Goal: Task Accomplishment & Management: Use online tool/utility

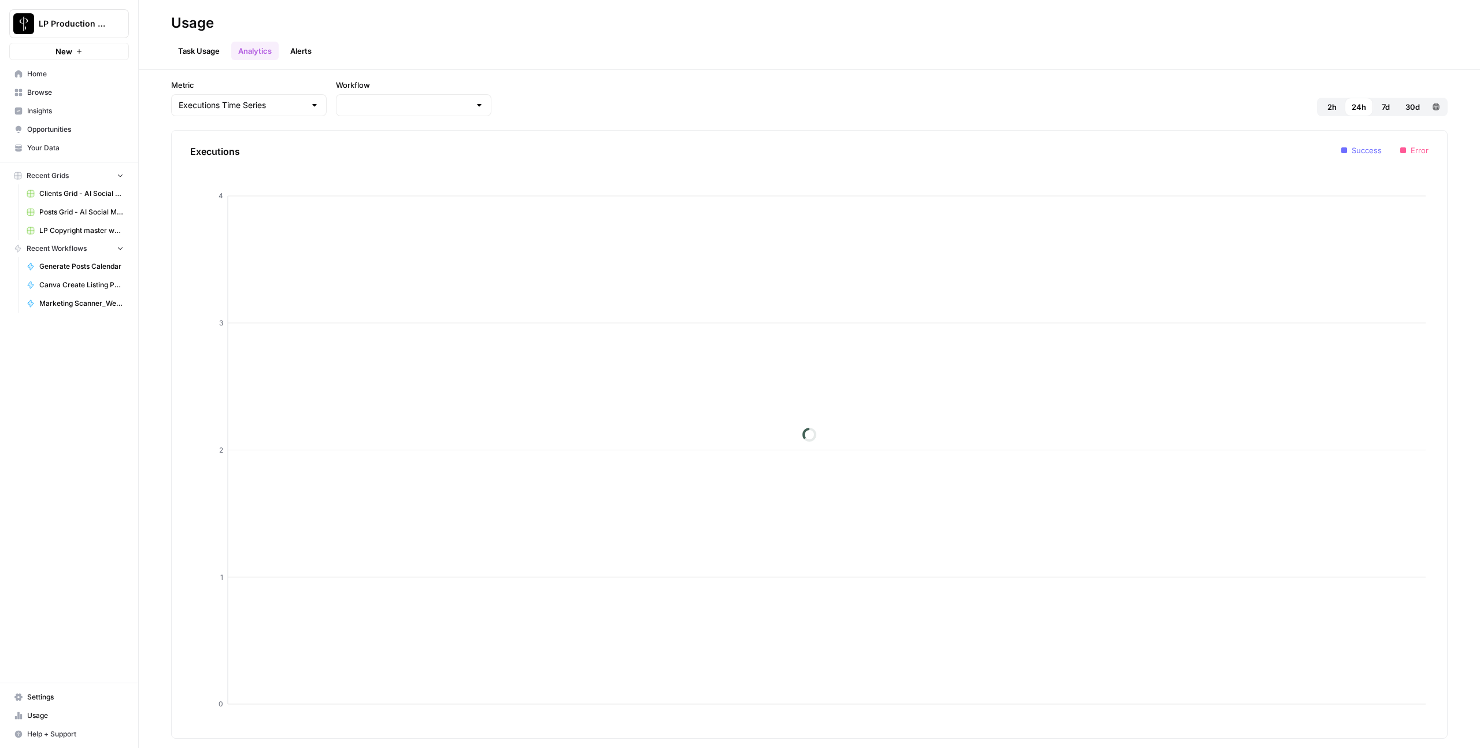
type input "LP Copyright master workflow"
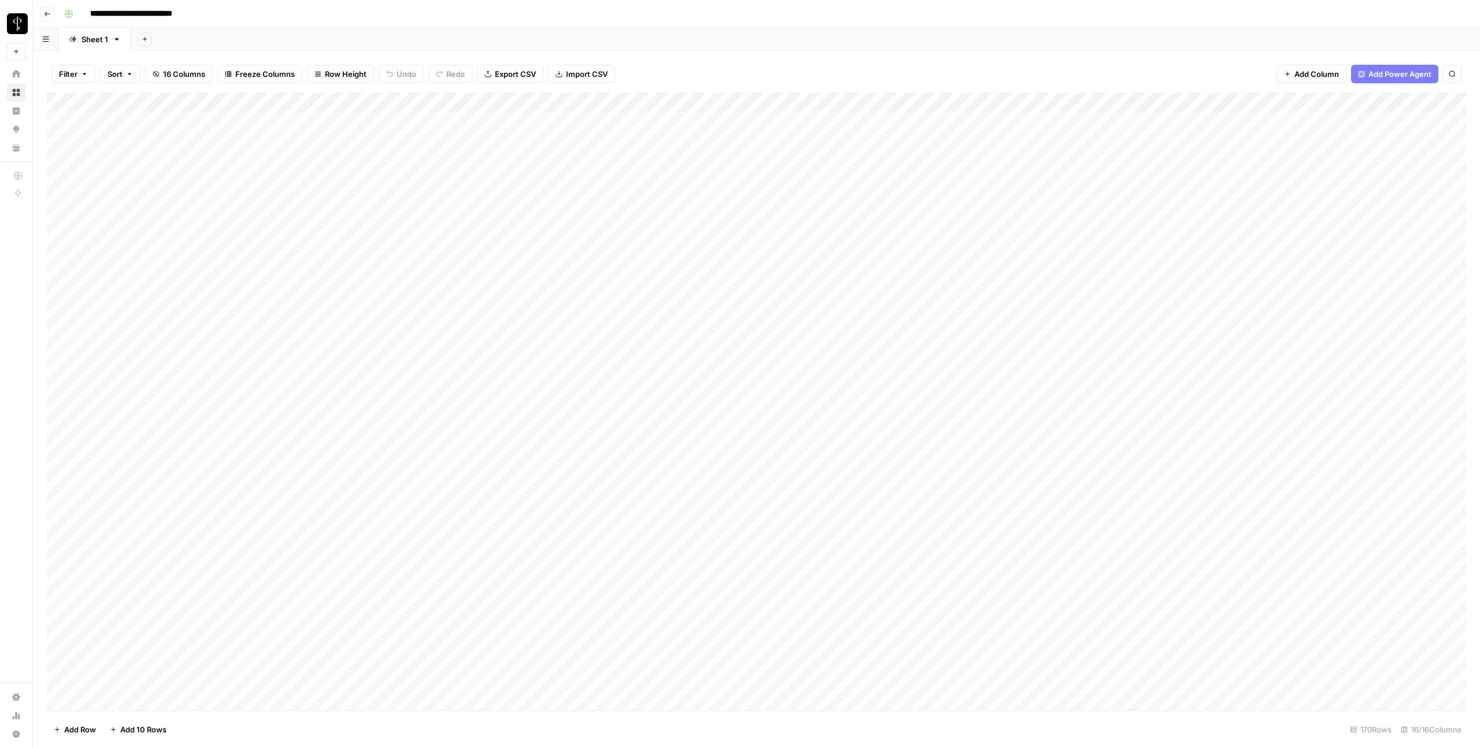
click at [53, 16] on button "Go back" at bounding box center [47, 13] width 15 height 15
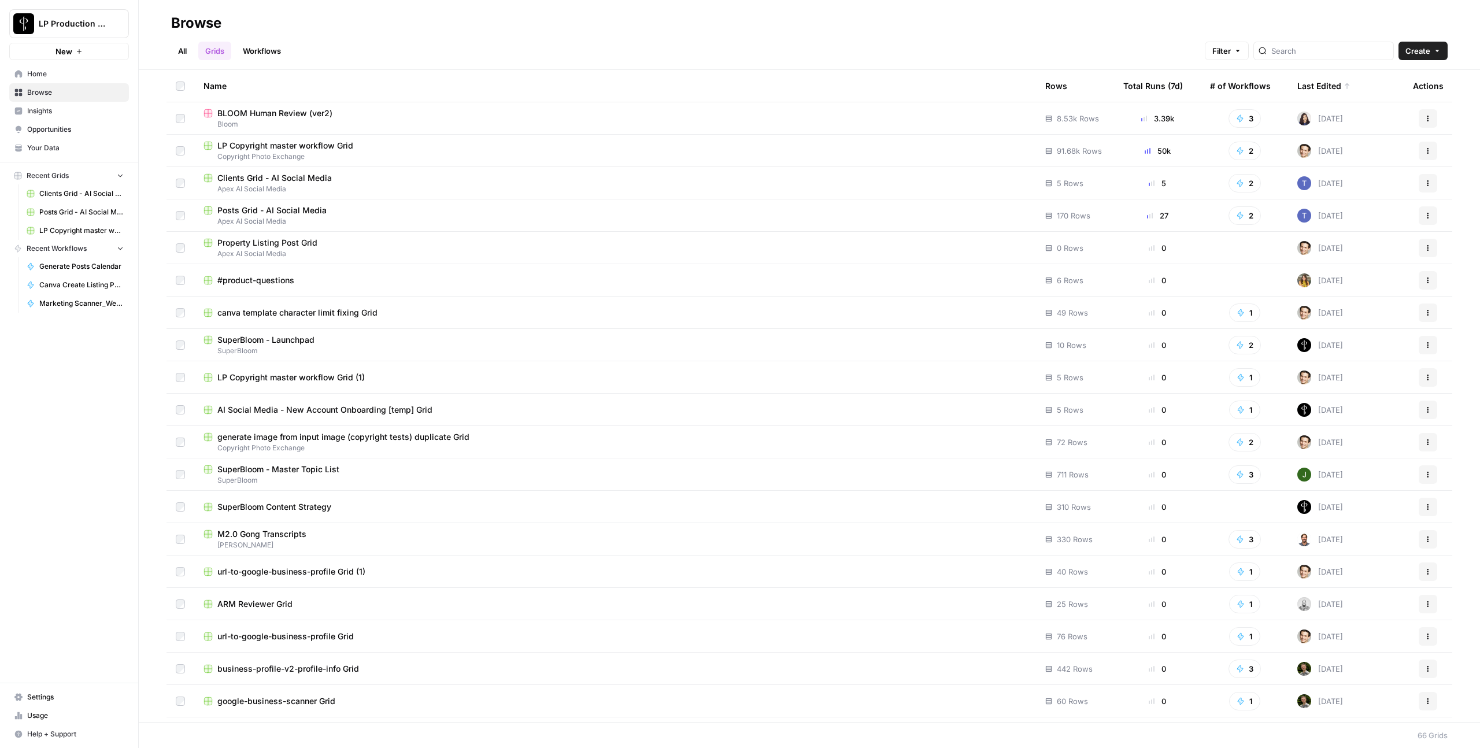
click at [49, 95] on span "Browse" at bounding box center [75, 92] width 97 height 10
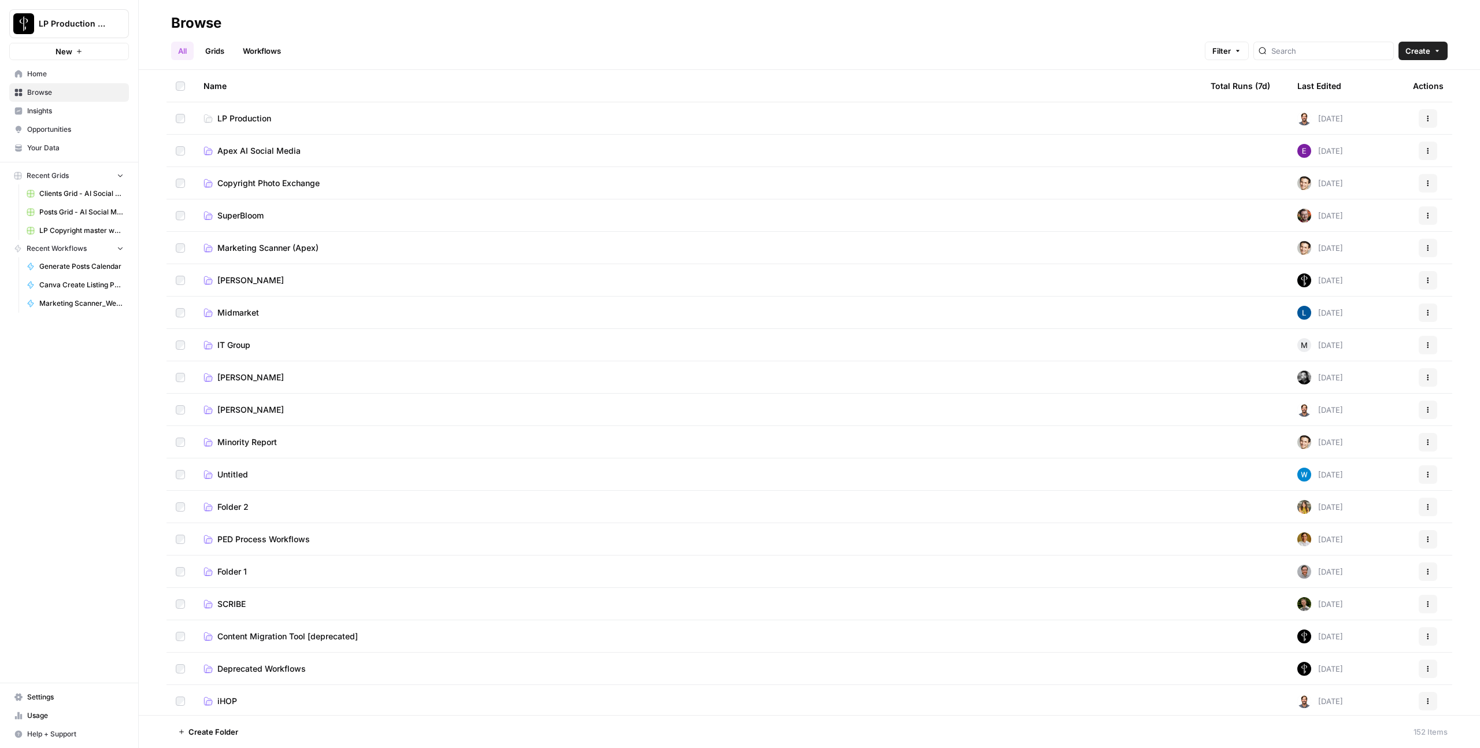
click at [232, 151] on span "Apex AI Social Media" at bounding box center [258, 151] width 83 height 12
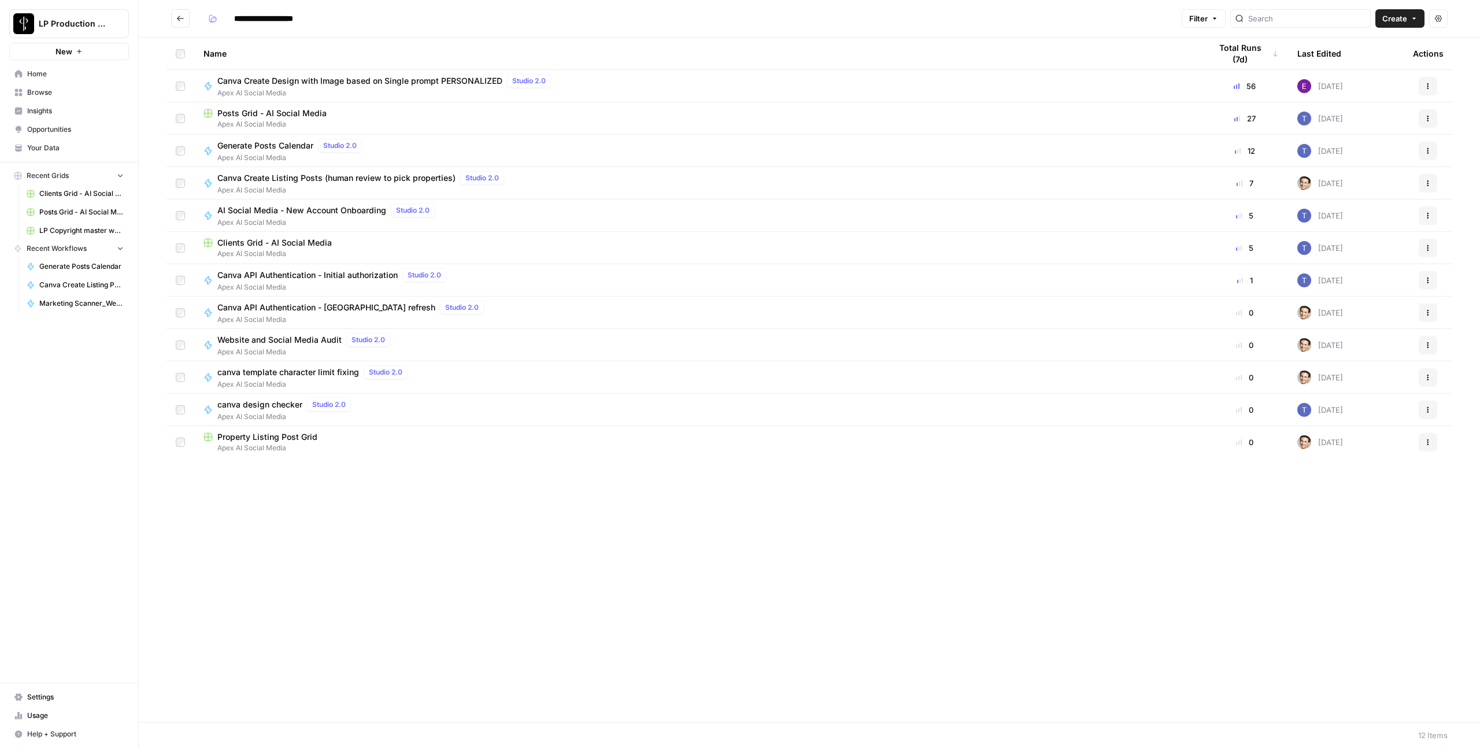
click at [264, 124] on span "Apex AI Social Media" at bounding box center [698, 124] width 989 height 10
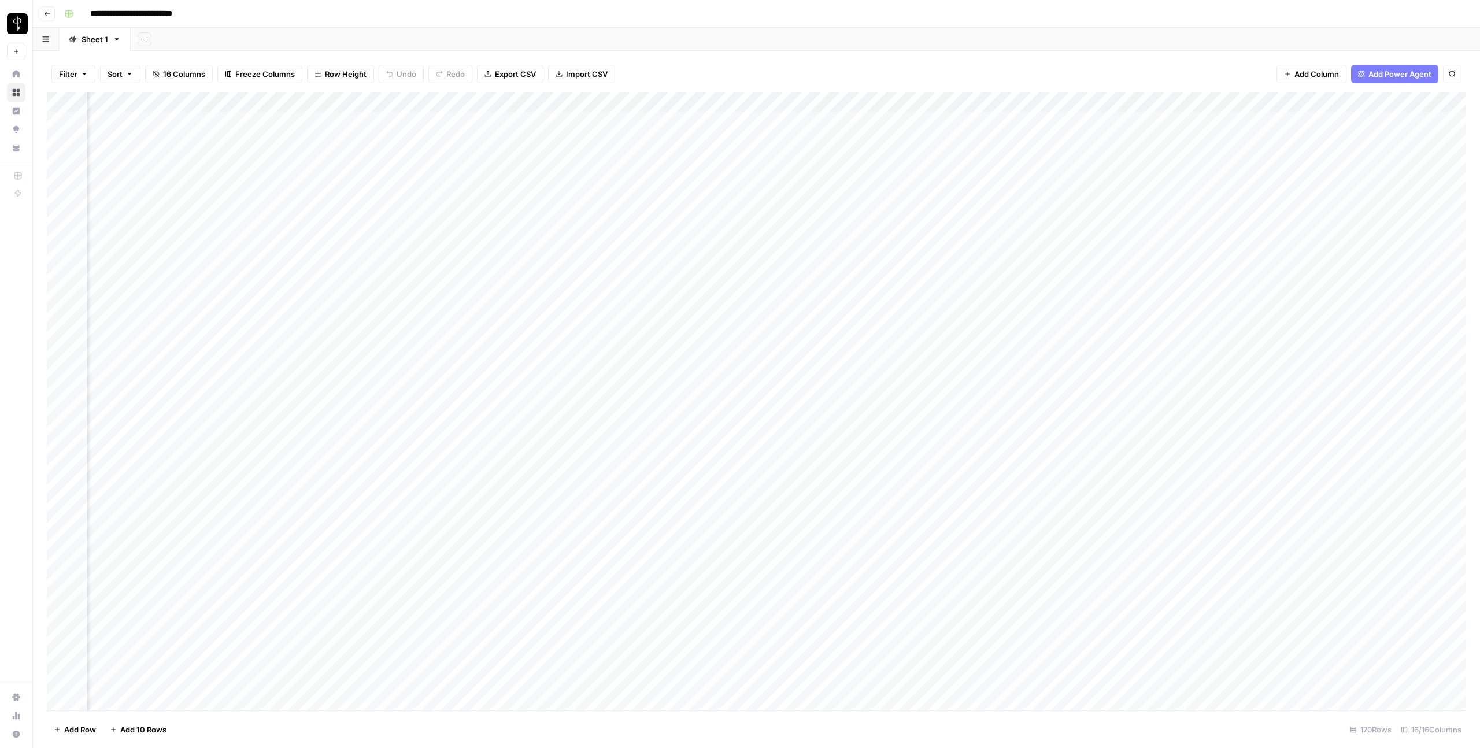
scroll to position [0, 622]
click at [45, 13] on icon "button" at bounding box center [48, 14] width 6 height 5
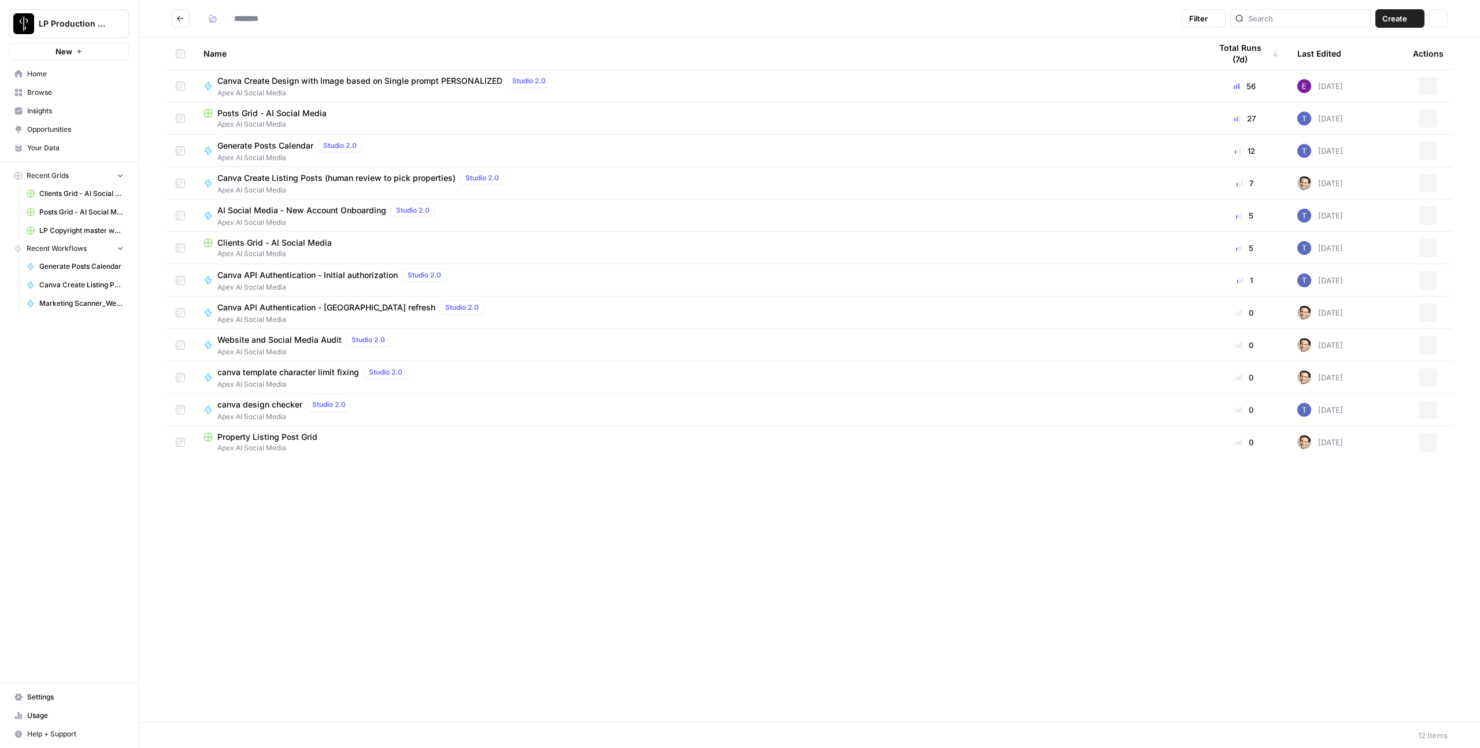
type input "**********"
click at [304, 371] on span "canva template character limit fixing" at bounding box center [288, 373] width 142 height 12
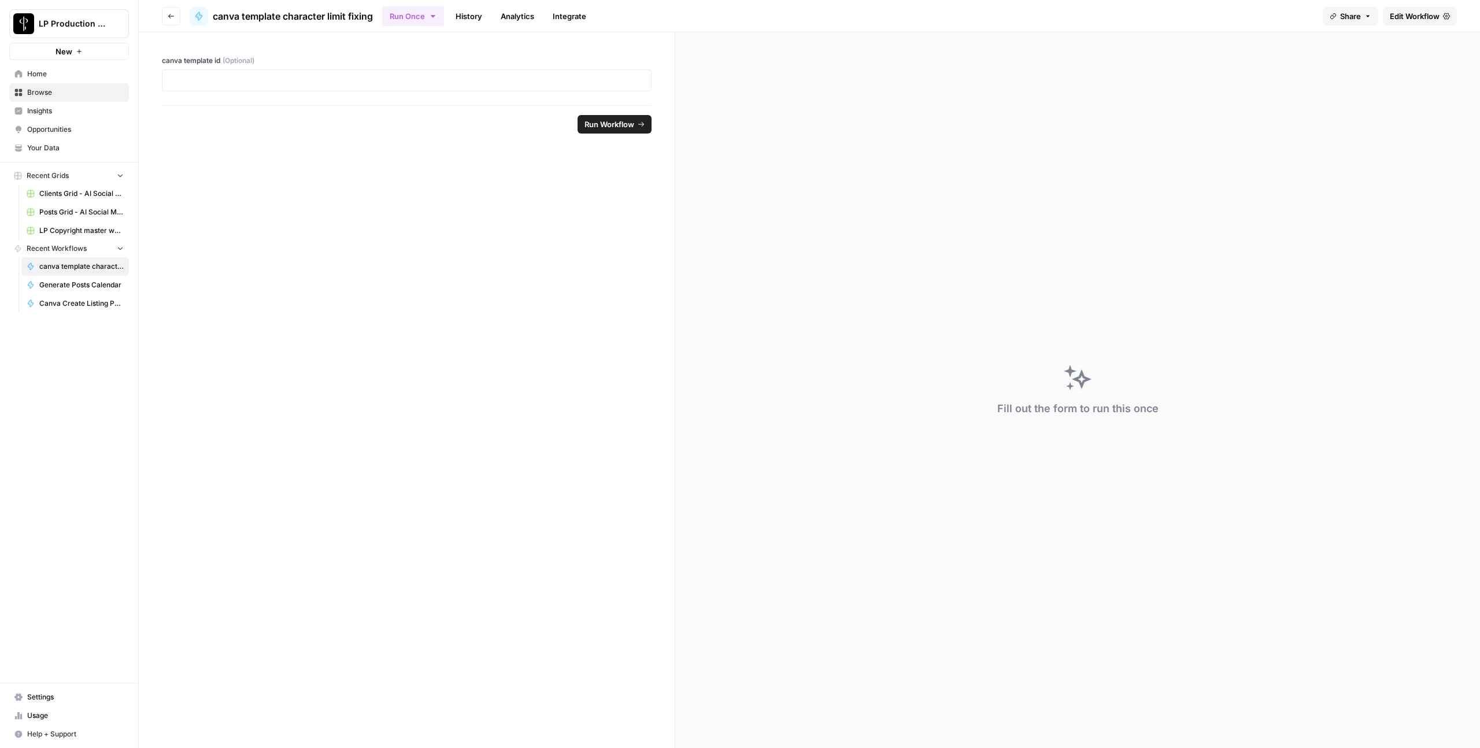
click at [1412, 14] on span "Edit Workflow" at bounding box center [1415, 16] width 50 height 12
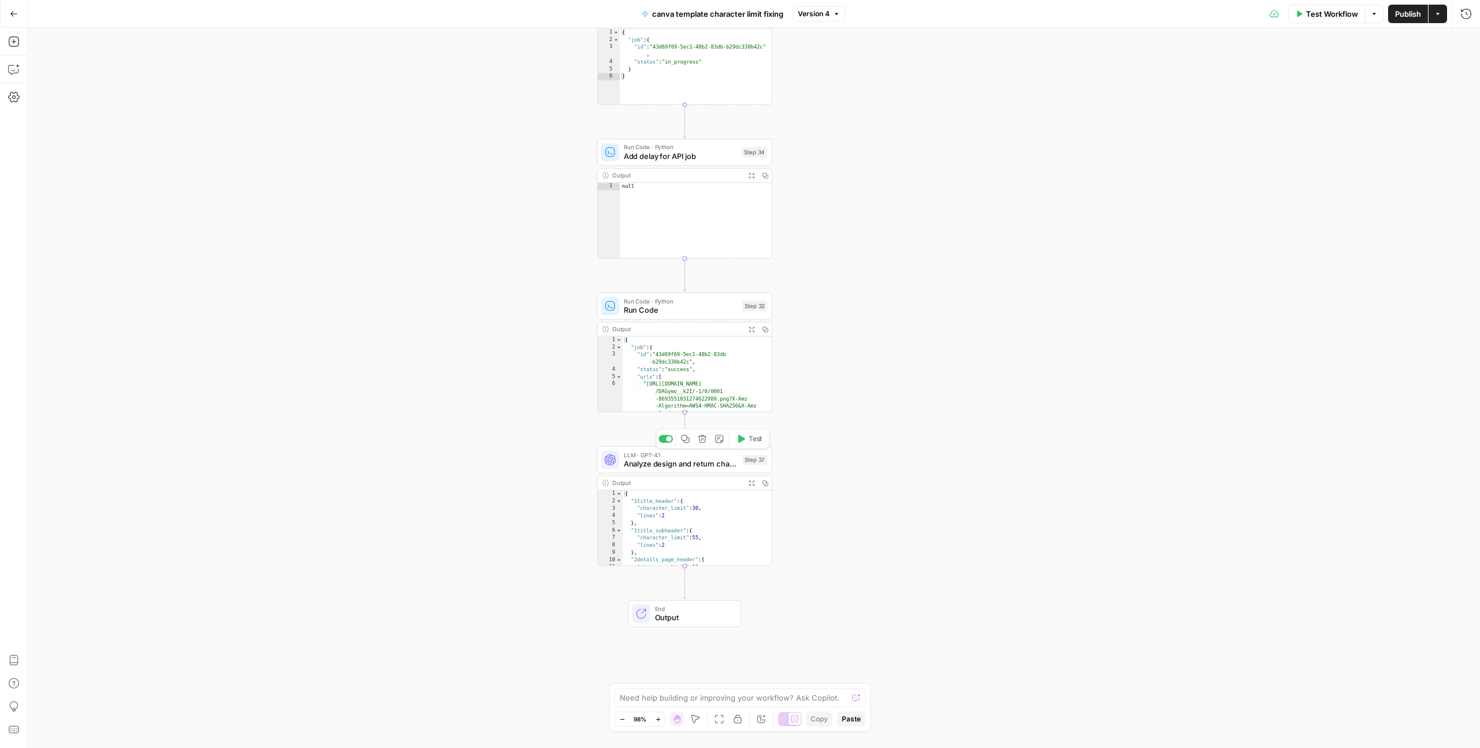
click at [708, 454] on span "LLM · GPT-4.1" at bounding box center [681, 454] width 114 height 9
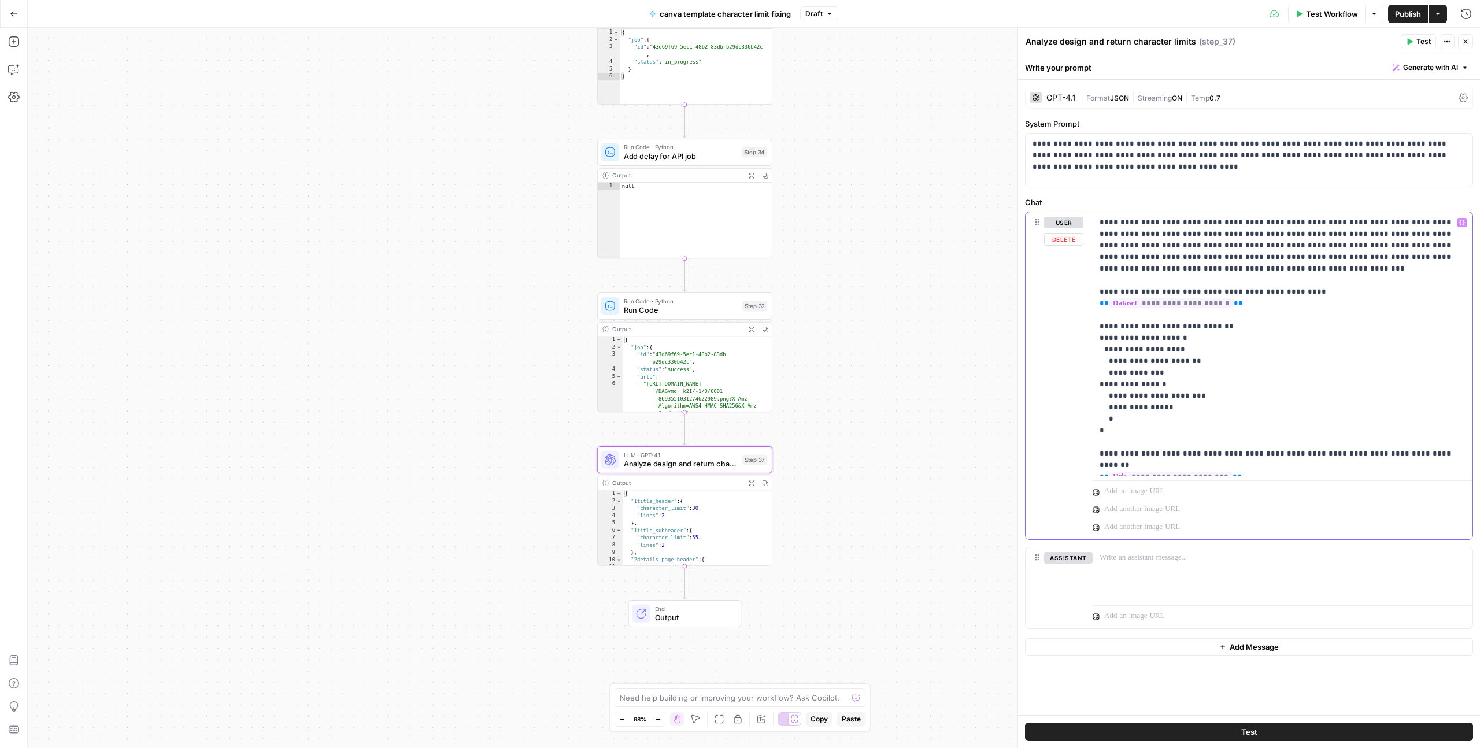
click at [1196, 249] on p "**********" at bounding box center [1283, 344] width 366 height 254
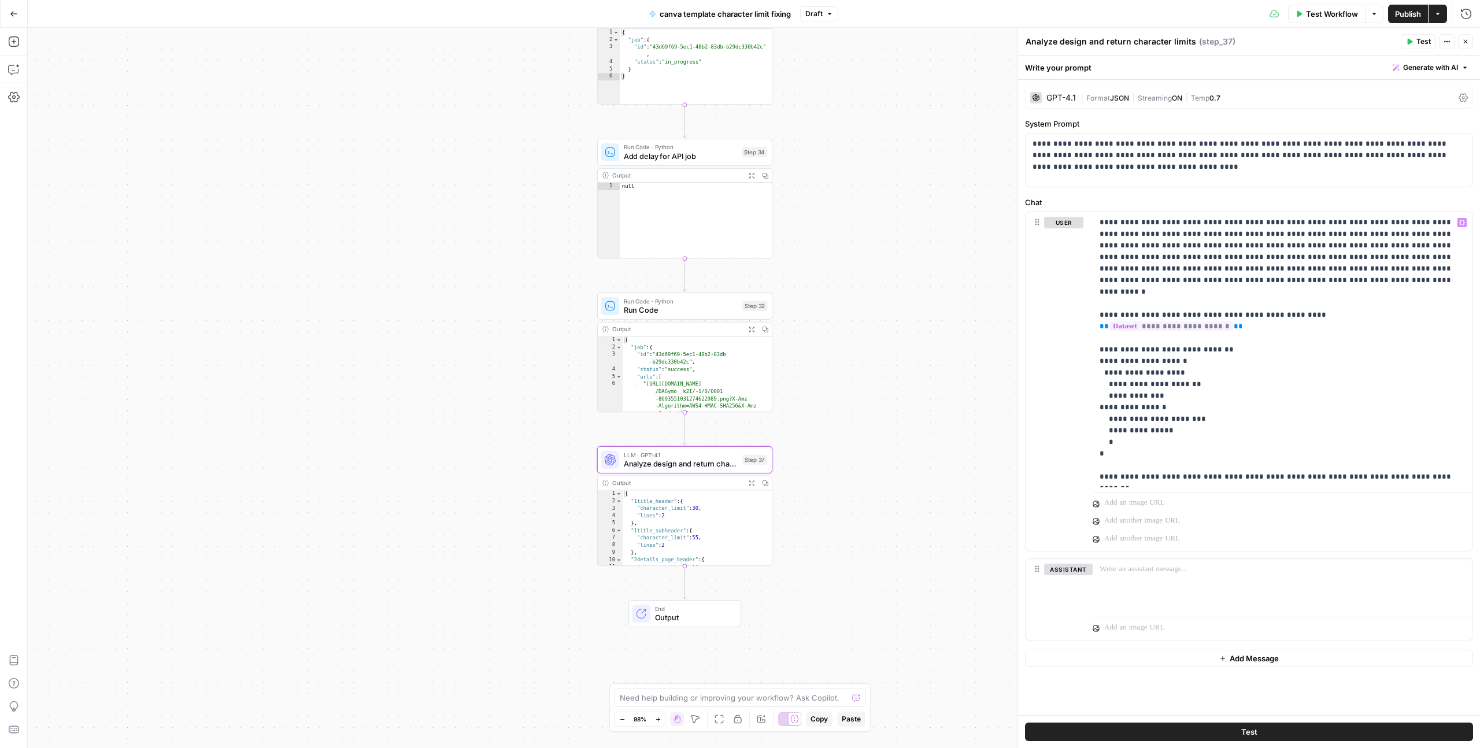
click at [1060, 98] on div "GPT-4.1" at bounding box center [1060, 98] width 29 height 8
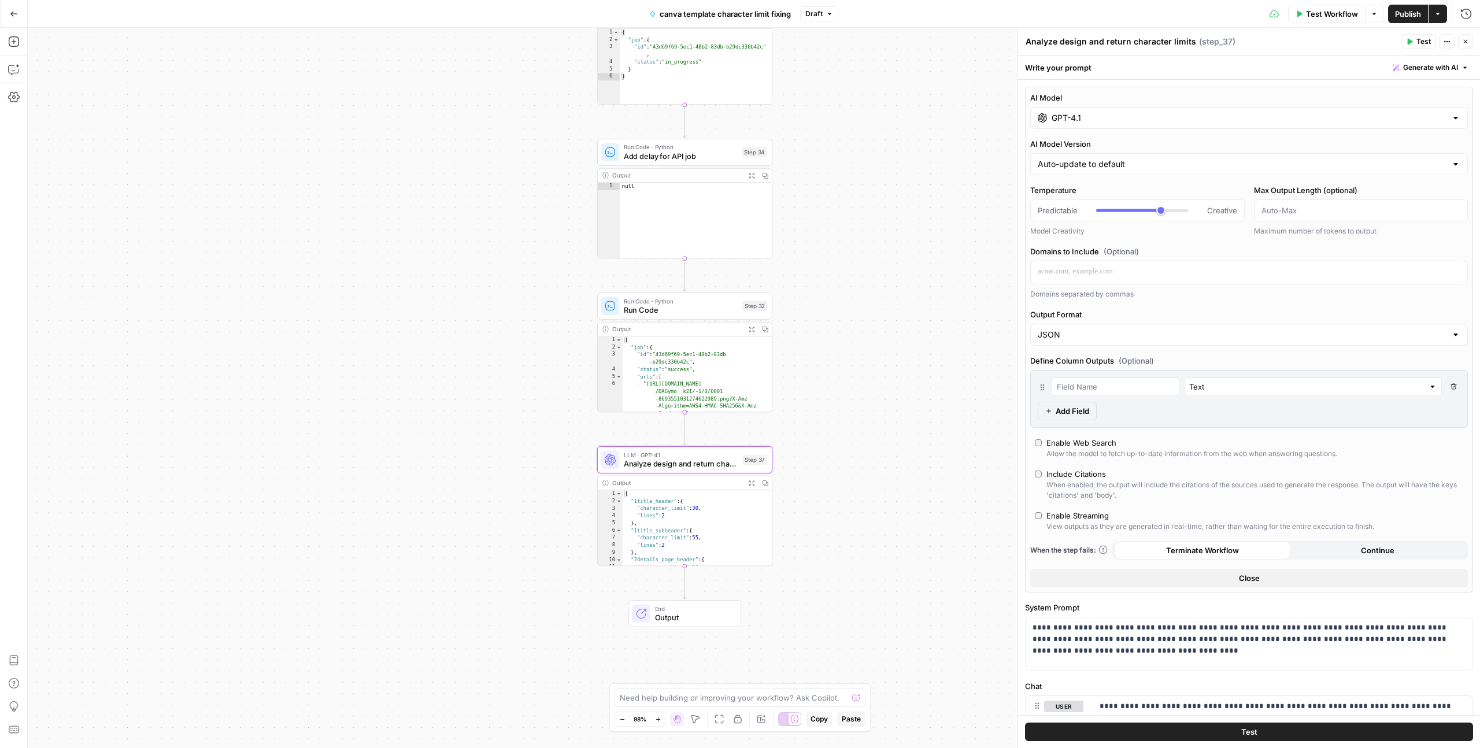
click at [1066, 120] on input "GPT-4.1" at bounding box center [1249, 118] width 395 height 12
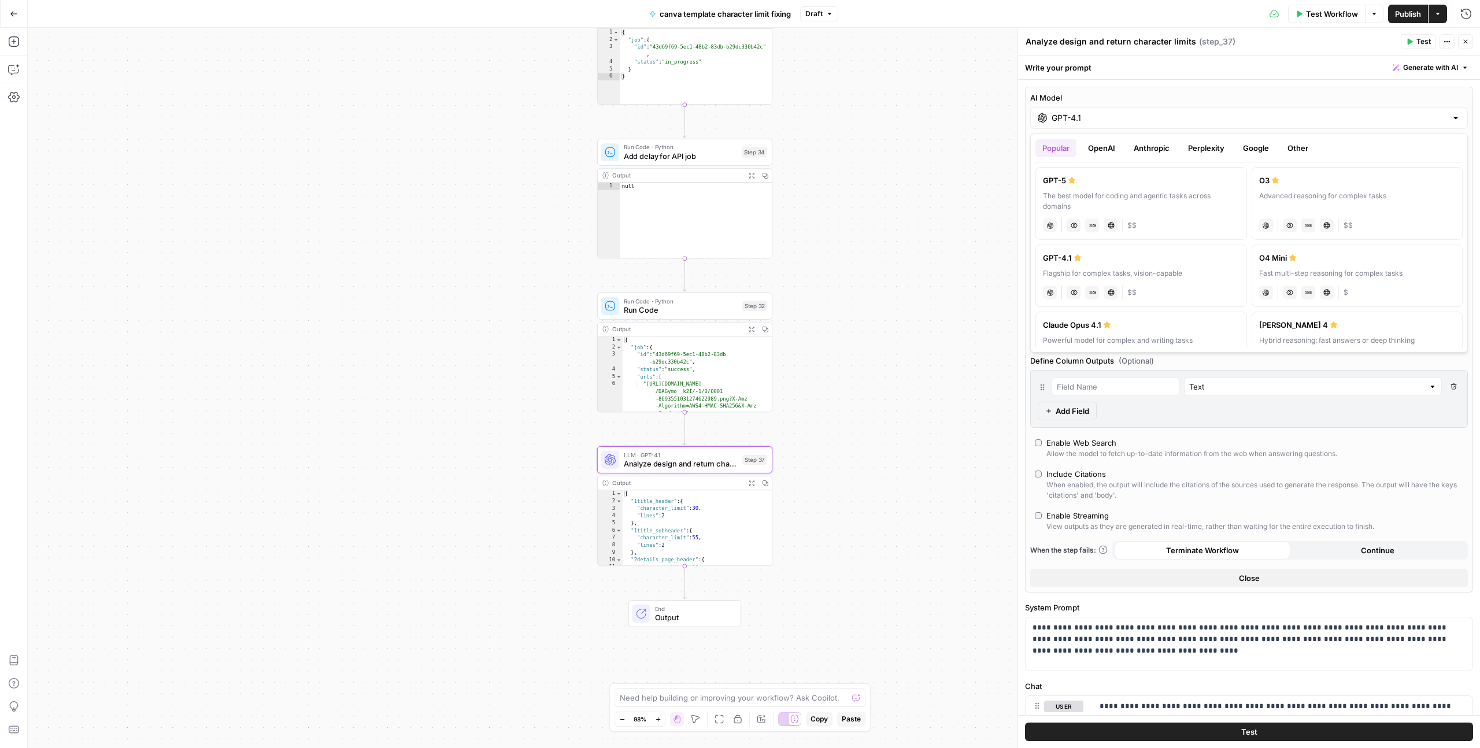
click at [1089, 197] on div "The best model for coding and agentic tasks across domains" at bounding box center [1141, 201] width 197 height 21
type input "GPT-5"
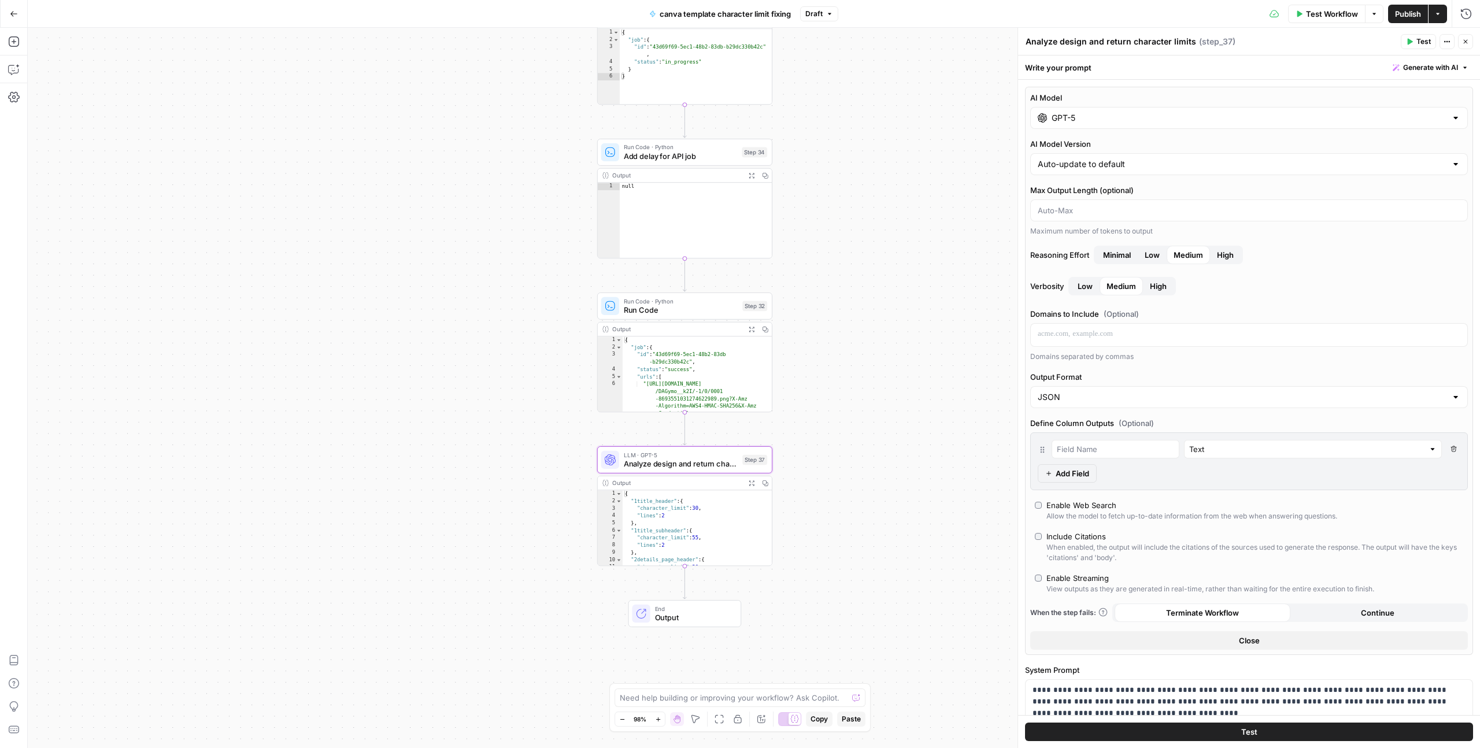
click at [1225, 259] on span "High" at bounding box center [1225, 255] width 17 height 12
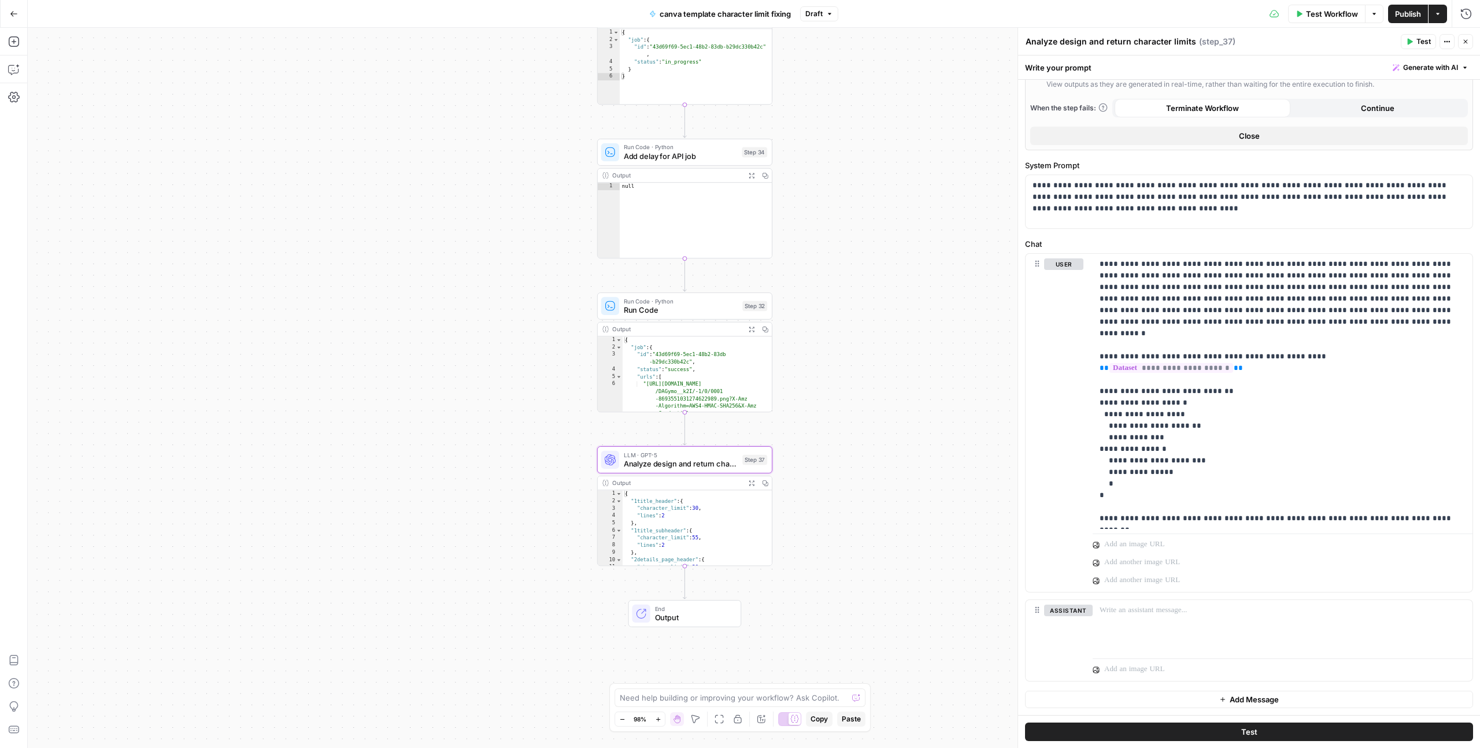
scroll to position [503, 0]
click at [1466, 47] on button "Close" at bounding box center [1465, 41] width 15 height 15
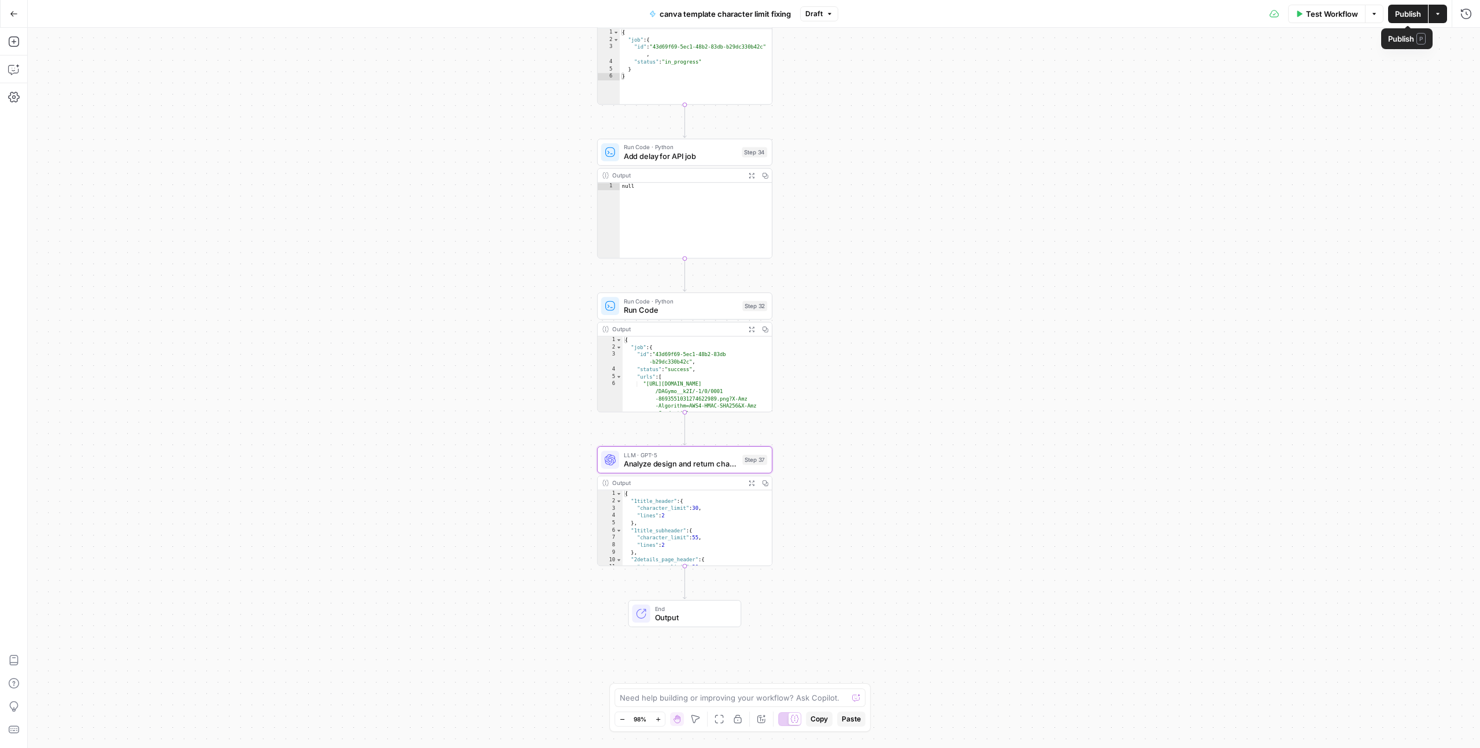
click at [1411, 13] on span "Publish" at bounding box center [1408, 14] width 26 height 12
click at [15, 13] on icon "button" at bounding box center [13, 13] width 7 height 5
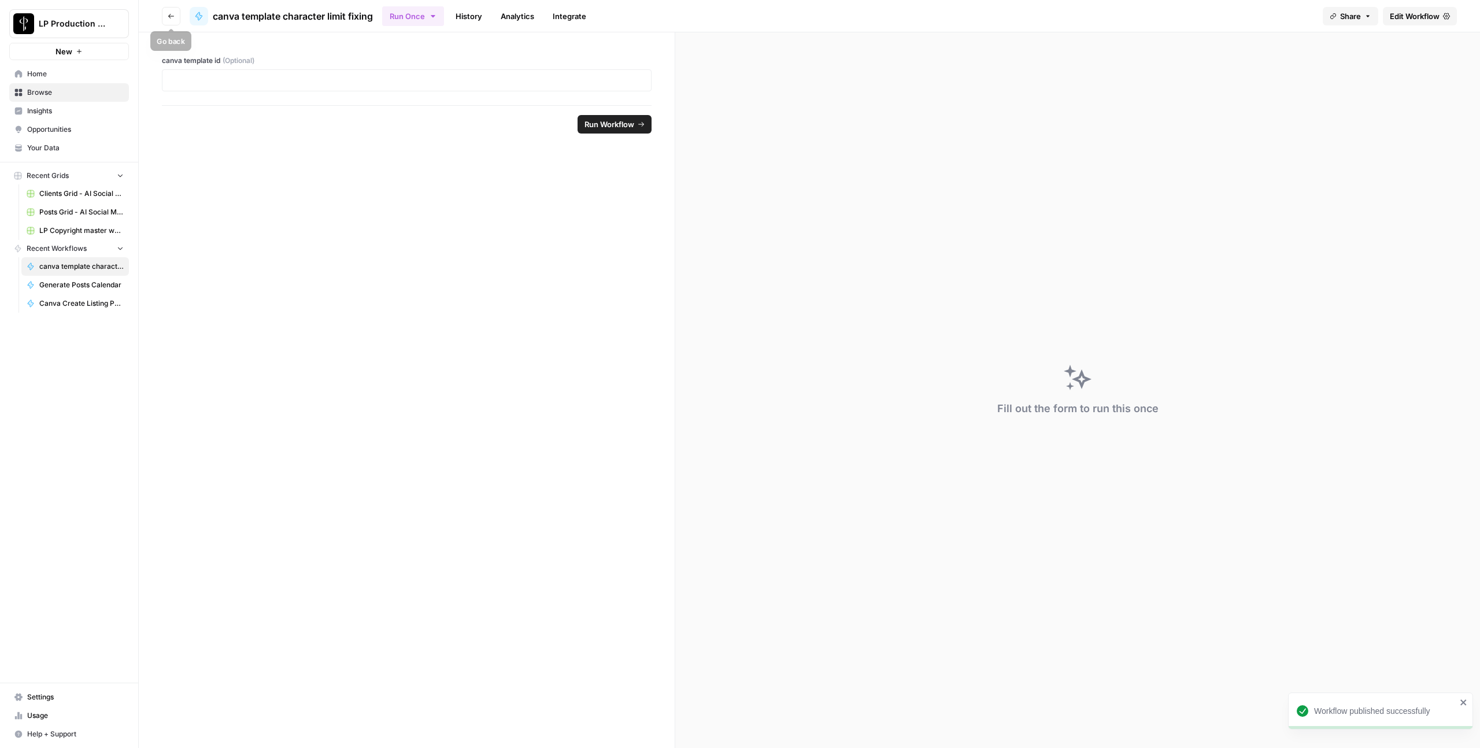
click at [164, 14] on button "Go back" at bounding box center [171, 16] width 19 height 19
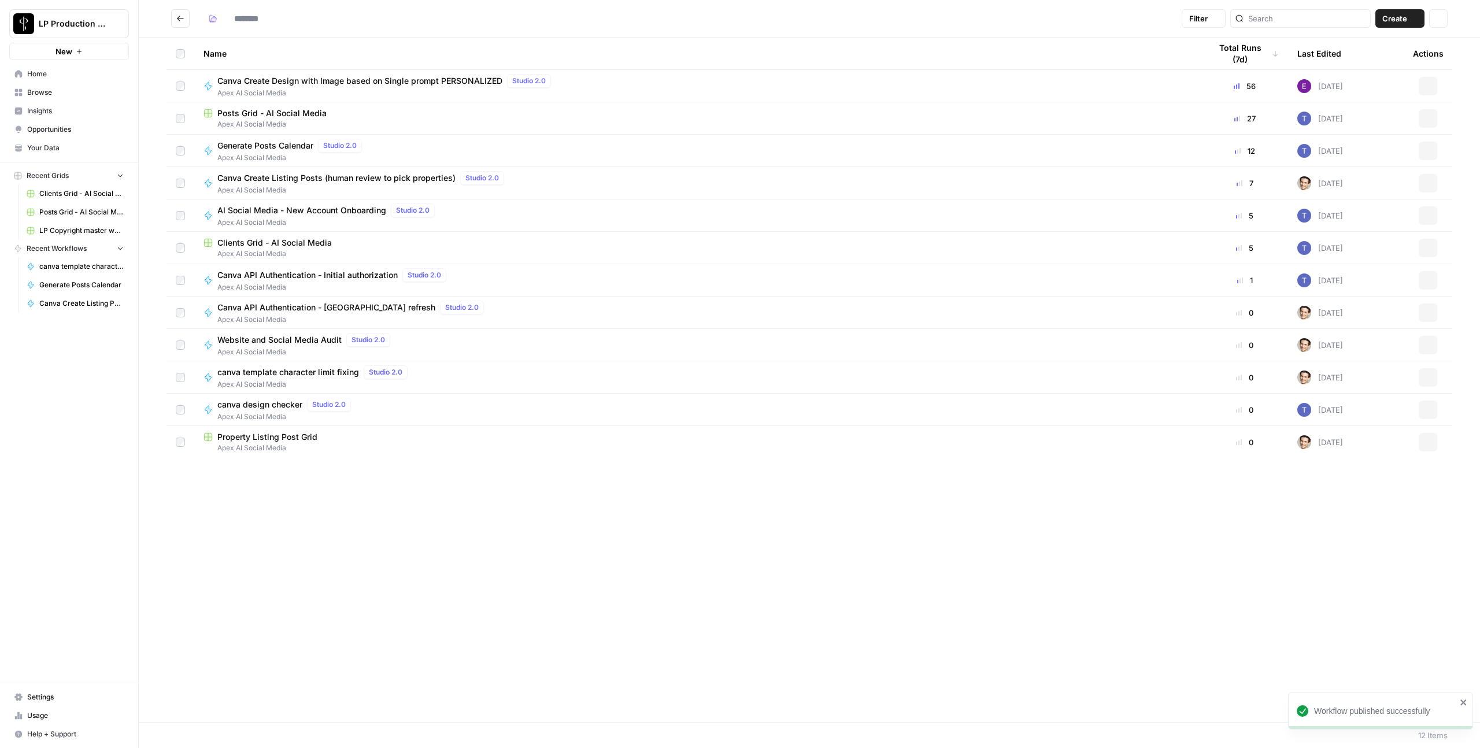
type input "**********"
click at [44, 149] on span "Your Data" at bounding box center [75, 148] width 97 height 10
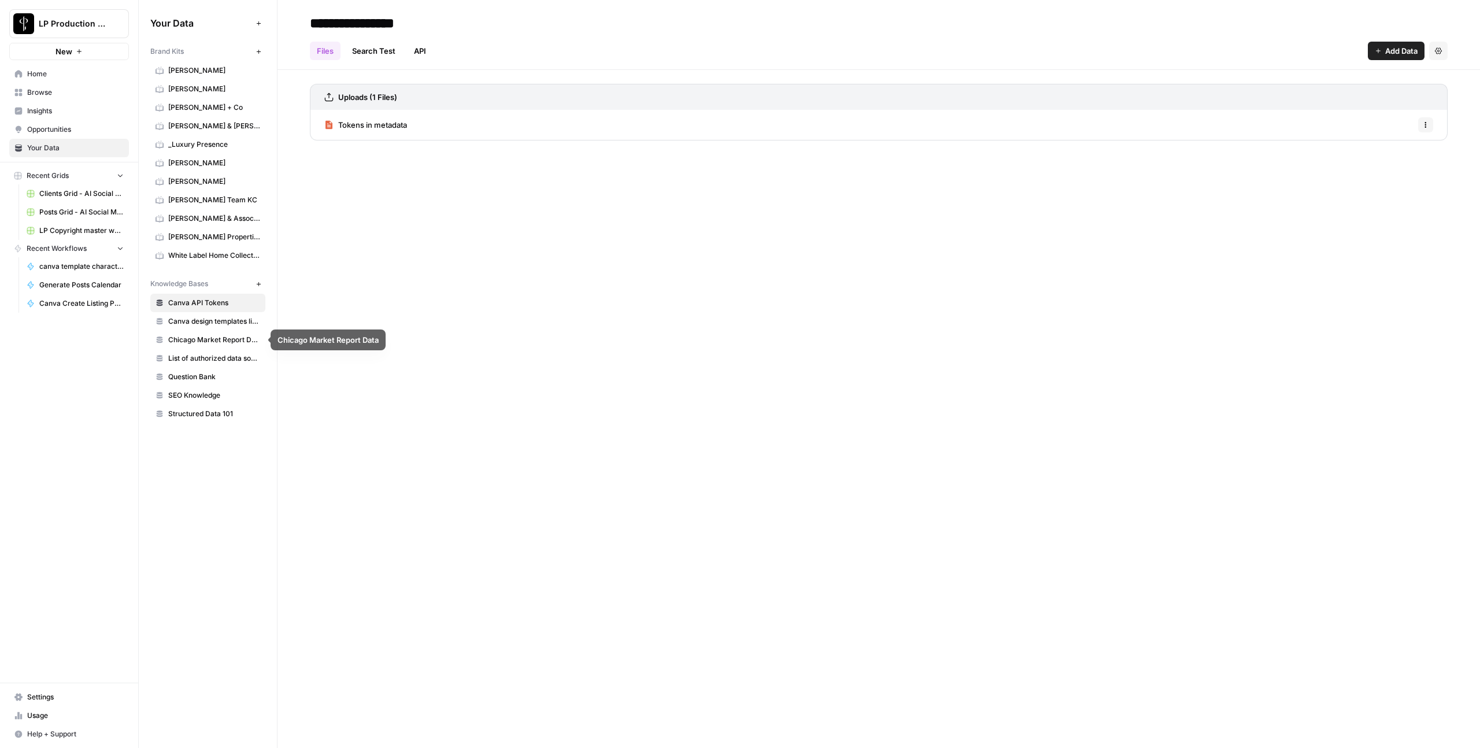
click at [197, 328] on link "Canva design templates library" at bounding box center [207, 321] width 115 height 19
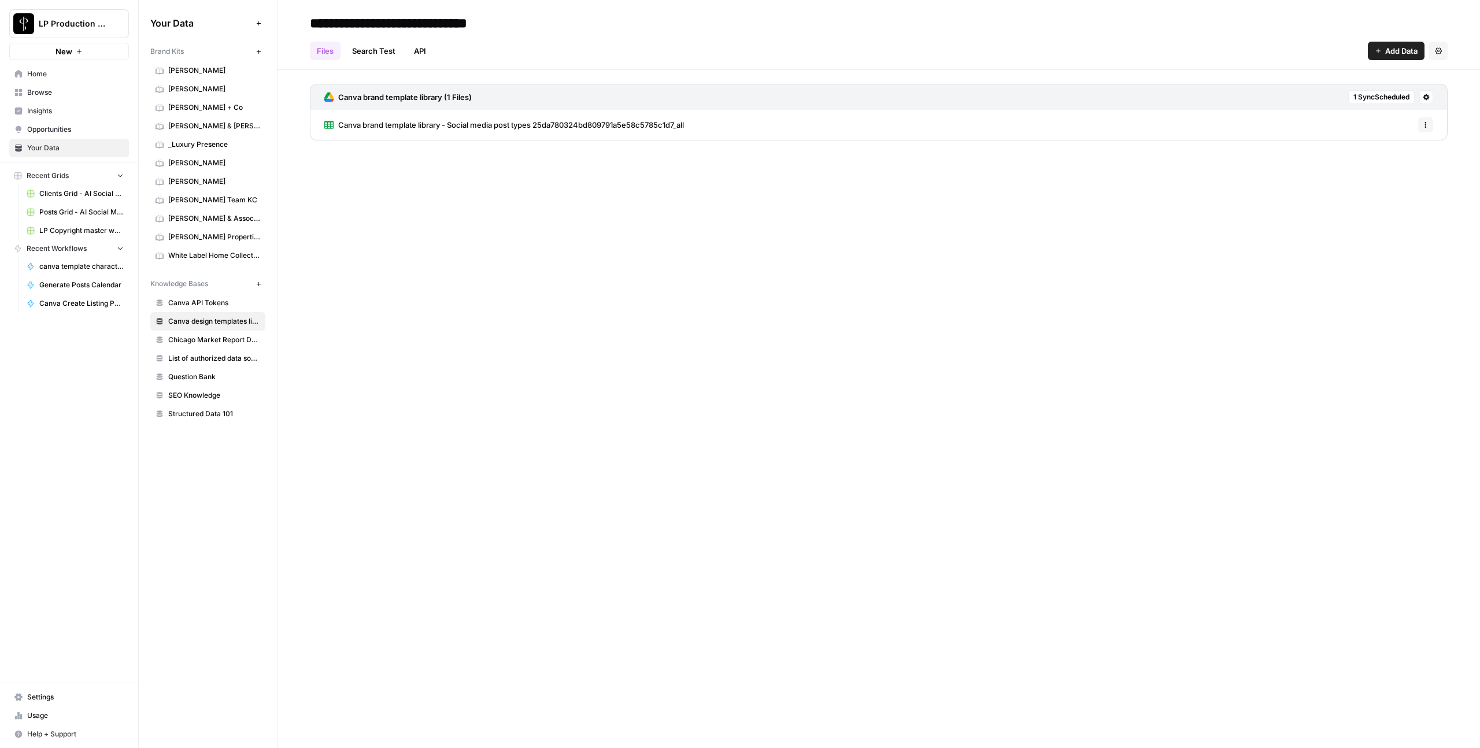
click at [1426, 96] on icon at bounding box center [1426, 97] width 7 height 7
click at [1379, 117] on span "Sync Data" at bounding box center [1382, 122] width 71 height 12
click at [34, 90] on span "Browse" at bounding box center [75, 92] width 97 height 10
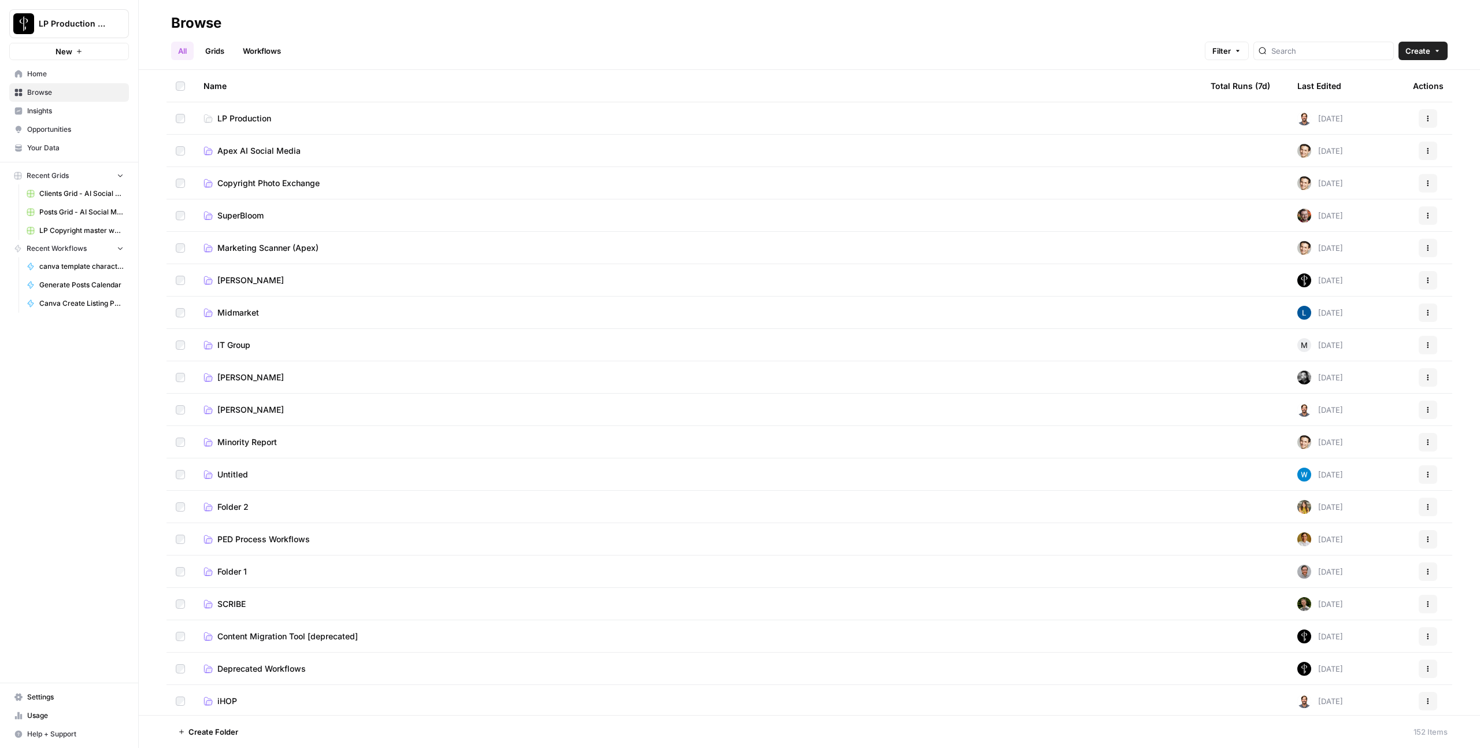
click at [234, 149] on span "Apex AI Social Media" at bounding box center [258, 151] width 83 height 12
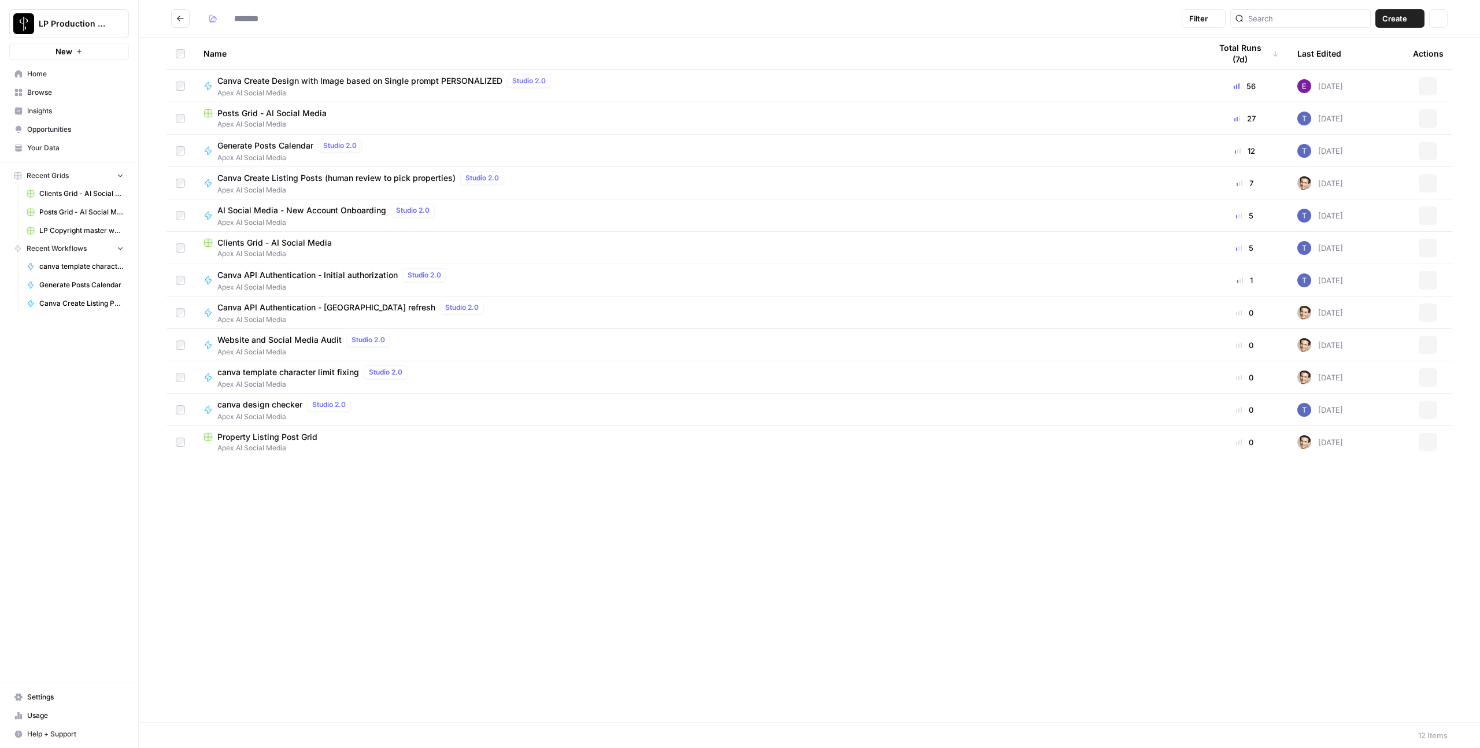
type input "**********"
click at [1407, 23] on button "Create" at bounding box center [1399, 18] width 49 height 19
click at [1382, 51] on span "Grid" at bounding box center [1377, 46] width 65 height 12
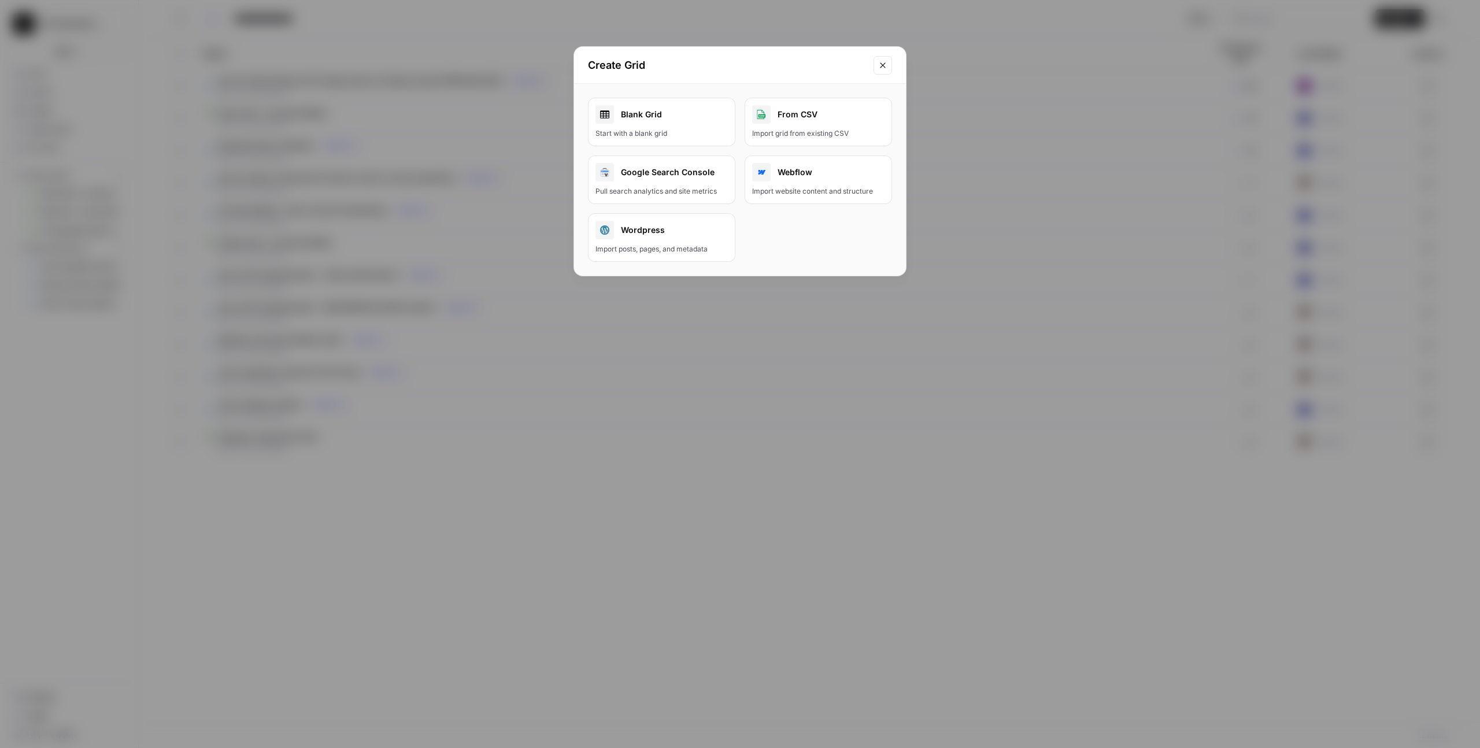
click at [681, 135] on div "Start with a blank grid" at bounding box center [661, 133] width 132 height 10
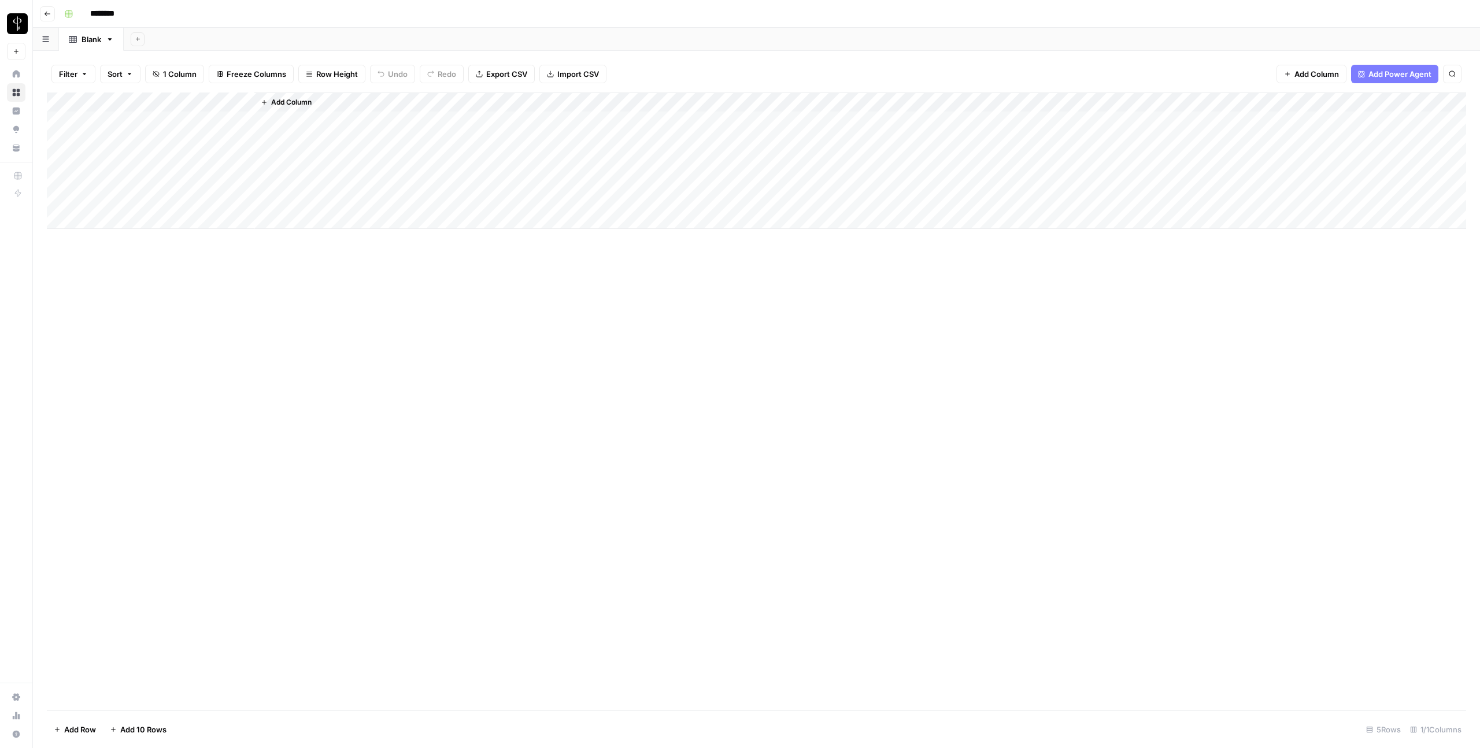
click at [116, 126] on div "Add Column" at bounding box center [756, 161] width 1419 height 136
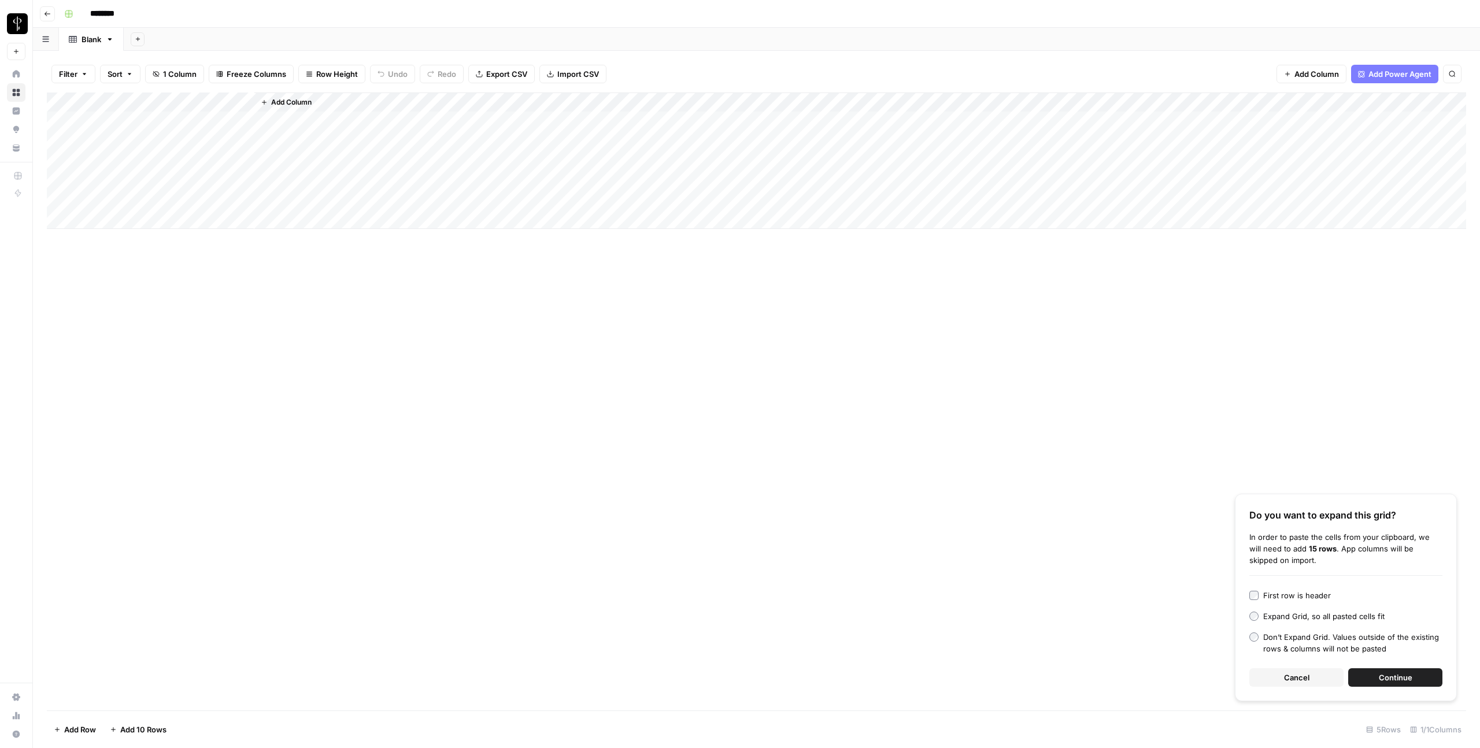
click at [1378, 674] on button "Continue" at bounding box center [1395, 677] width 94 height 19
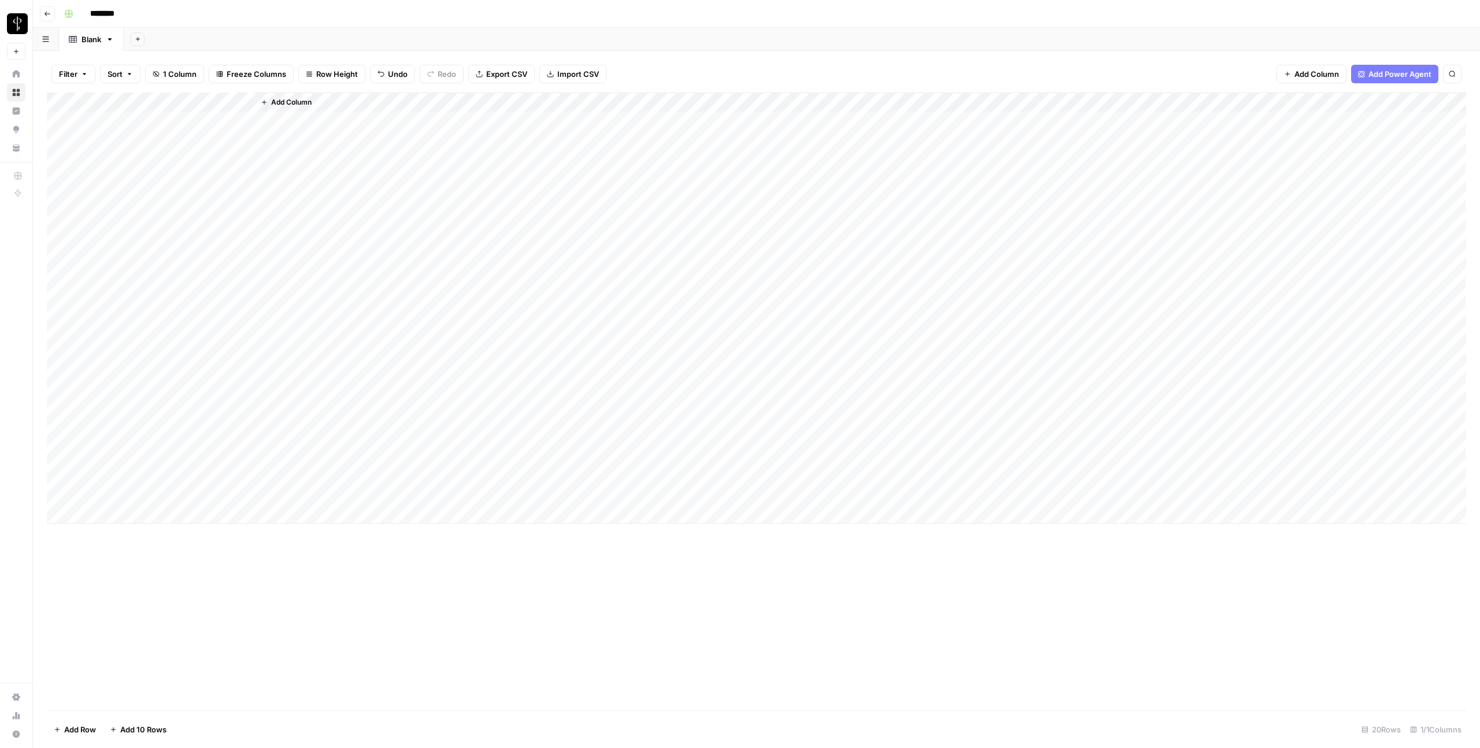
click at [112, 94] on div "Add Column" at bounding box center [756, 308] width 1419 height 431
click at [108, 135] on input "Title" at bounding box center [156, 130] width 117 height 12
type input "canva ids"
click at [267, 108] on button "Add Column" at bounding box center [286, 102] width 60 height 15
click at [1407, 34] on button "Workflow" at bounding box center [1390, 32] width 46 height 17
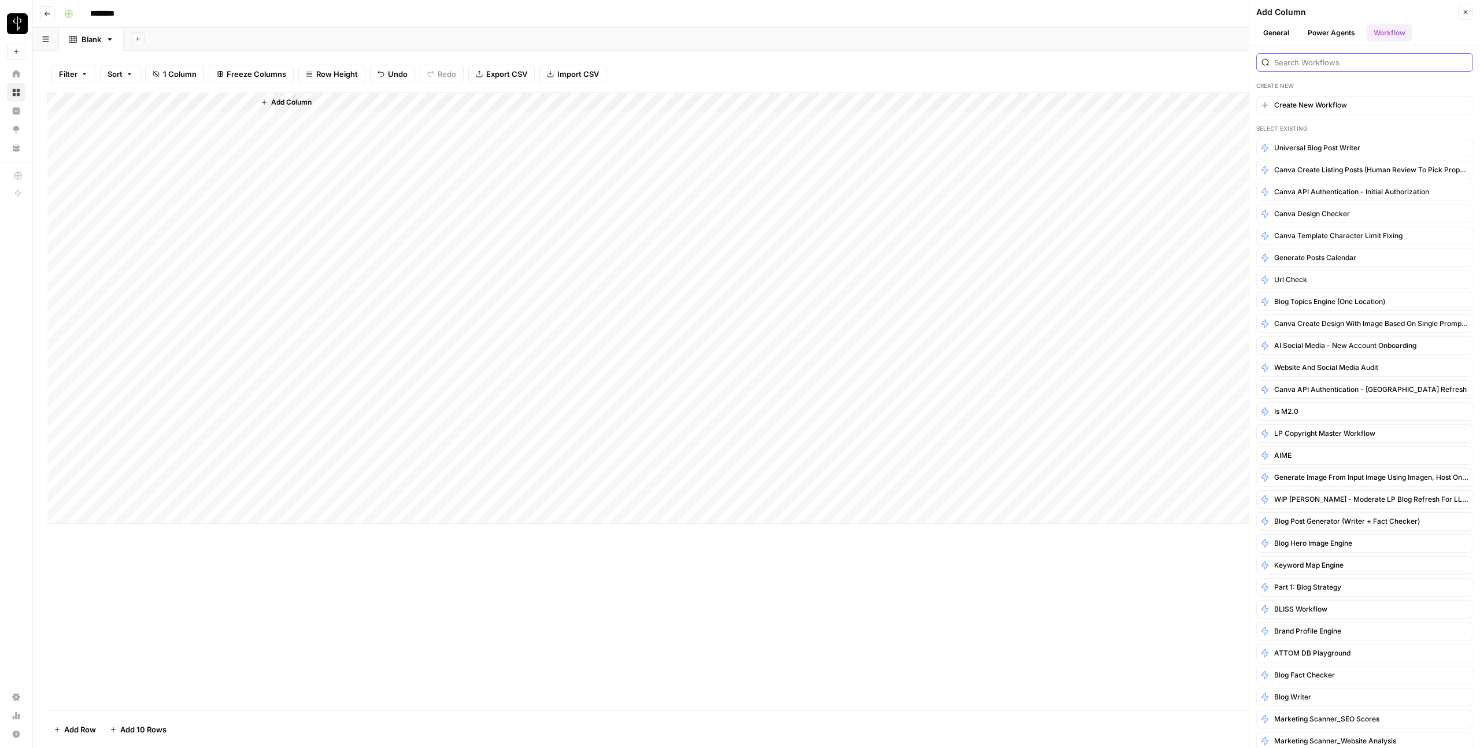
click at [1383, 67] on input "search" at bounding box center [1371, 63] width 194 height 12
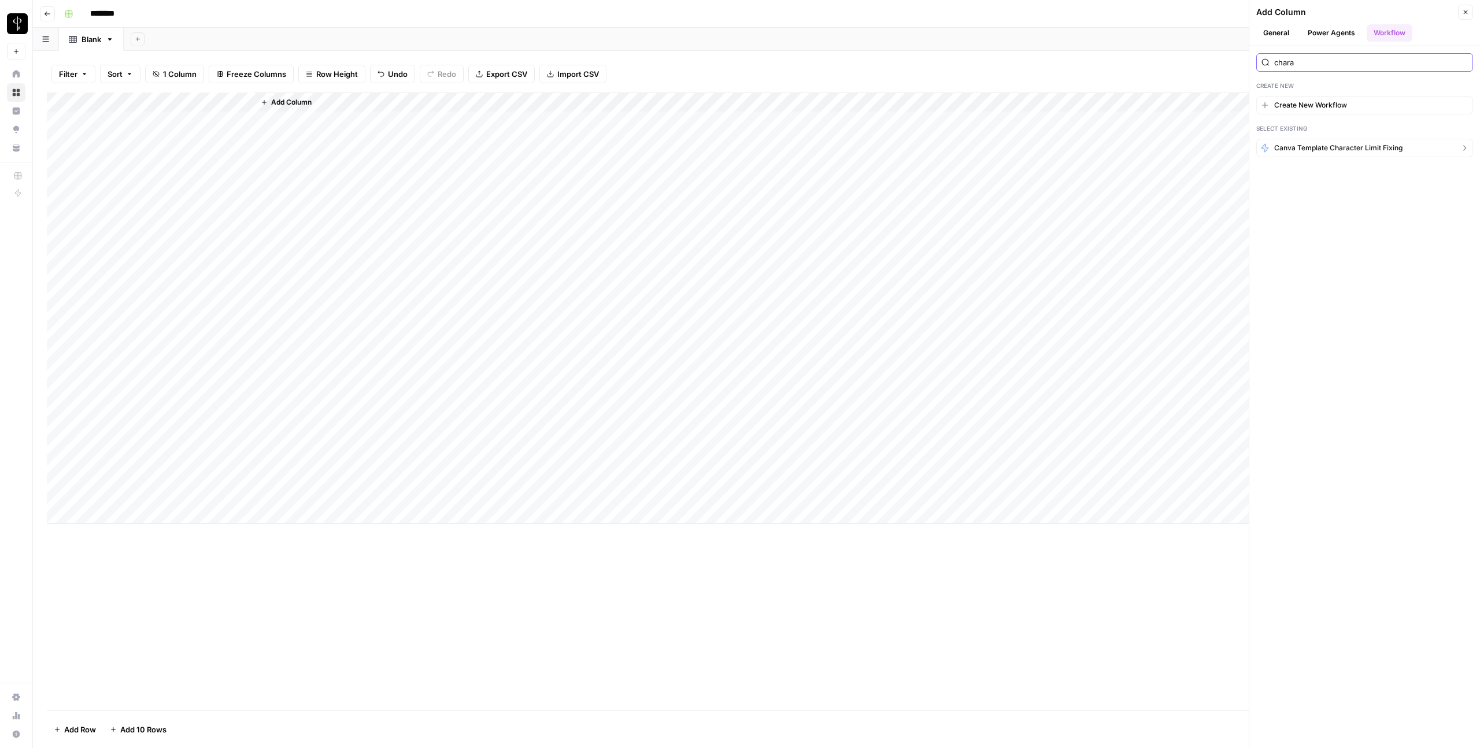
type input "chara"
click at [1373, 146] on span "canva template character limit fixing" at bounding box center [1338, 148] width 128 height 10
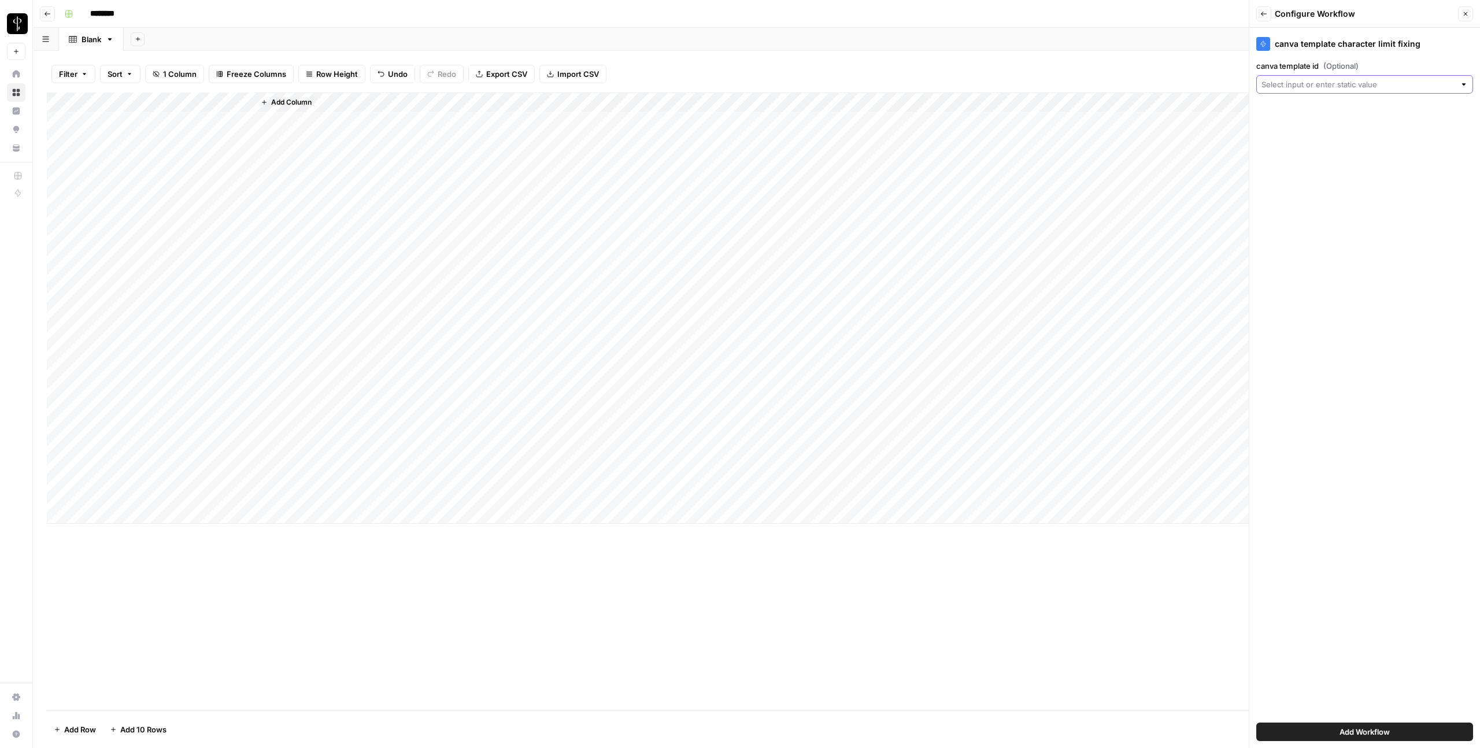
click at [1357, 84] on input "canva template id (Optional)" at bounding box center [1359, 85] width 194 height 12
click at [1300, 156] on button "canva ids Possible Match" at bounding box center [1365, 149] width 206 height 19
type input "canva ids"
click at [1331, 736] on button "Add Workflow" at bounding box center [1364, 732] width 217 height 19
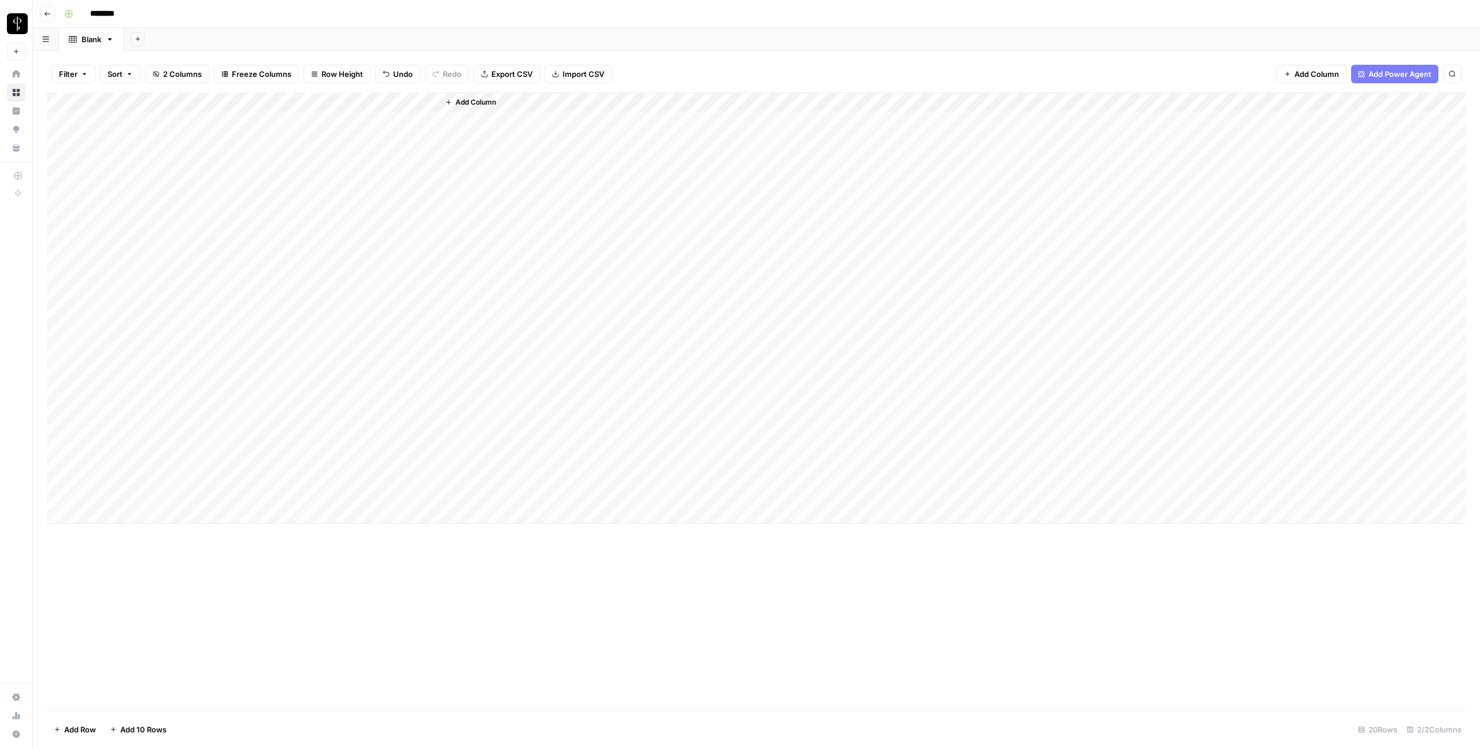
click at [428, 101] on div "Add Column" at bounding box center [756, 308] width 1419 height 431
click at [450, 134] on span "All Rows" at bounding box center [469, 129] width 73 height 12
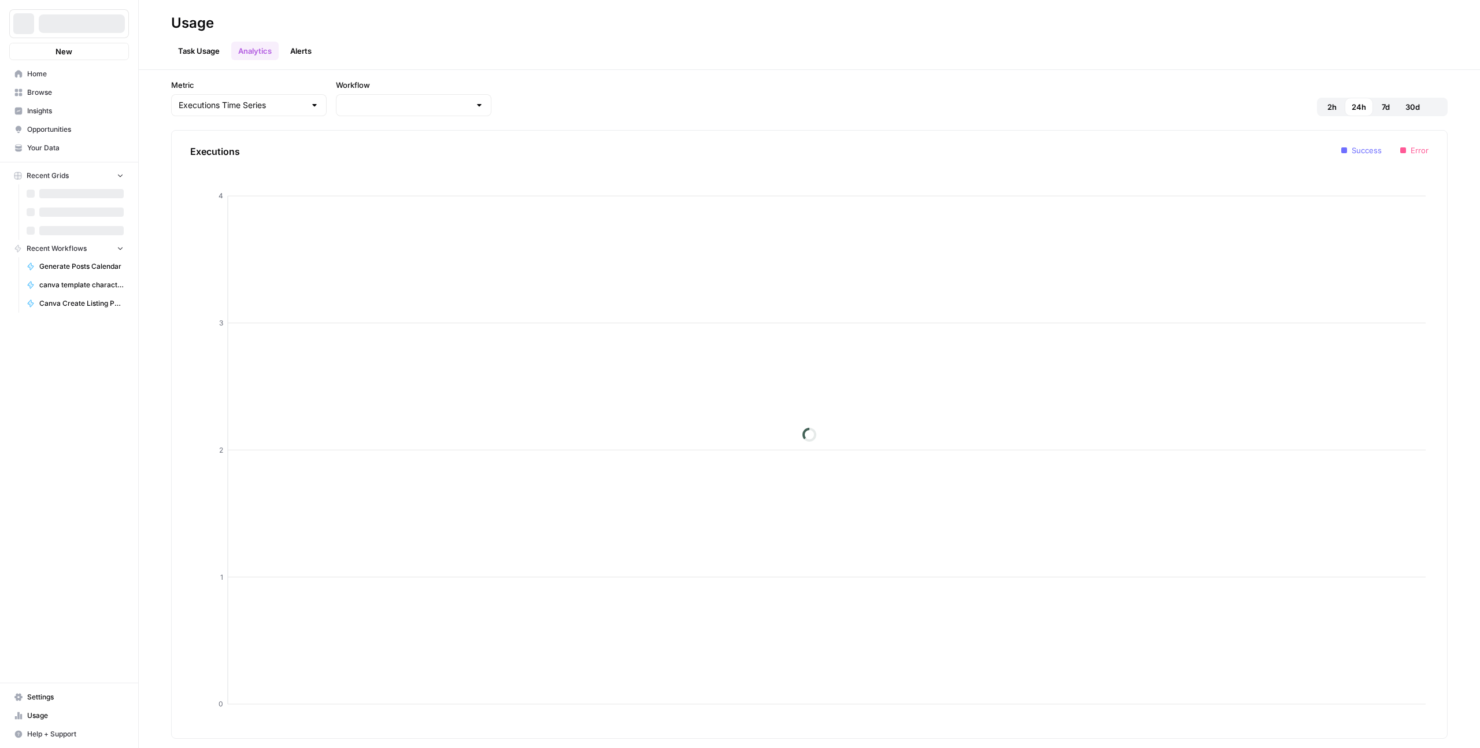
type input "LP Copyright master workflow"
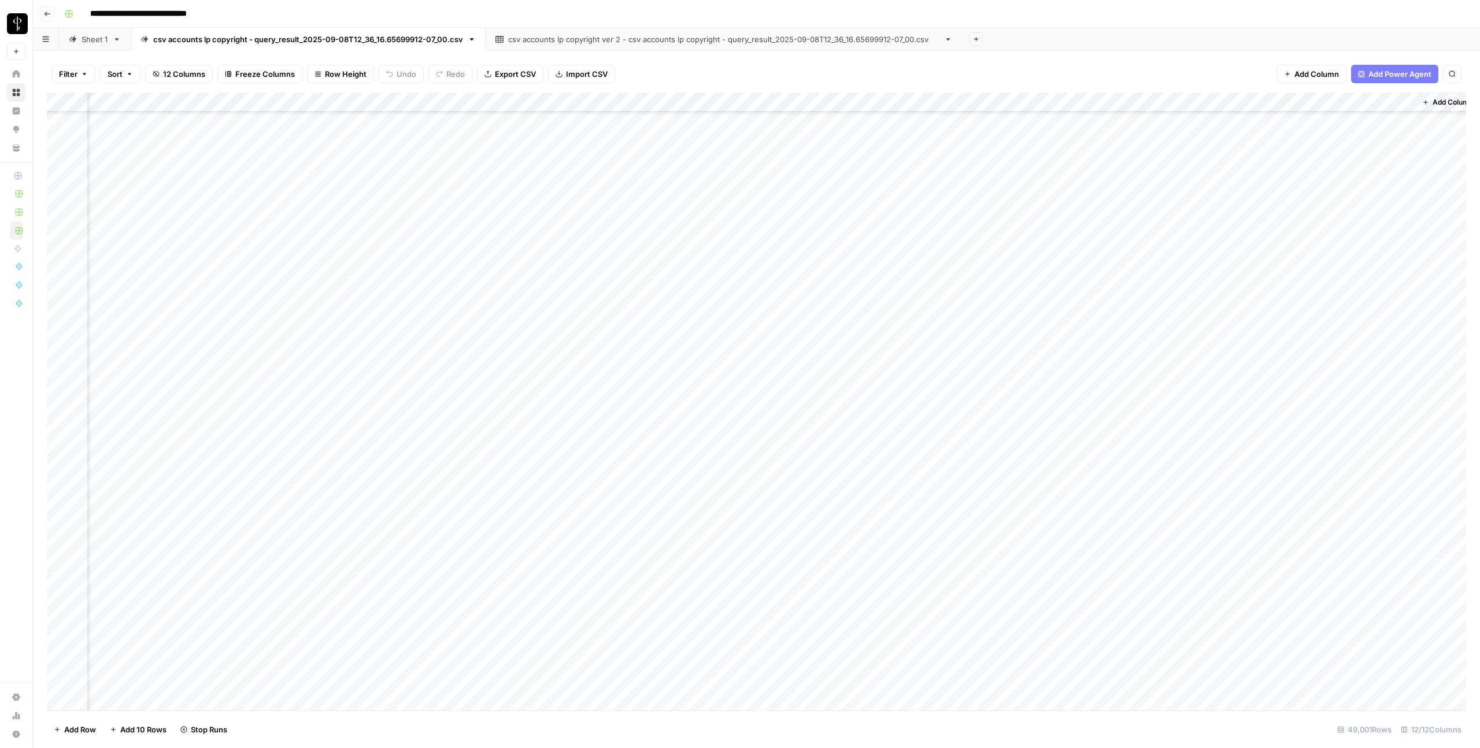
scroll to position [553751, 230]
click at [885, 102] on div "Add Column" at bounding box center [756, 402] width 1419 height 618
click at [889, 103] on div "Add Column" at bounding box center [756, 402] width 1419 height 618
click at [913, 174] on span "Remaining Rows" at bounding box center [929, 170] width 73 height 12
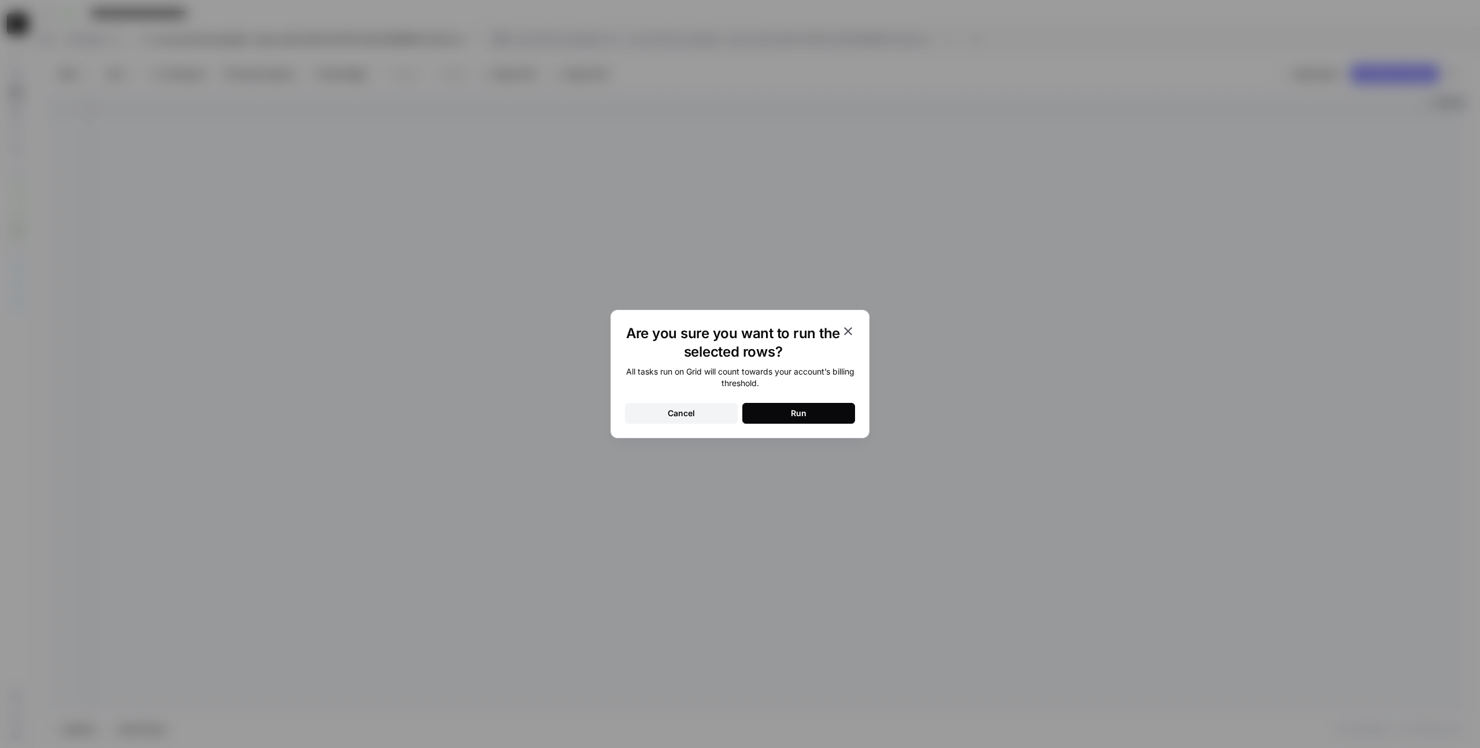
click at [810, 407] on button "Run" at bounding box center [798, 413] width 113 height 21
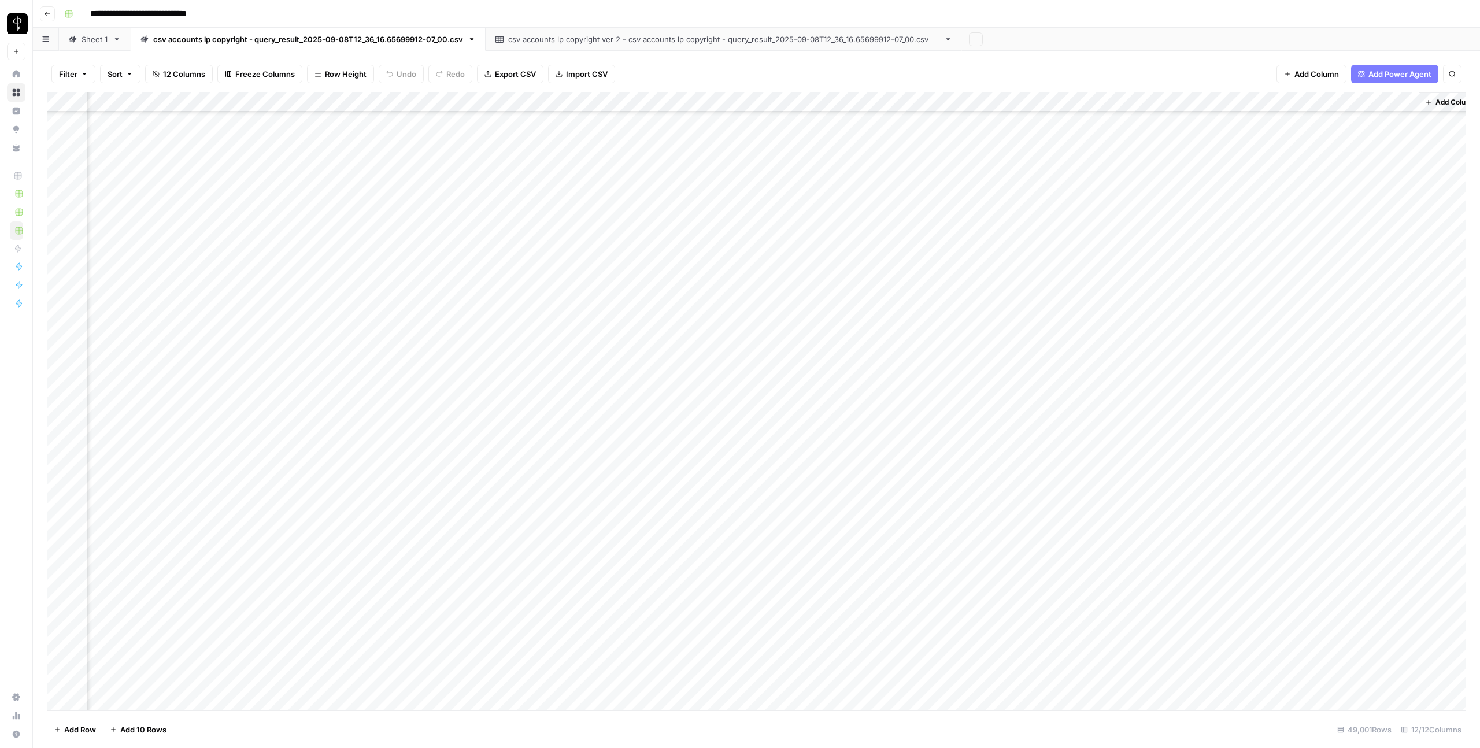
scroll to position [0, 227]
click at [83, 76] on icon "button" at bounding box center [84, 74] width 7 height 7
click at [112, 134] on button "Add Filter" at bounding box center [281, 131] width 431 height 15
click at [193, 136] on div at bounding box center [144, 135] width 156 height 22
click at [98, 256] on span "Output" at bounding box center [137, 261] width 98 height 12
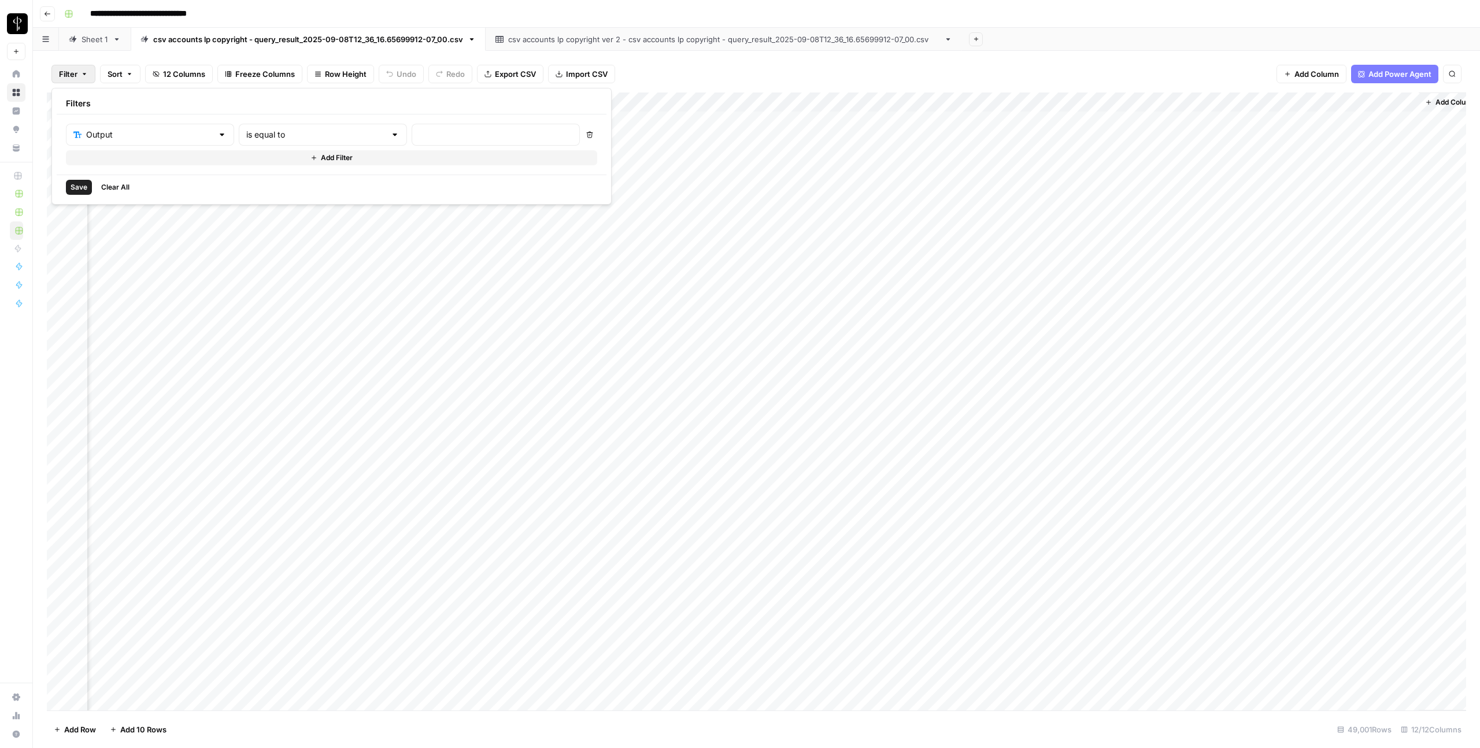
click at [390, 132] on div at bounding box center [394, 135] width 9 height 12
click at [244, 183] on span "is empty" at bounding box center [270, 180] width 110 height 12
type input "is empty"
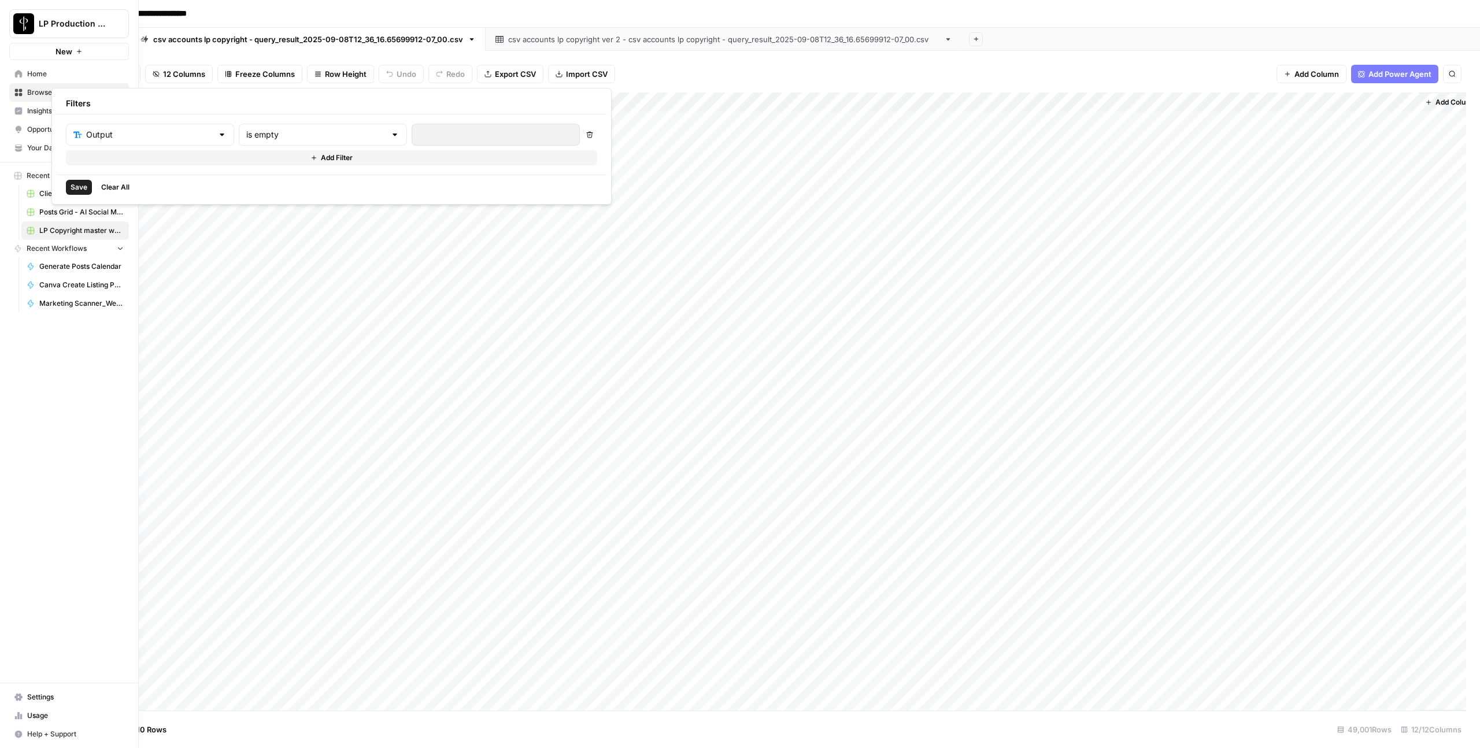
click at [86, 190] on span "Save" at bounding box center [79, 187] width 17 height 10
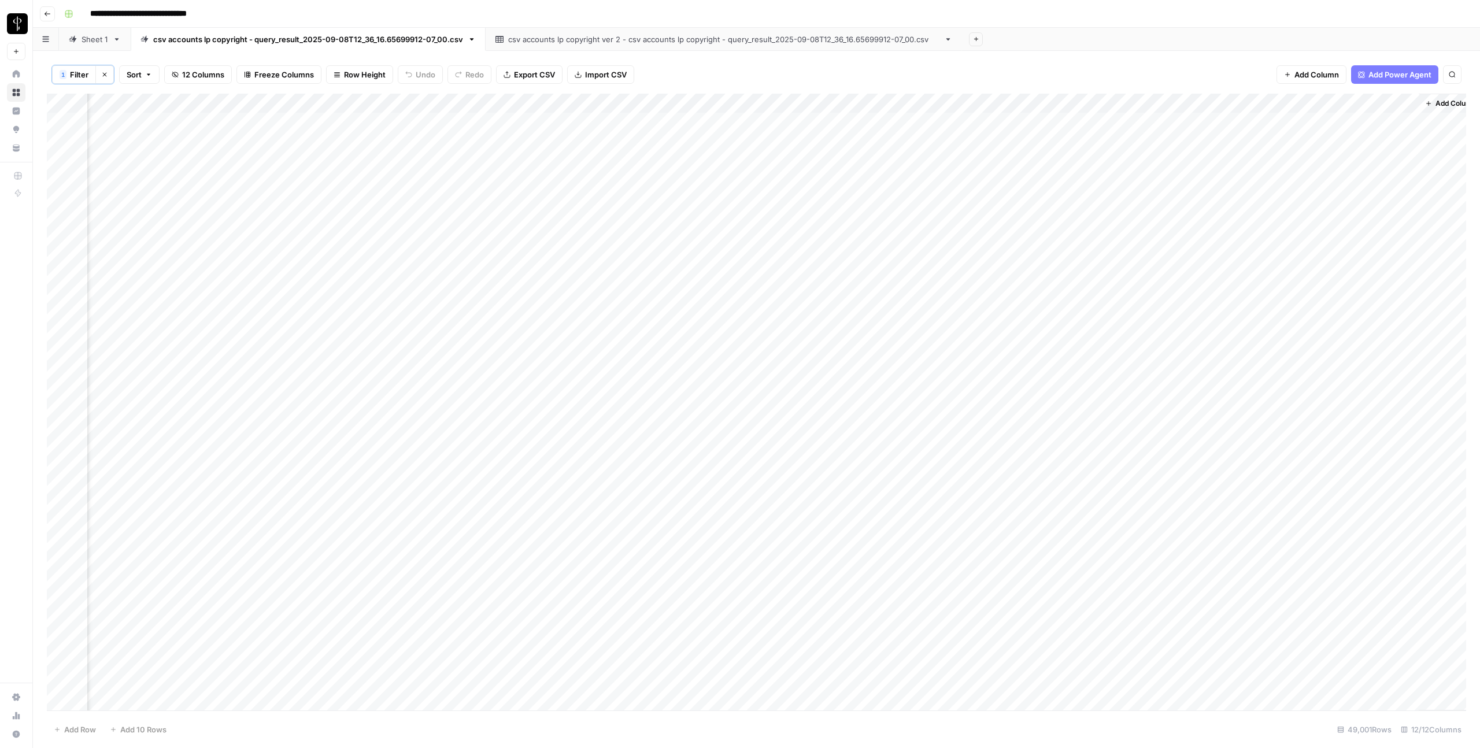
click at [81, 76] on span "Filter" at bounding box center [79, 75] width 19 height 12
click at [750, 77] on div "1 Filter Clear filters Sort 12 Columns Freeze Columns Row Height Undo Redo Expo…" at bounding box center [756, 75] width 1419 height 38
click at [537, 74] on span "Export CSV" at bounding box center [534, 75] width 41 height 12
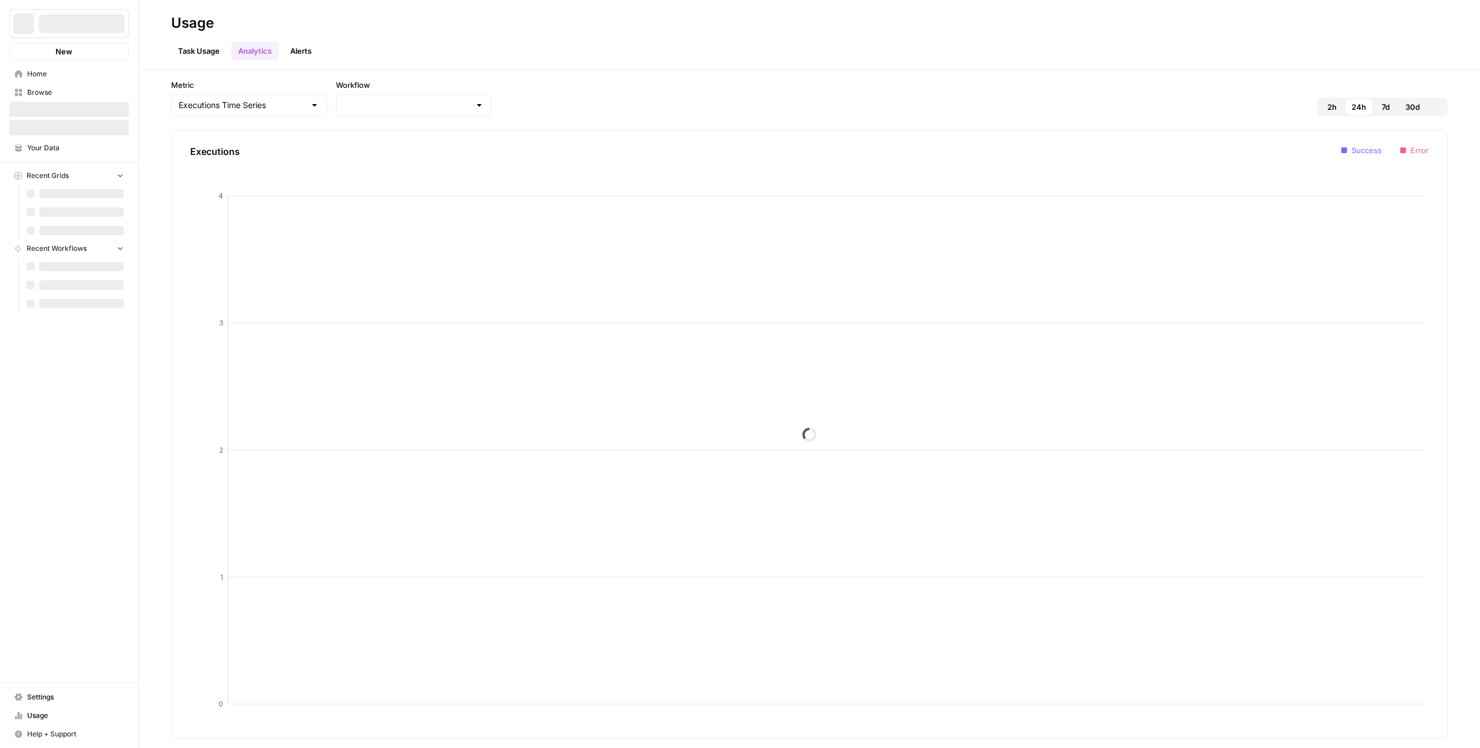
type input "LP Copyright master workflow"
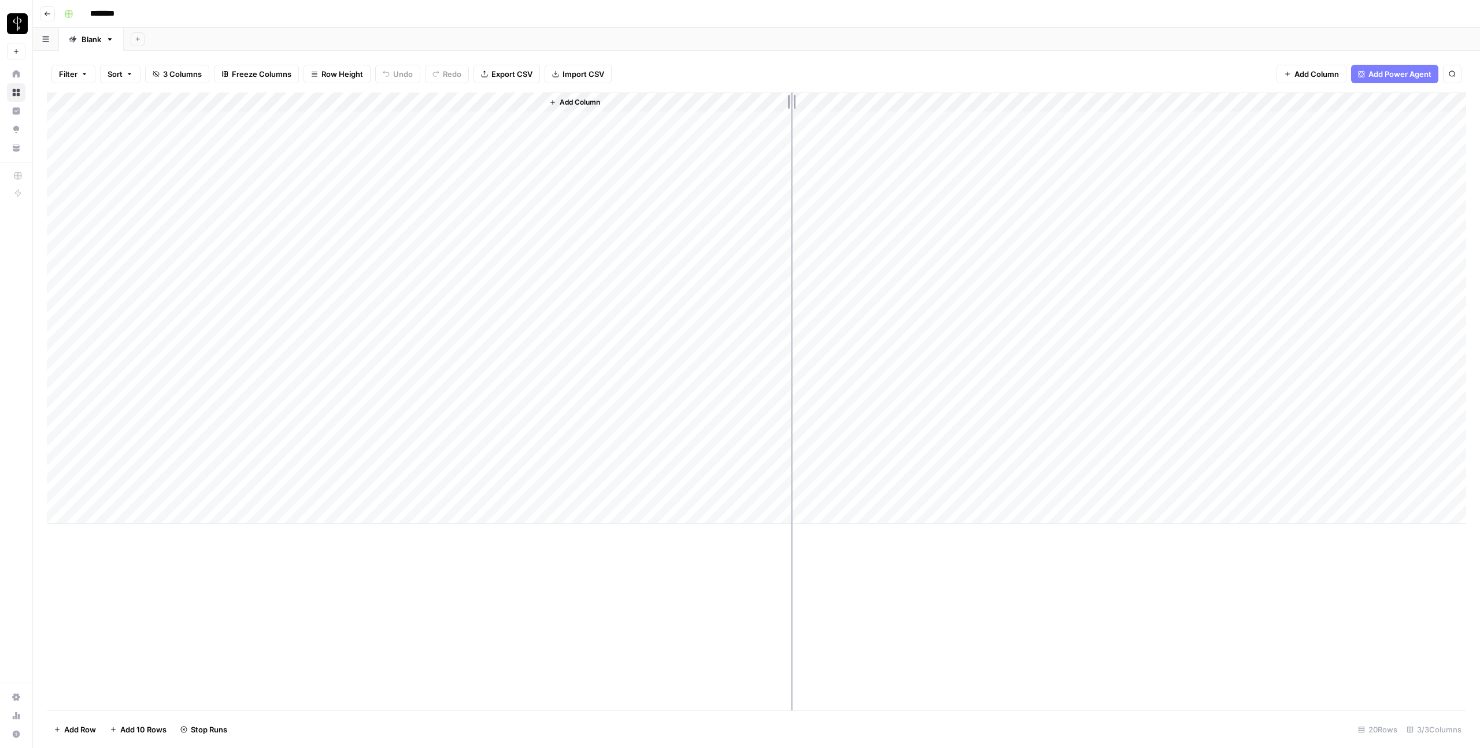
drag, startPoint x: 541, startPoint y: 101, endPoint x: 791, endPoint y: 119, distance: 251.0
click at [791, 119] on div "Add Column" at bounding box center [756, 308] width 1419 height 431
click at [376, 273] on div "Add Column" at bounding box center [756, 308] width 1419 height 431
click at [362, 277] on div "Add Column" at bounding box center [756, 308] width 1419 height 431
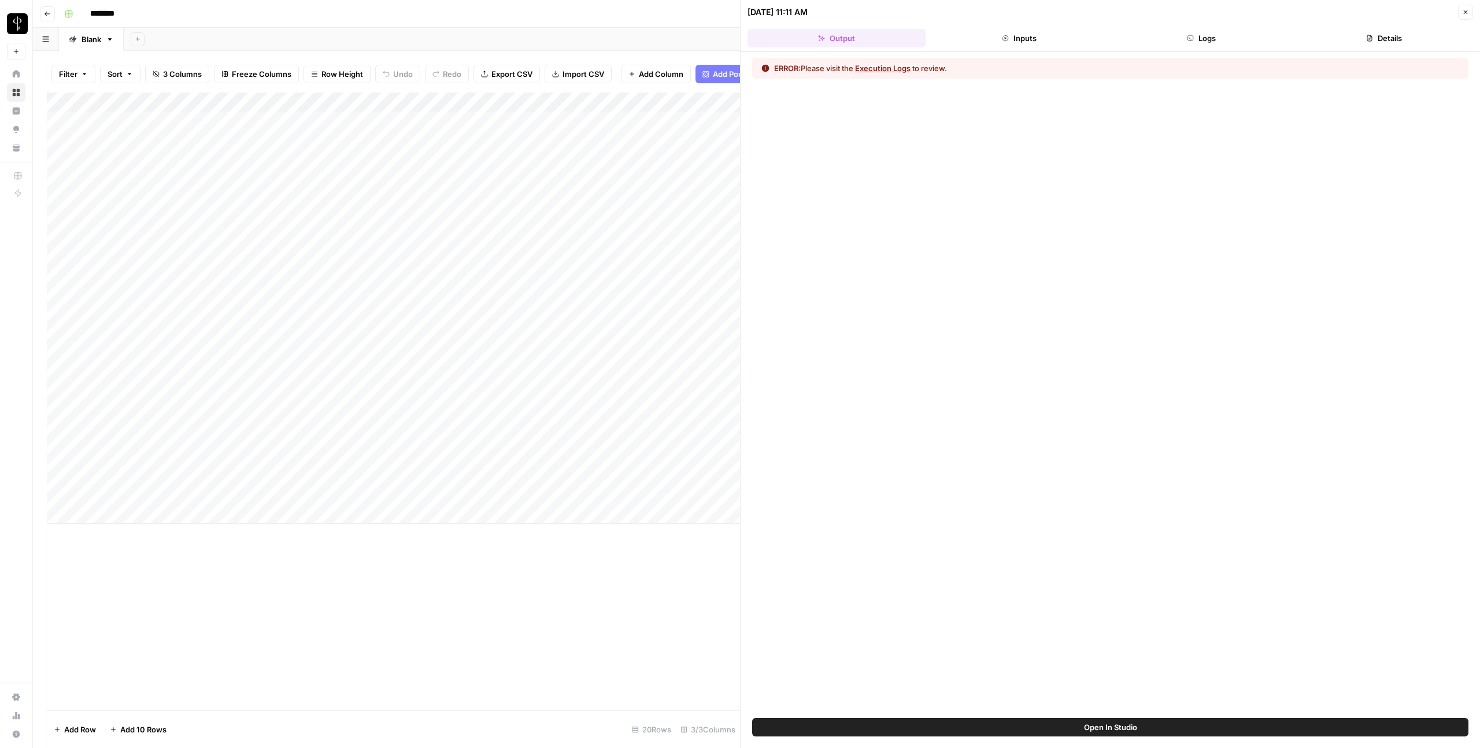
click at [1189, 45] on button "Logs" at bounding box center [1202, 38] width 178 height 19
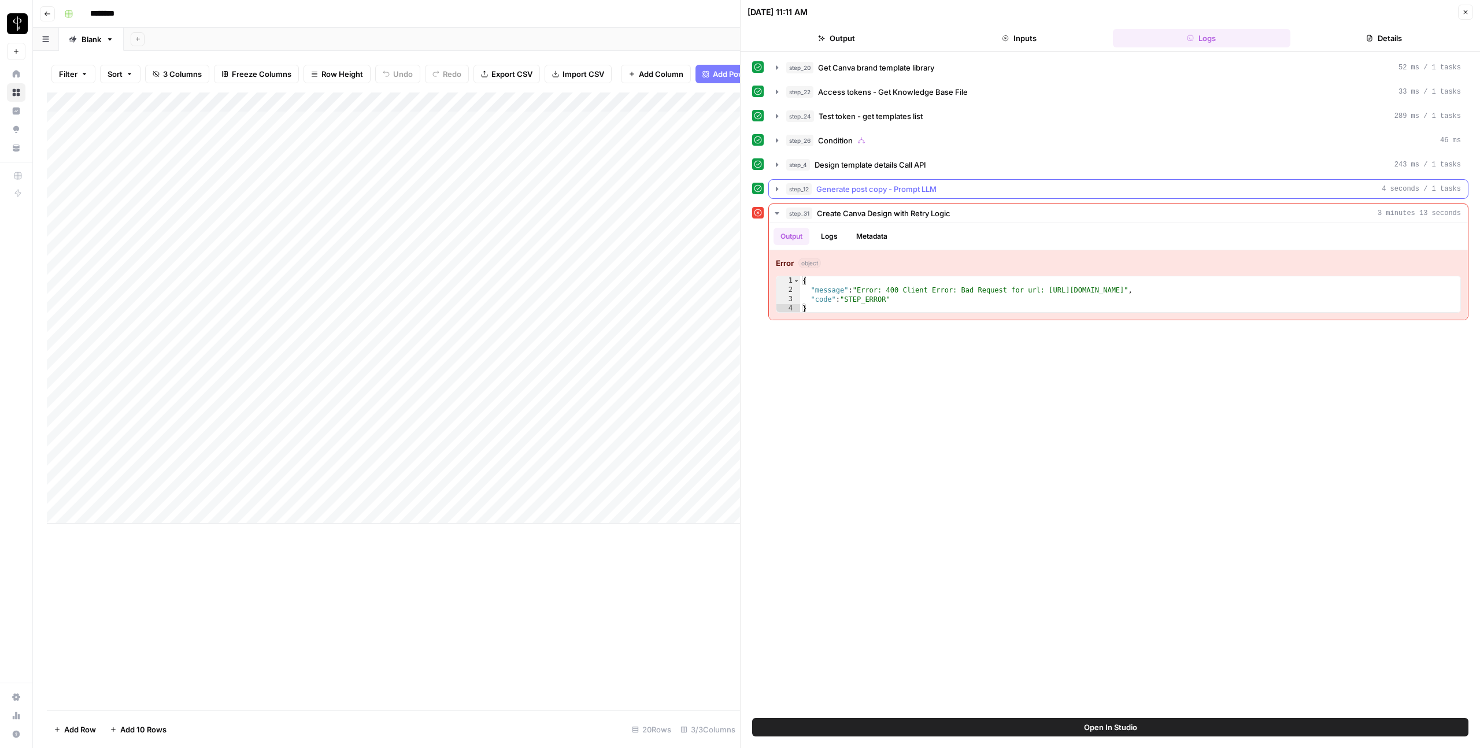
click at [879, 187] on span "Generate post copy - Prompt LLM" at bounding box center [876, 189] width 120 height 12
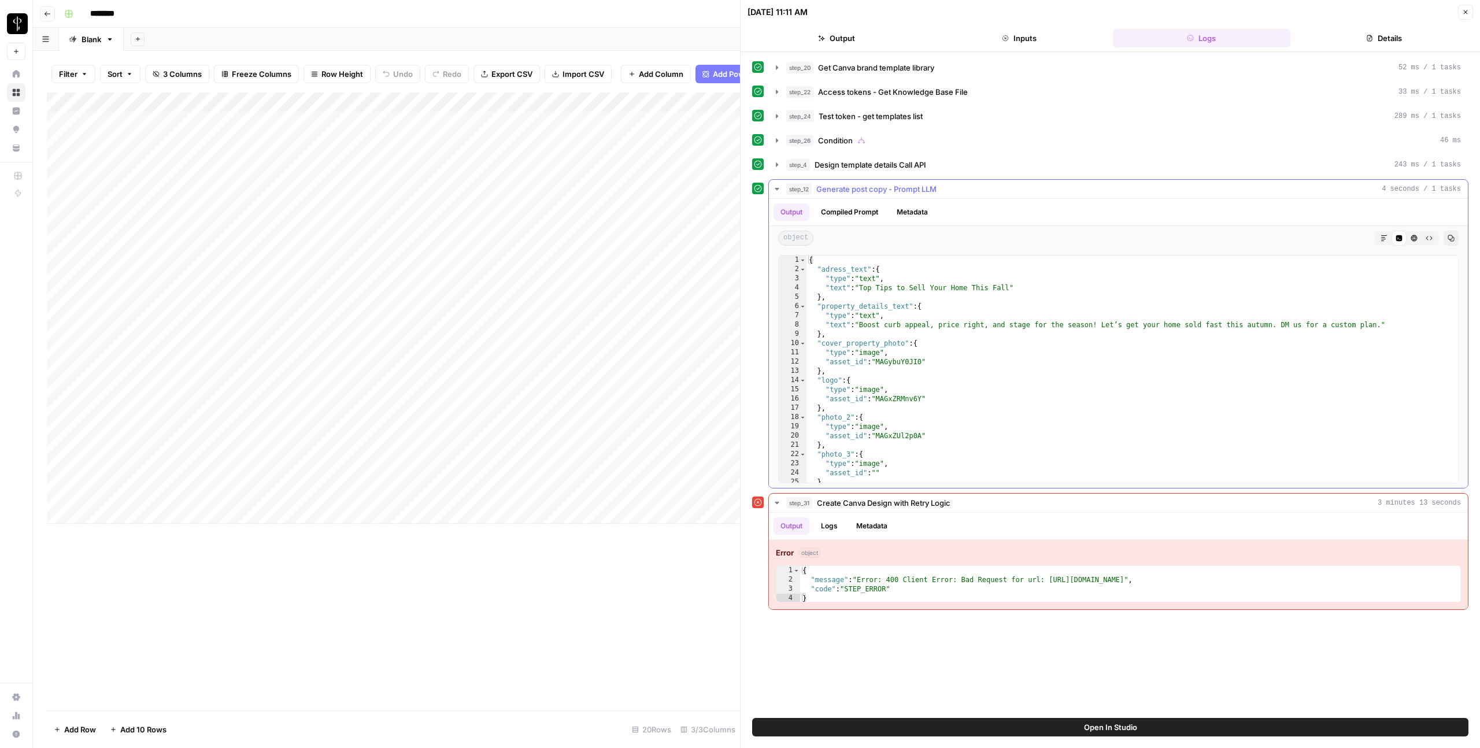
click at [879, 187] on span "Generate post copy - Prompt LLM" at bounding box center [876, 189] width 120 height 12
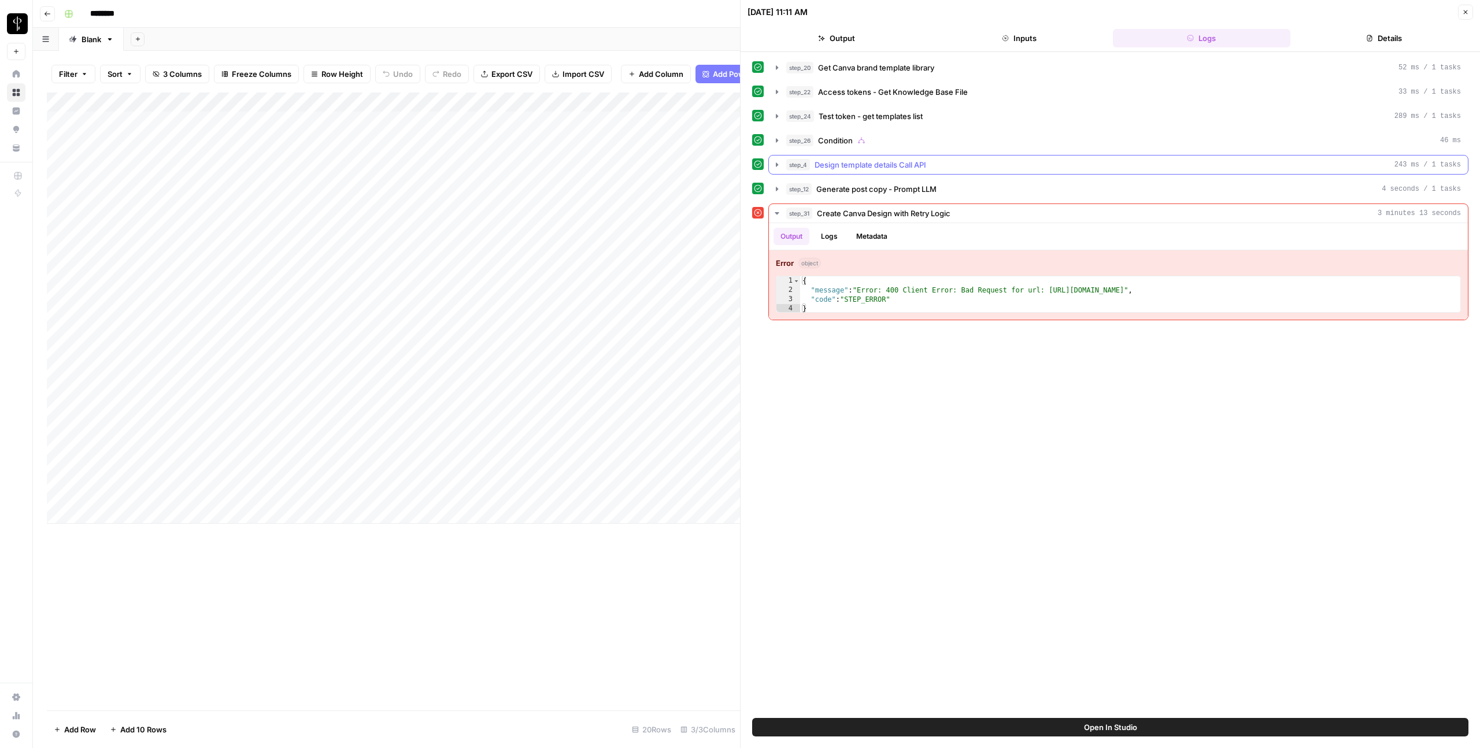
click at [874, 162] on span "Design template details Call API" at bounding box center [871, 165] width 112 height 12
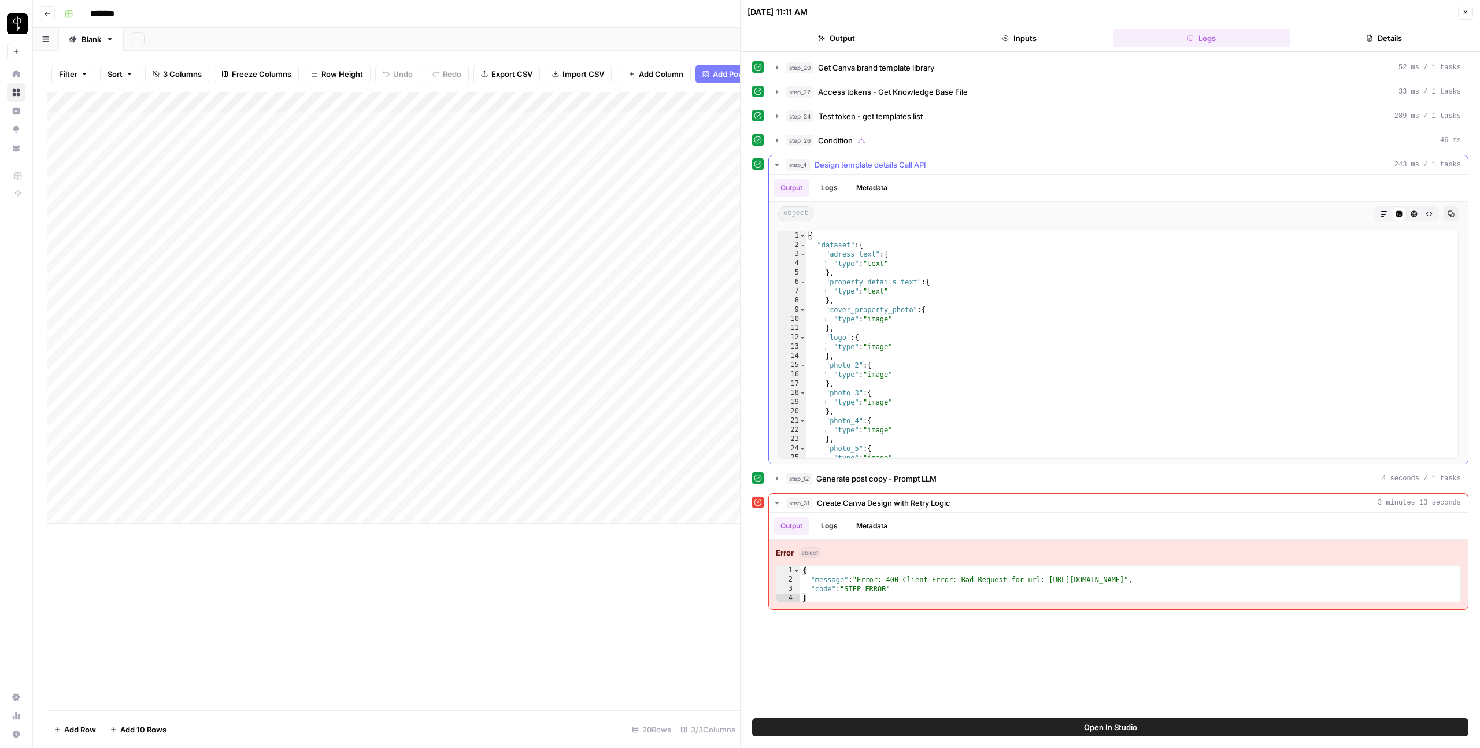
click at [874, 162] on span "Design template details Call API" at bounding box center [871, 165] width 112 height 12
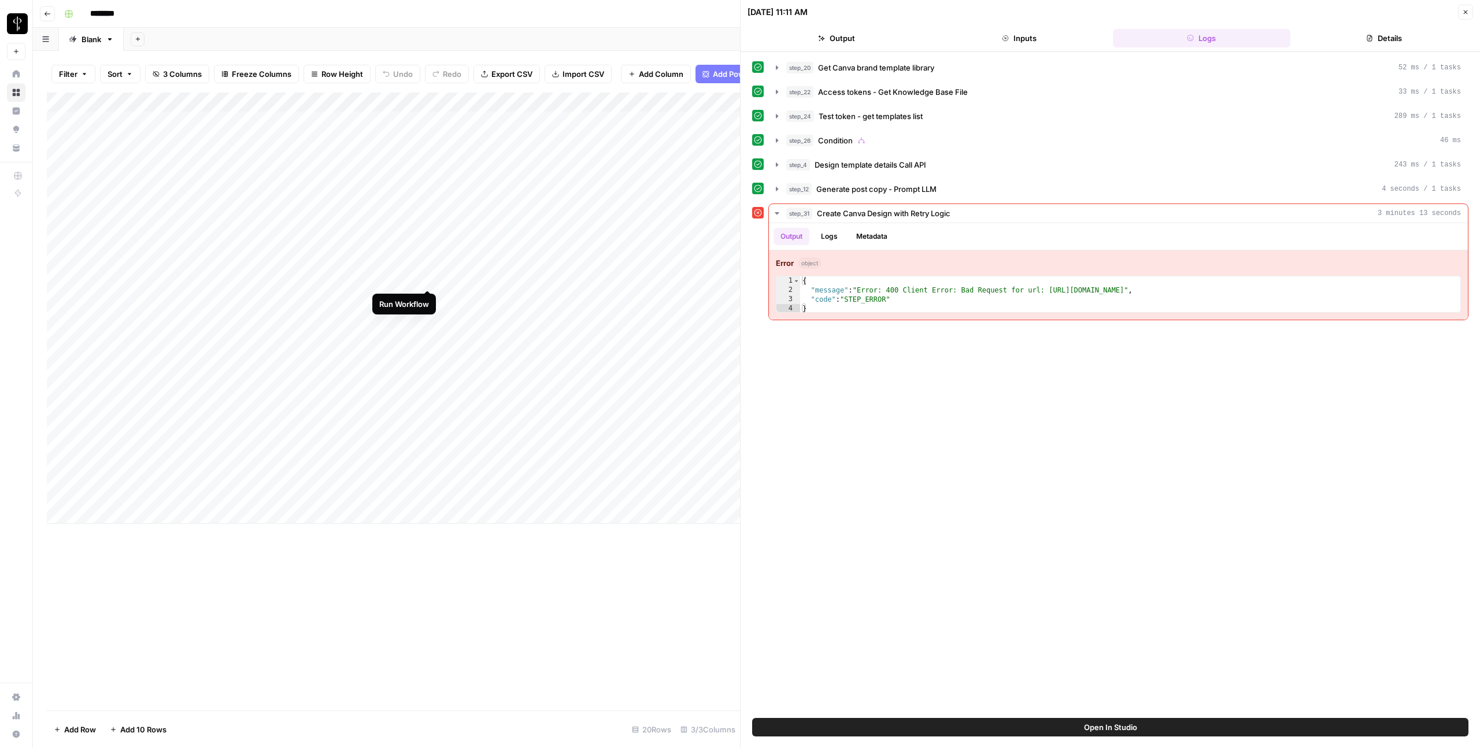
click at [426, 278] on div "Add Column" at bounding box center [393, 308] width 693 height 431
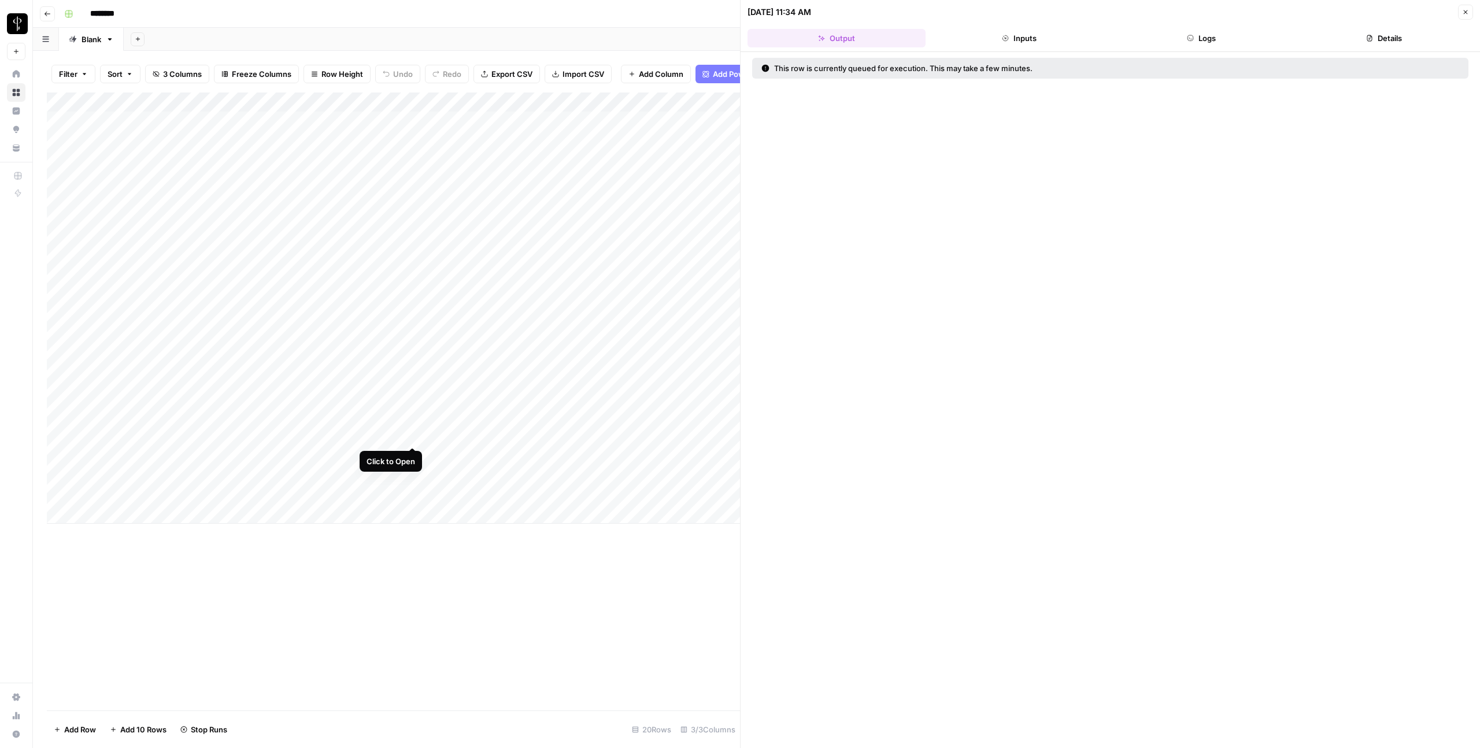
click at [387, 437] on div "Add Column" at bounding box center [393, 308] width 693 height 431
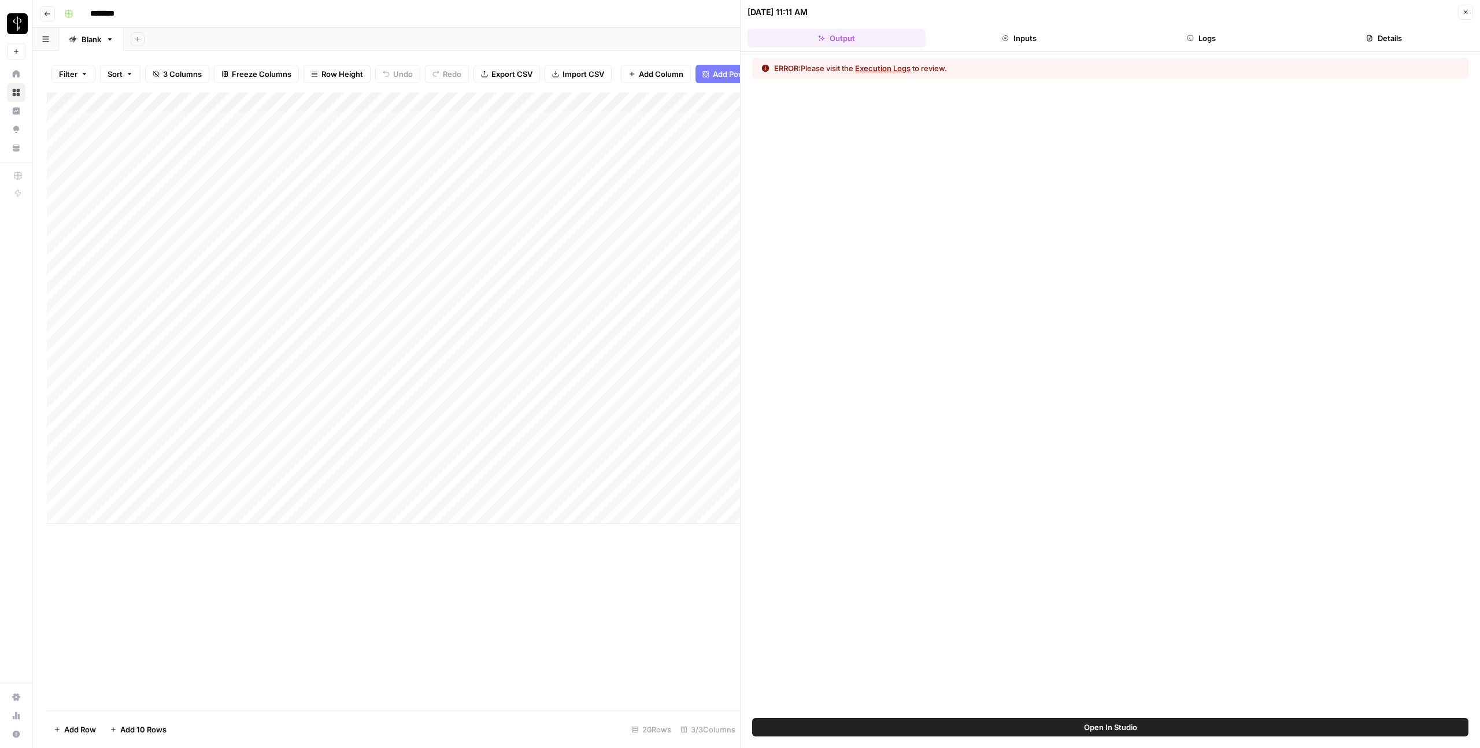
click at [1233, 39] on button "Logs" at bounding box center [1202, 38] width 178 height 19
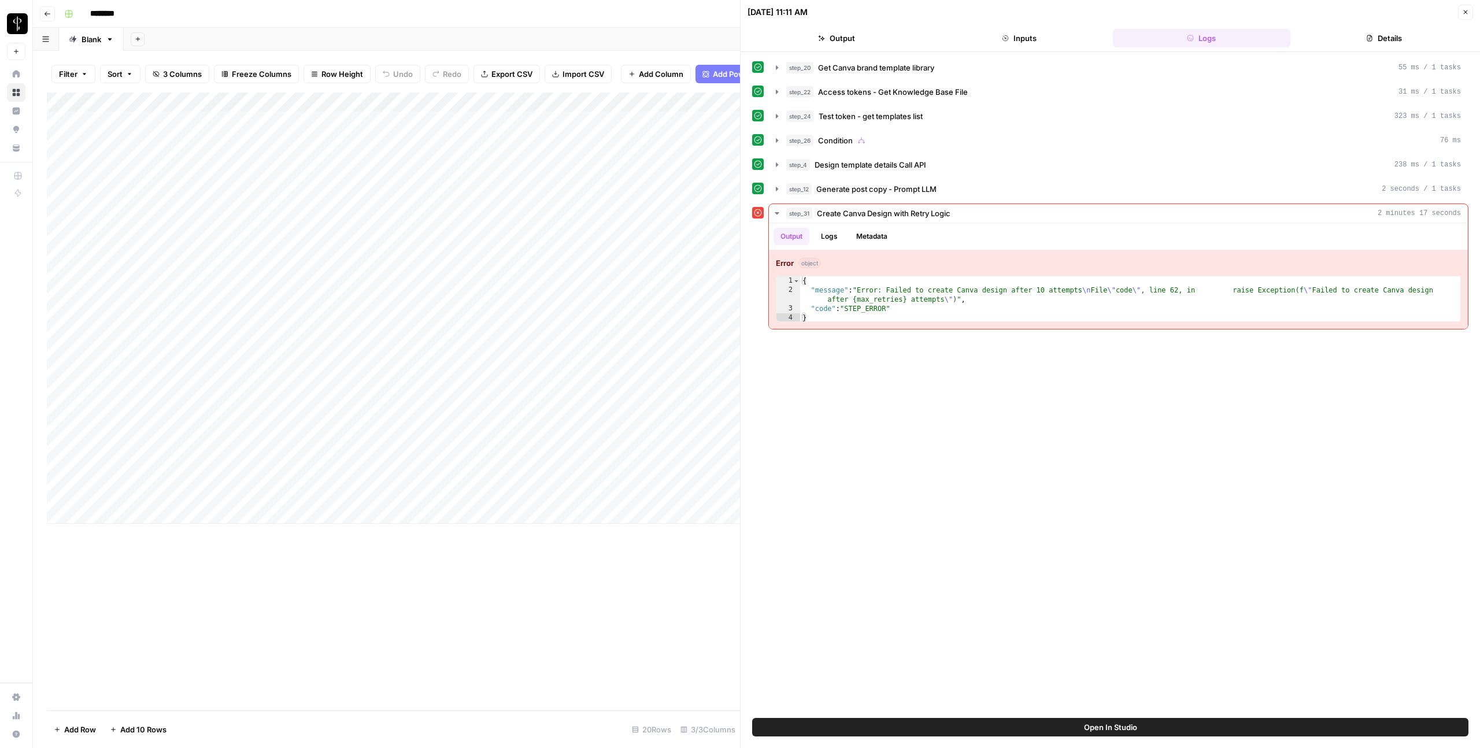
click at [1468, 14] on icon "button" at bounding box center [1465, 12] width 7 height 7
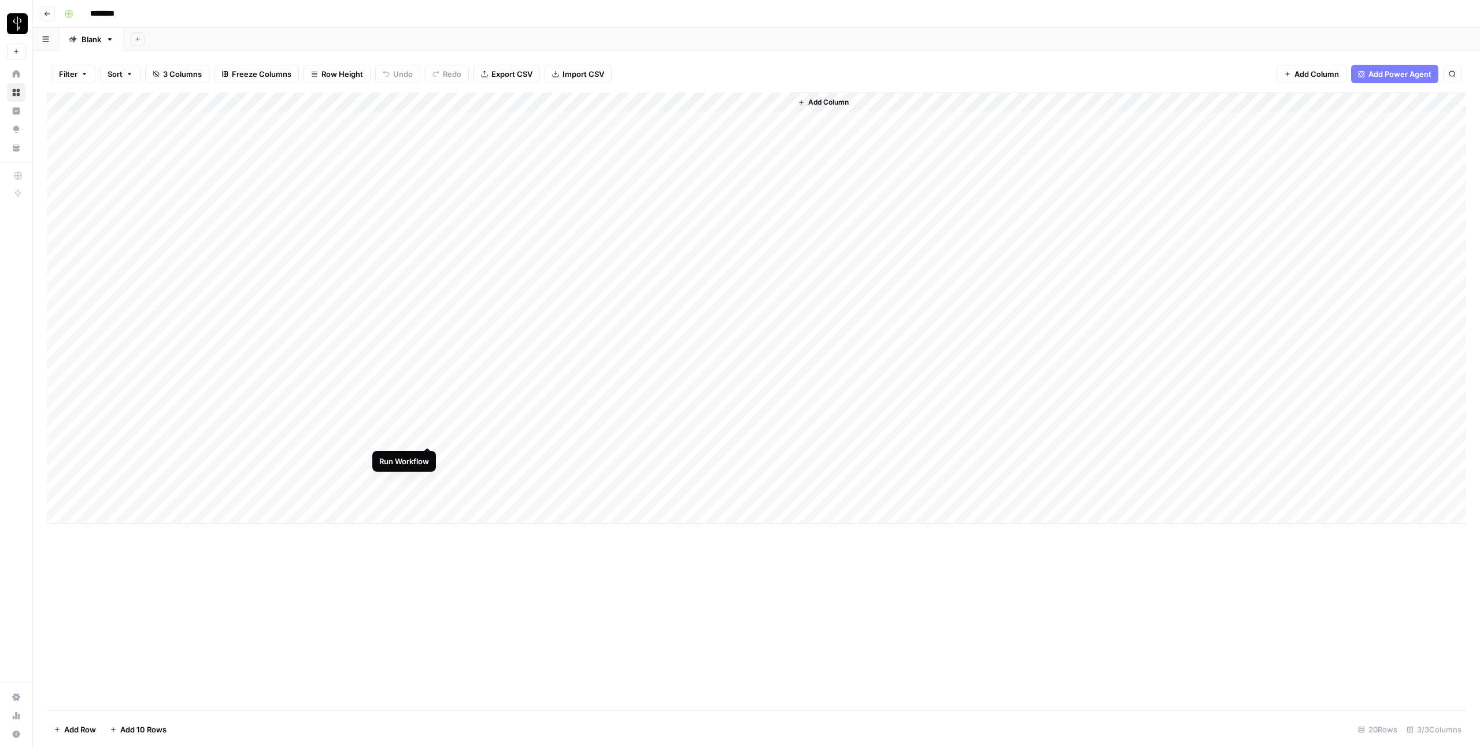
click at [428, 437] on div "Add Column" at bounding box center [756, 308] width 1419 height 431
click at [332, 480] on div "Add Column" at bounding box center [756, 308] width 1419 height 431
click at [335, 478] on div "Add Column" at bounding box center [756, 308] width 1419 height 431
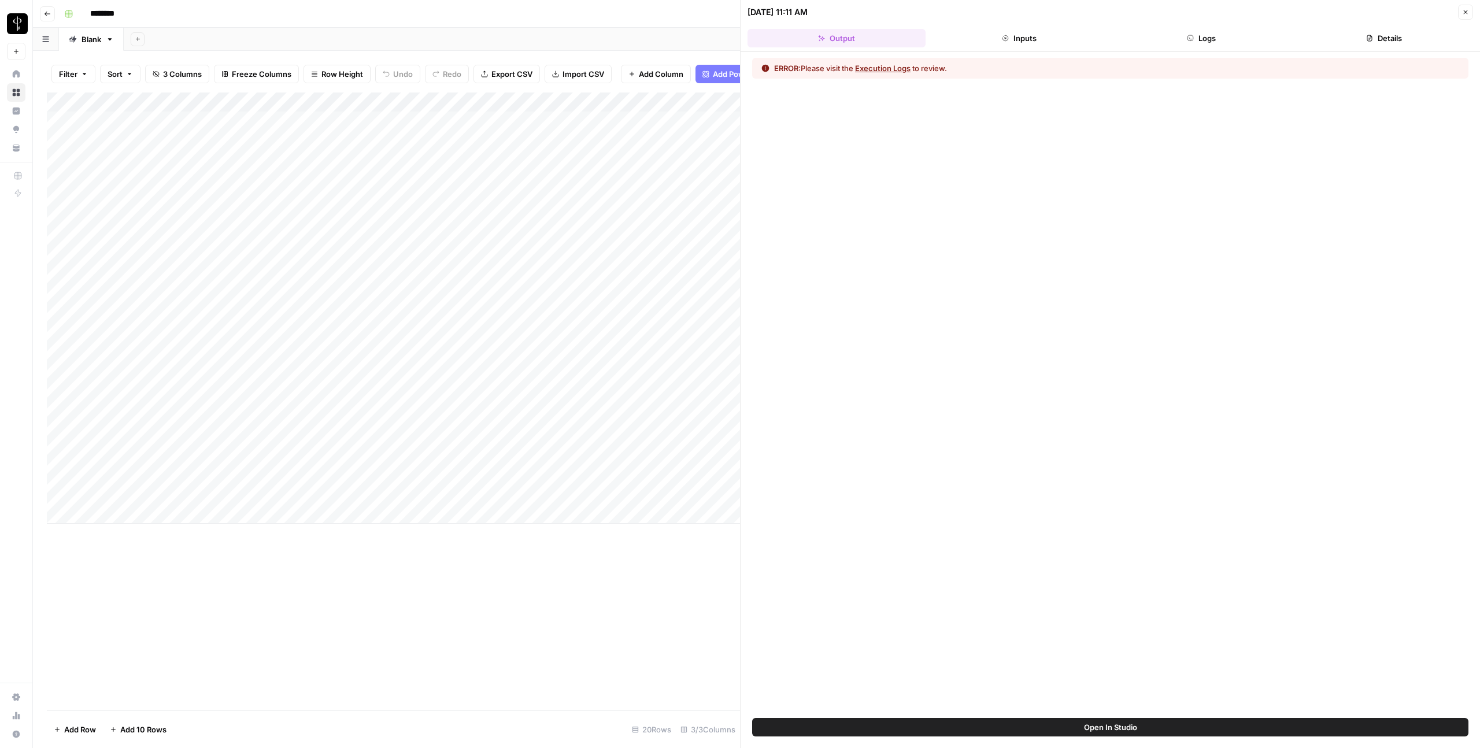
click at [1211, 39] on button "Logs" at bounding box center [1202, 38] width 178 height 19
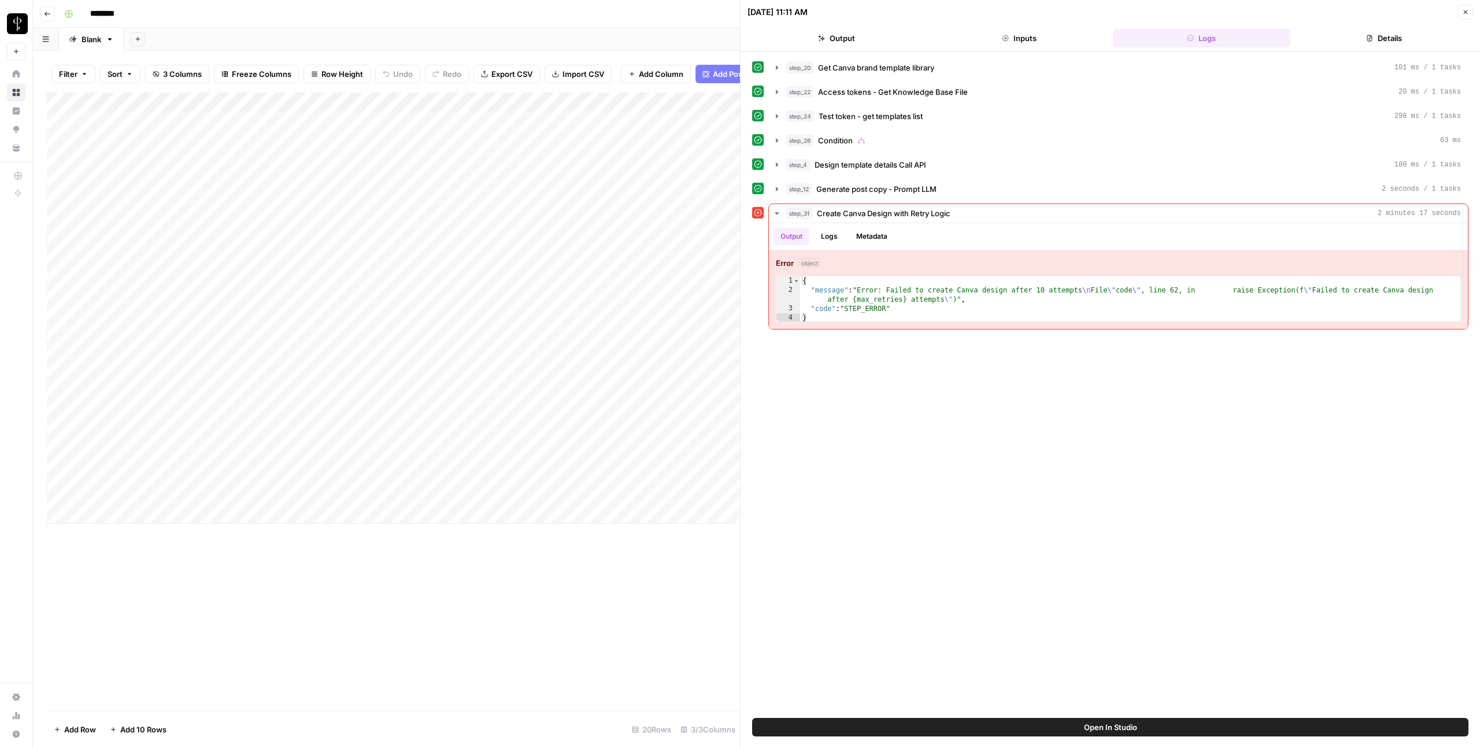
click at [1470, 6] on button "Close" at bounding box center [1465, 12] width 15 height 15
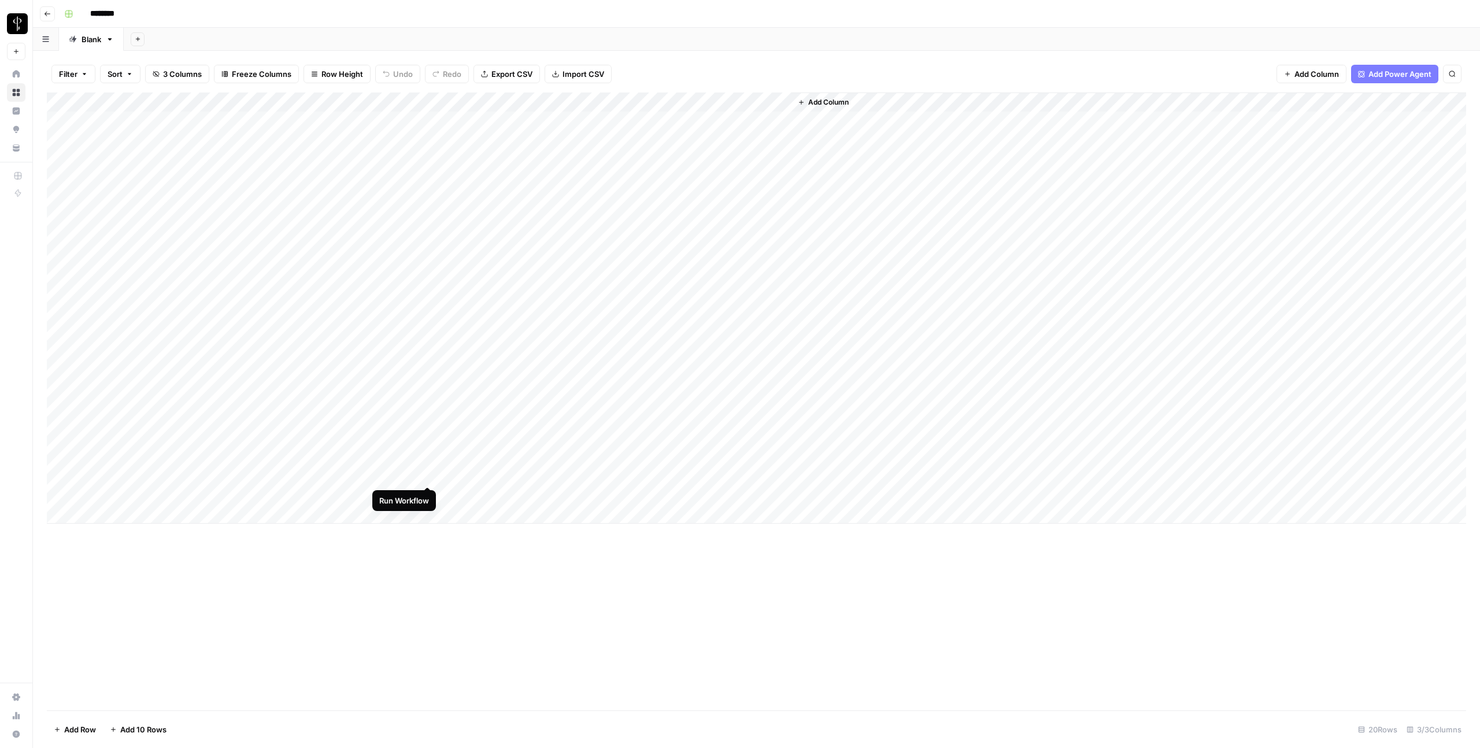
click at [430, 475] on div "Add Column" at bounding box center [756, 308] width 1419 height 431
click at [326, 280] on div "Add Column" at bounding box center [756, 308] width 1419 height 431
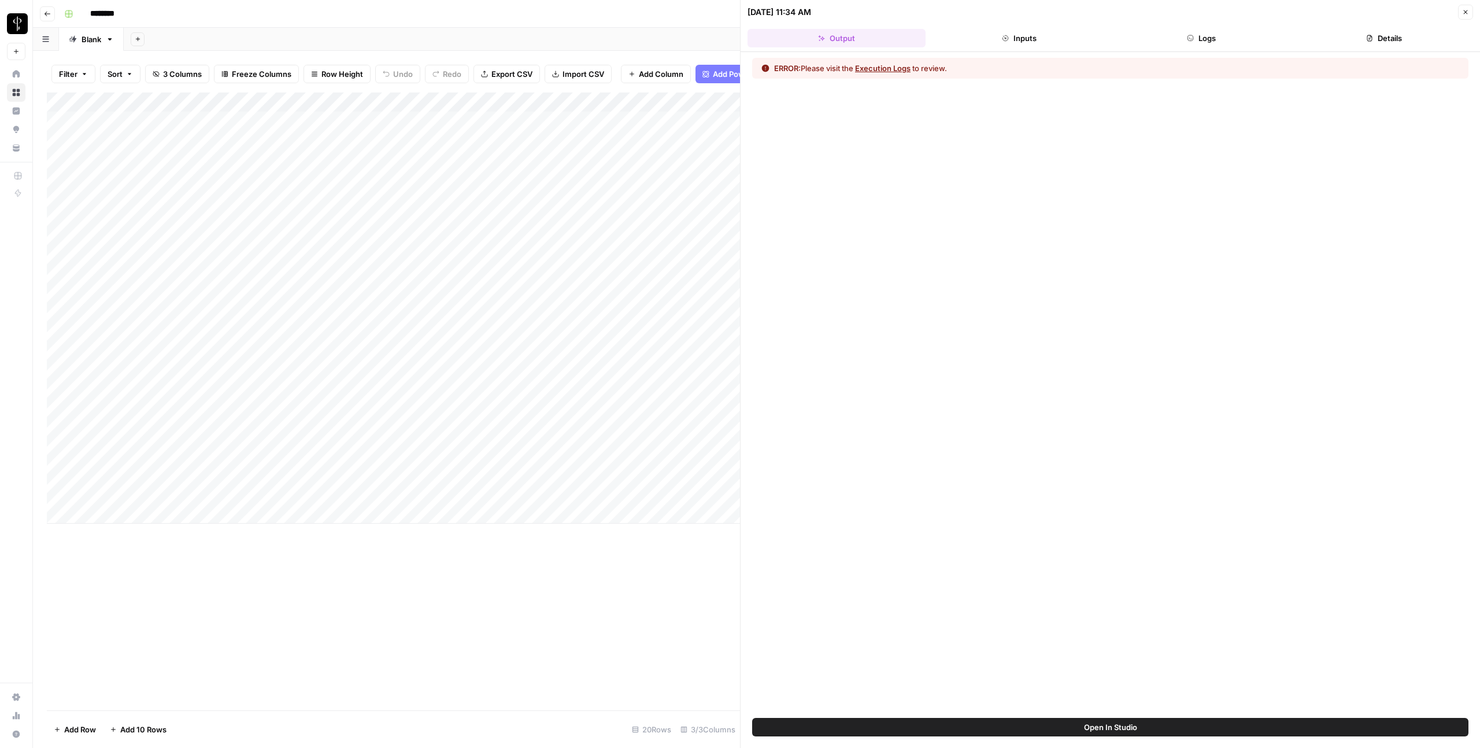
click at [1200, 41] on button "Logs" at bounding box center [1202, 38] width 178 height 19
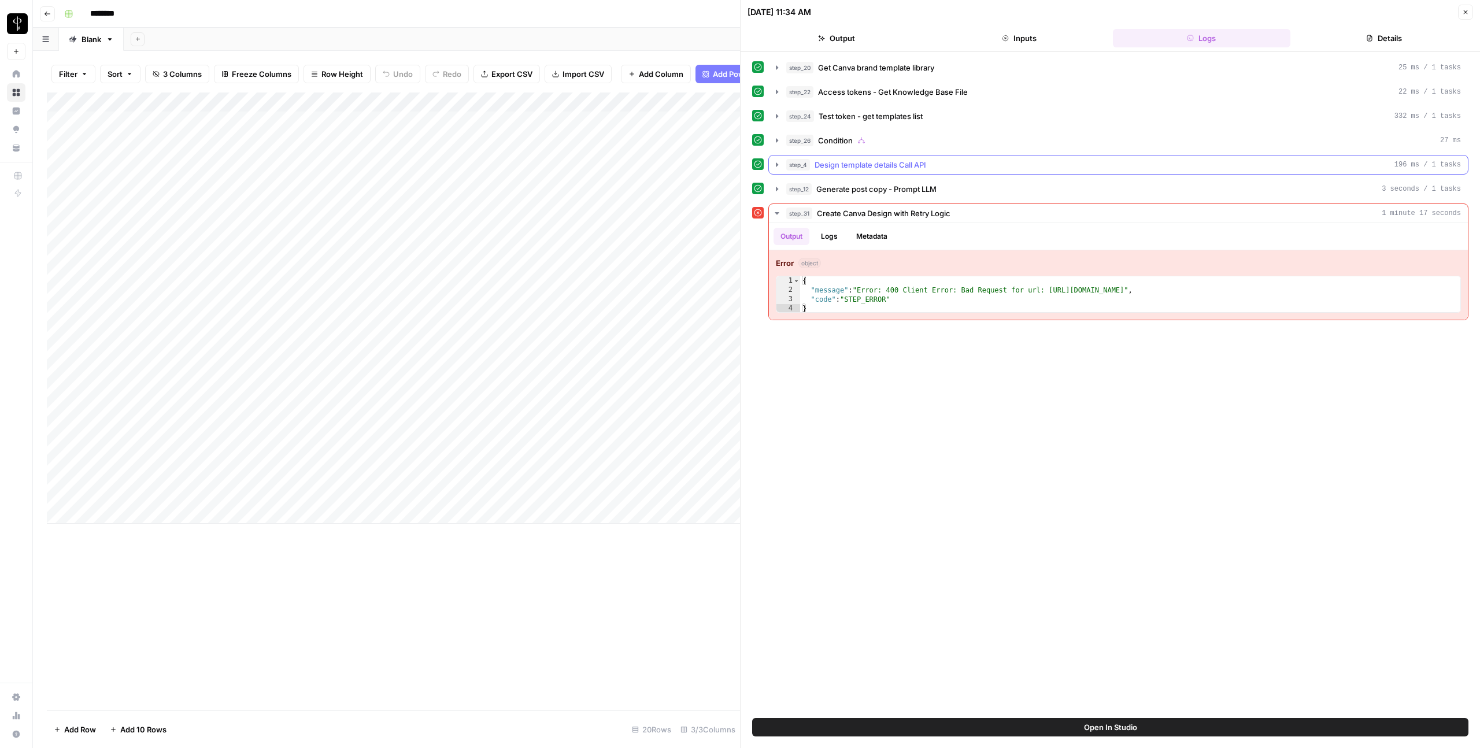
click at [859, 169] on span "Design template details Call API" at bounding box center [871, 165] width 112 height 12
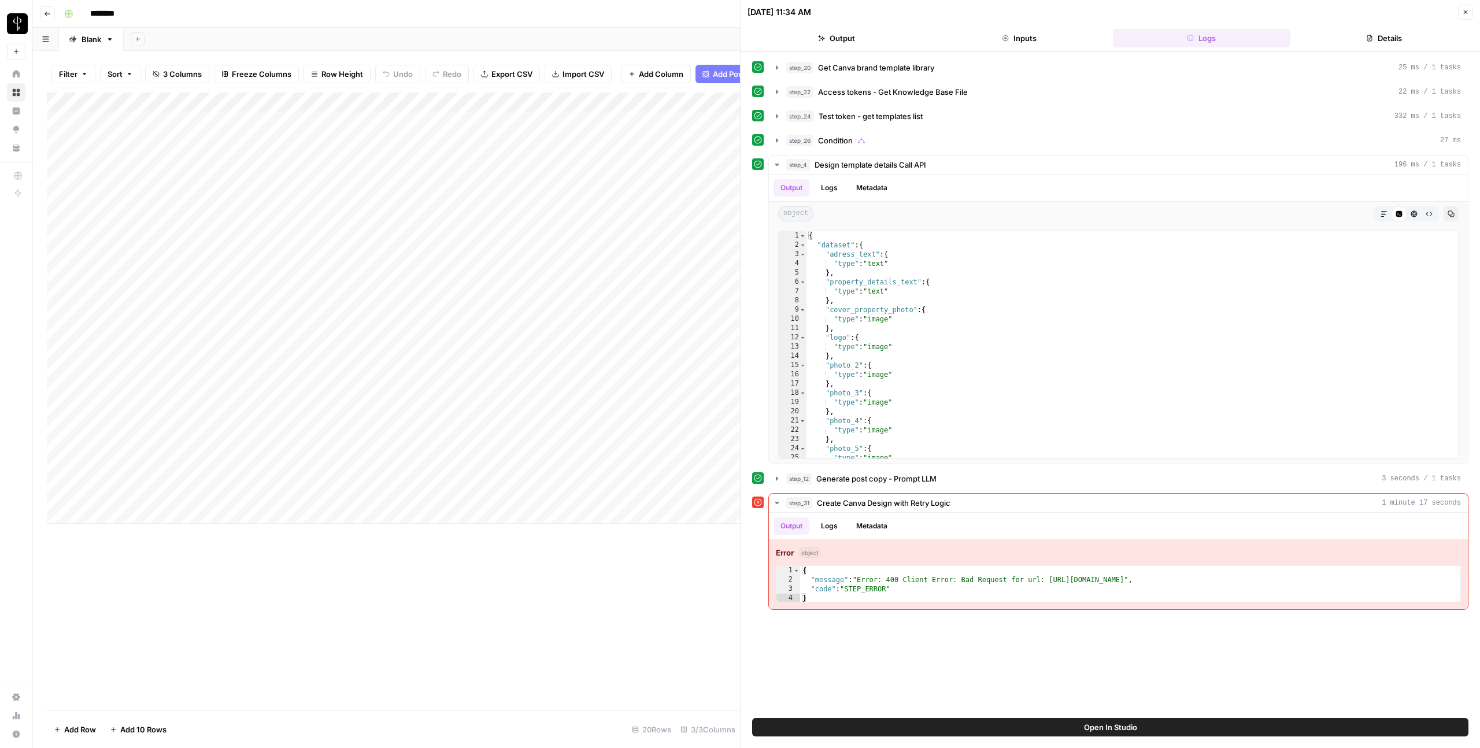
click at [312, 440] on div "Add Column" at bounding box center [393, 308] width 693 height 431
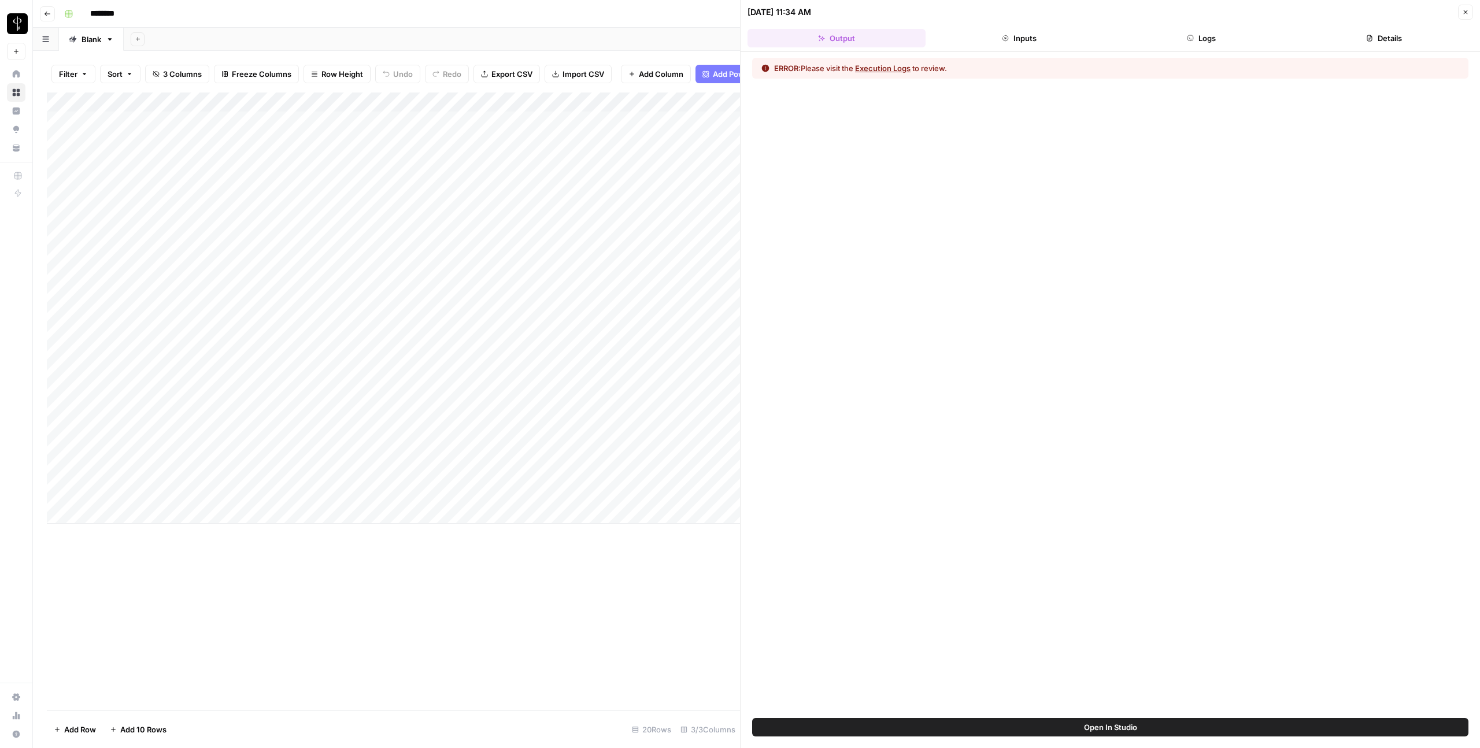
click at [1207, 42] on button "Logs" at bounding box center [1202, 38] width 178 height 19
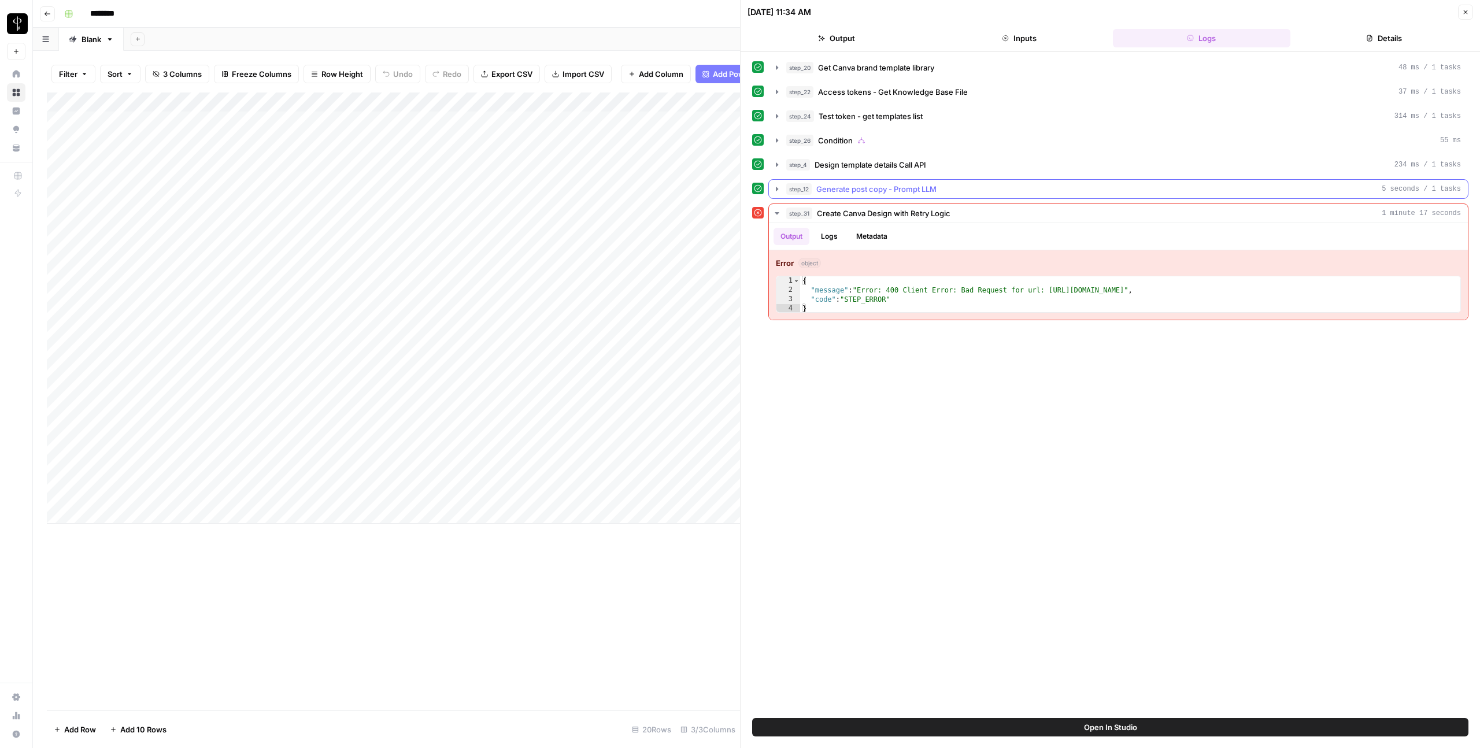
click at [826, 191] on span "Generate post copy - Prompt LLM" at bounding box center [876, 189] width 120 height 12
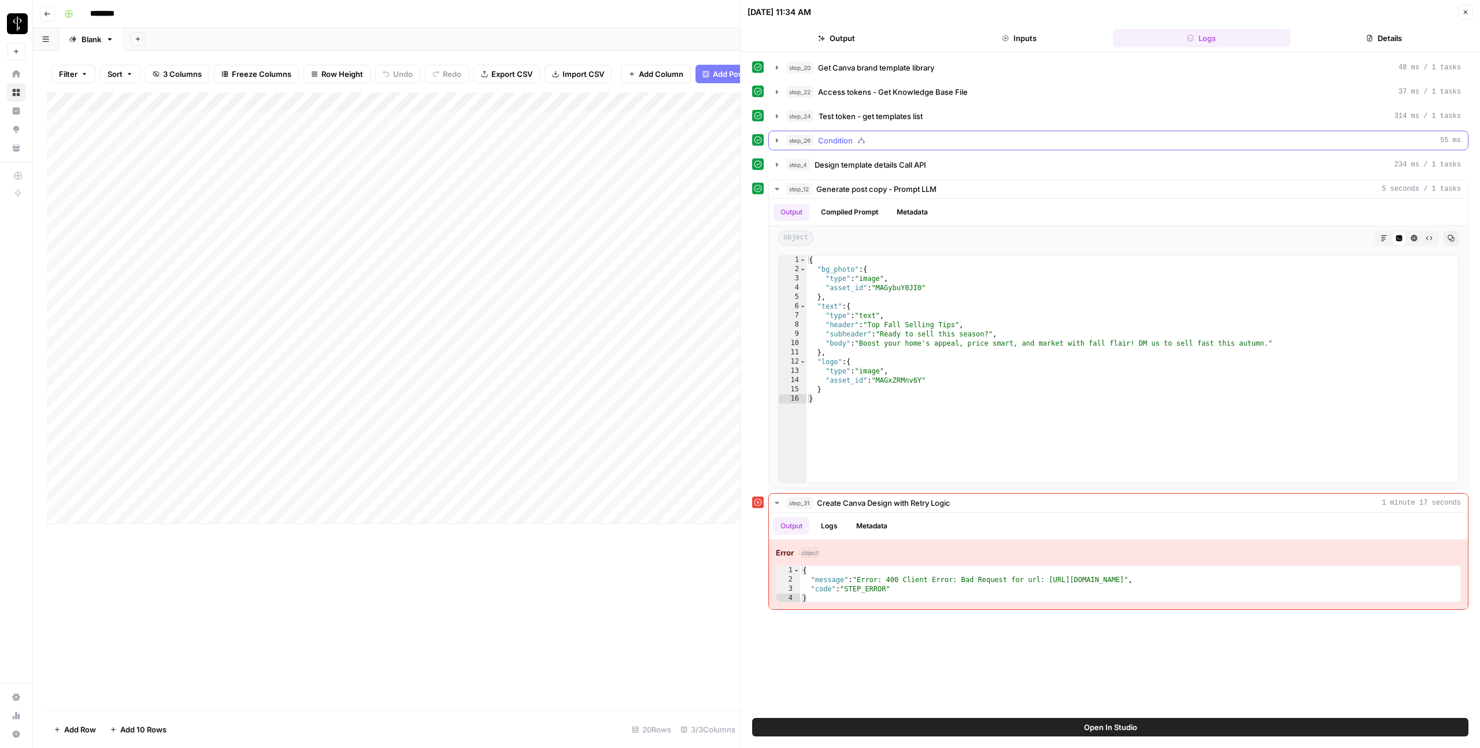
click at [783, 143] on button "step_26 Condition 55 ms" at bounding box center [1118, 140] width 699 height 19
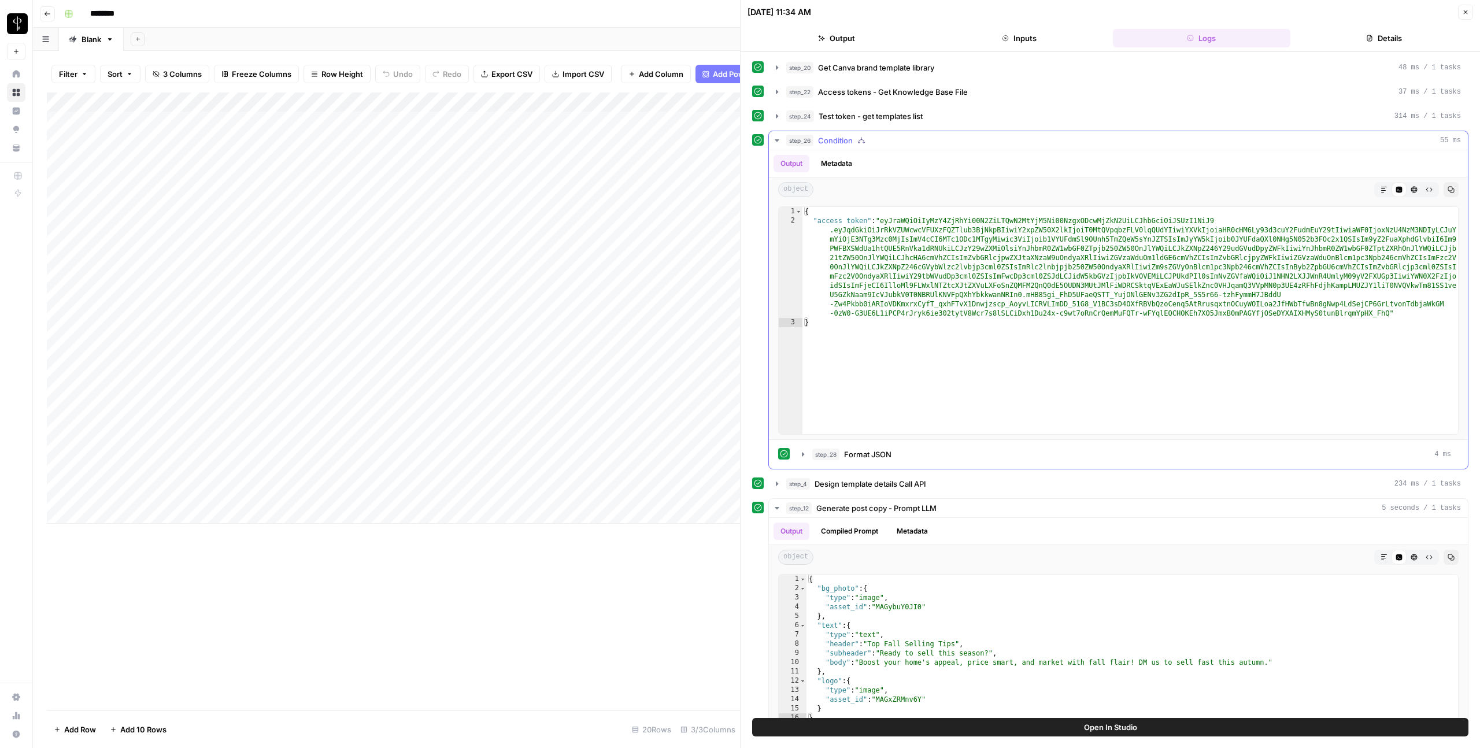
click at [783, 143] on button "step_26 Condition 55 ms" at bounding box center [1118, 140] width 699 height 19
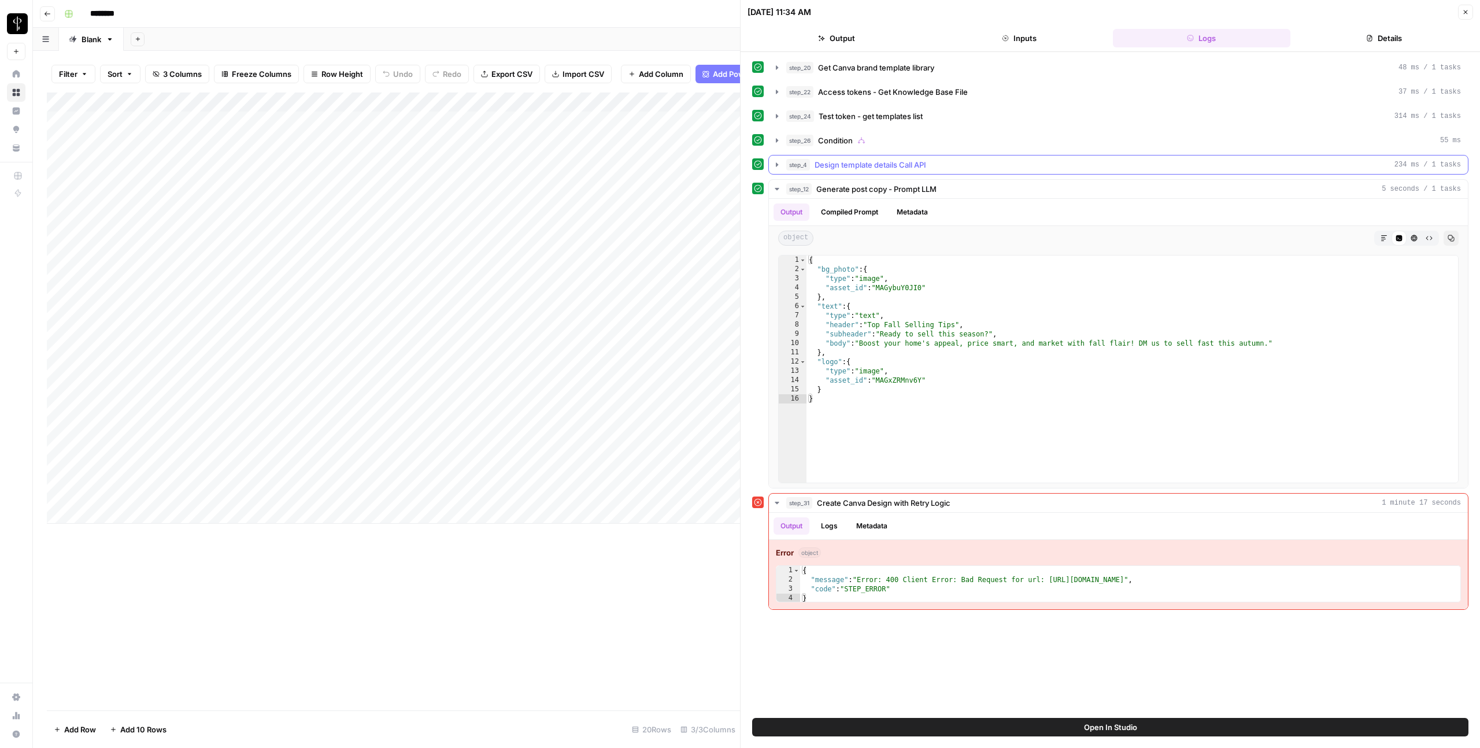
click at [772, 162] on icon "button" at bounding box center [776, 164] width 9 height 9
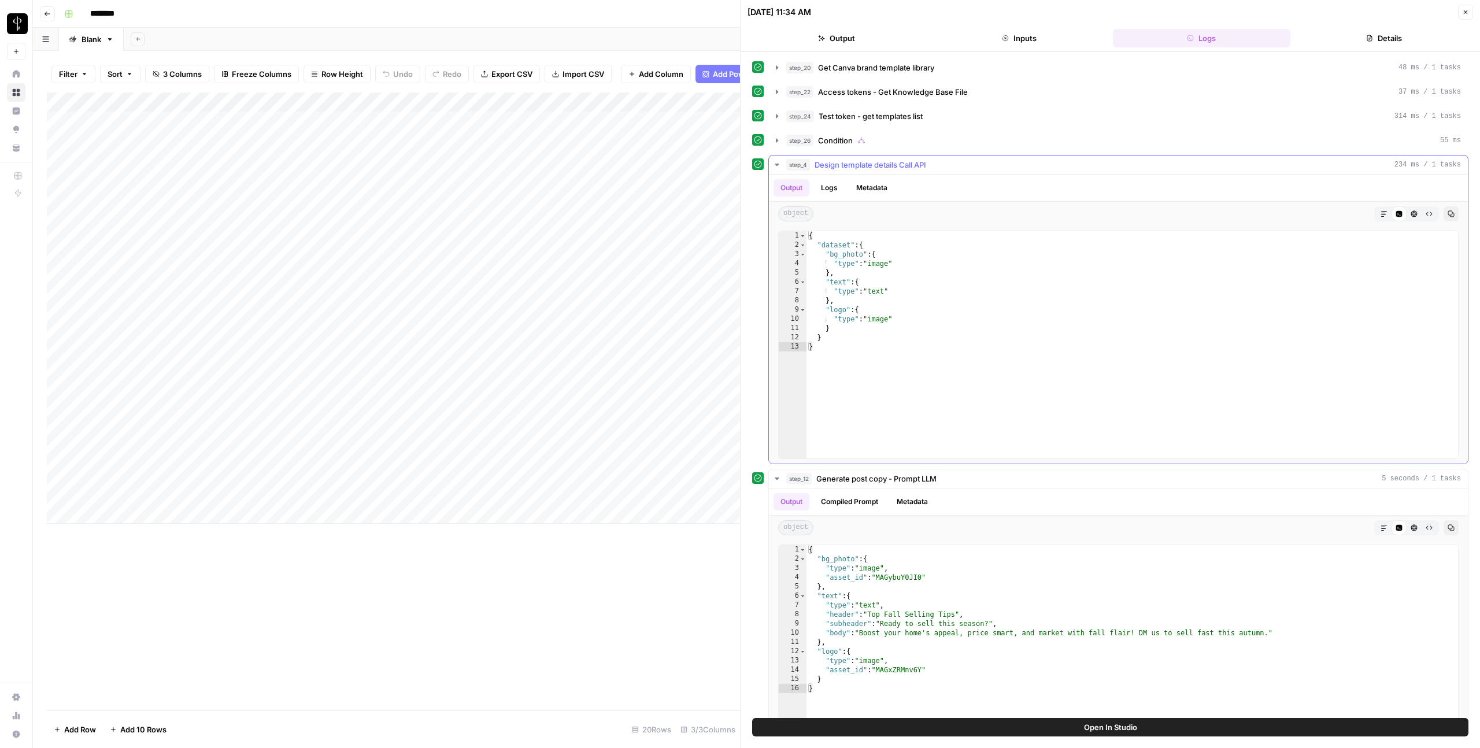
click at [772, 162] on icon "button" at bounding box center [776, 164] width 9 height 9
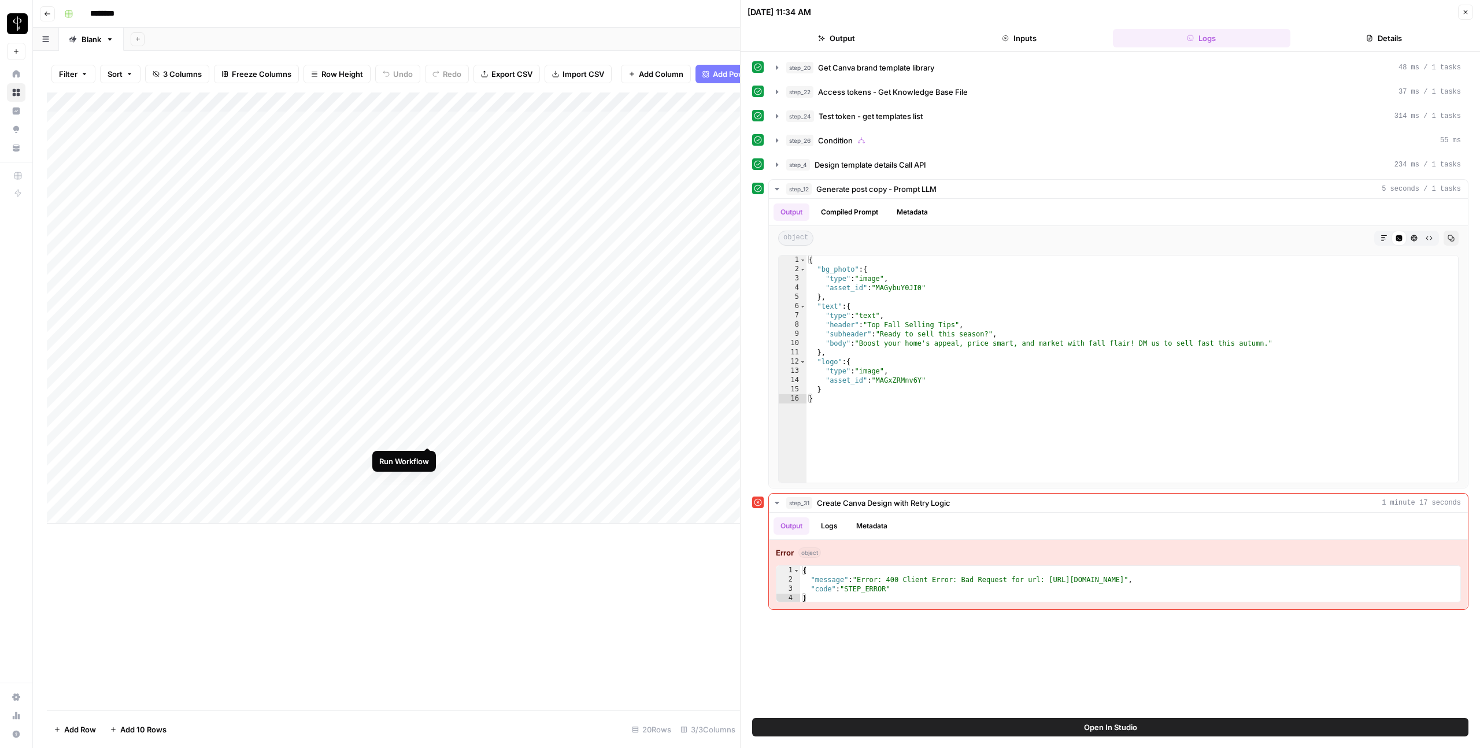
click at [427, 433] on div "Add Column" at bounding box center [393, 308] width 693 height 431
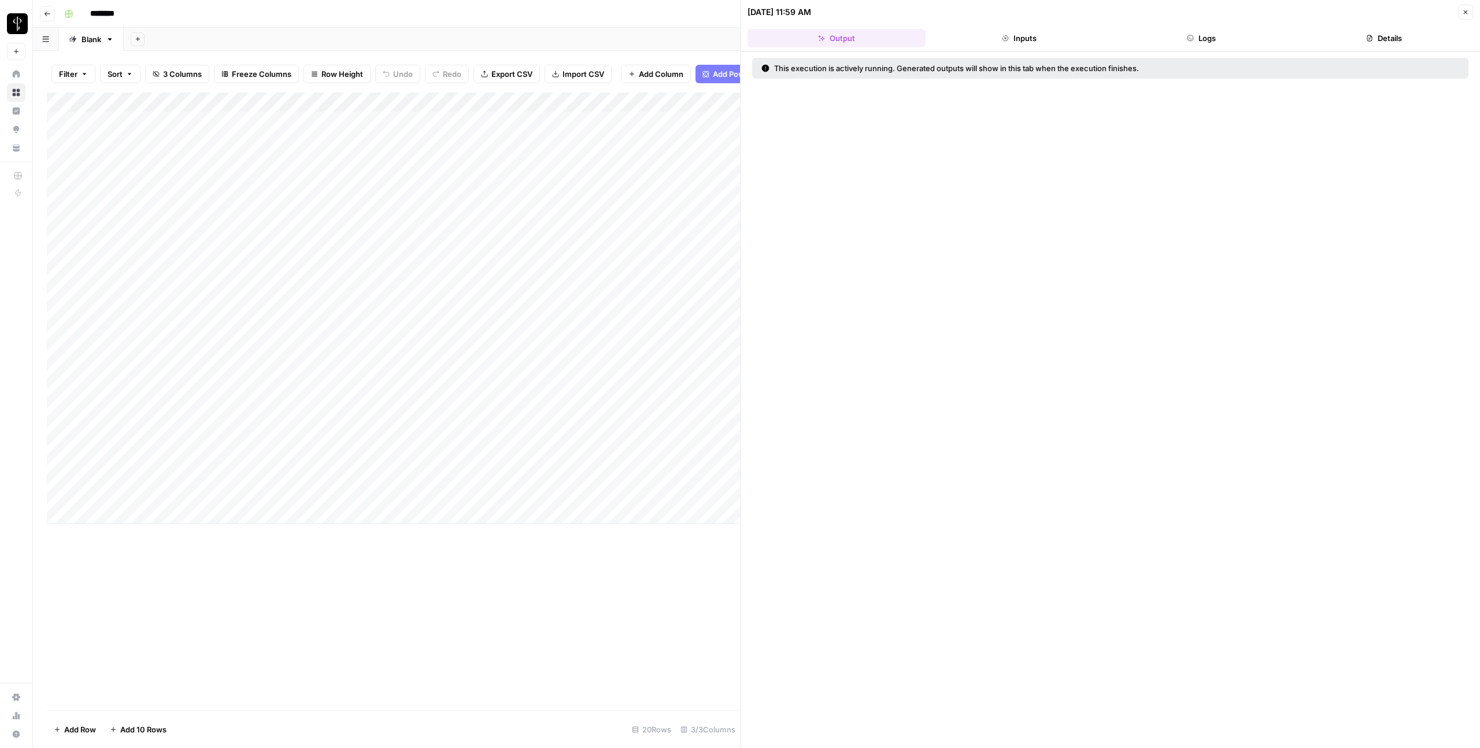
click at [1220, 42] on button "Logs" at bounding box center [1202, 38] width 178 height 19
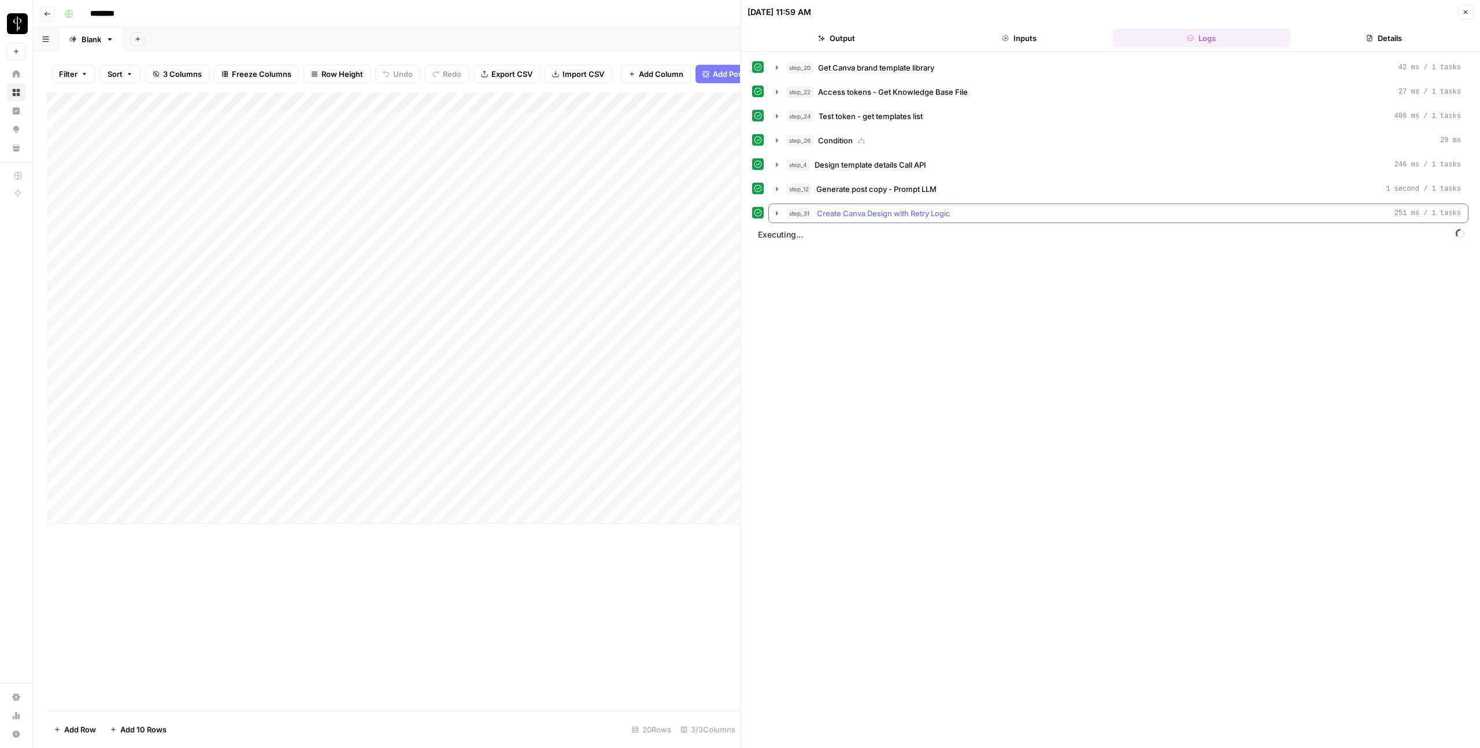
click at [774, 217] on icon "button" at bounding box center [776, 213] width 9 height 9
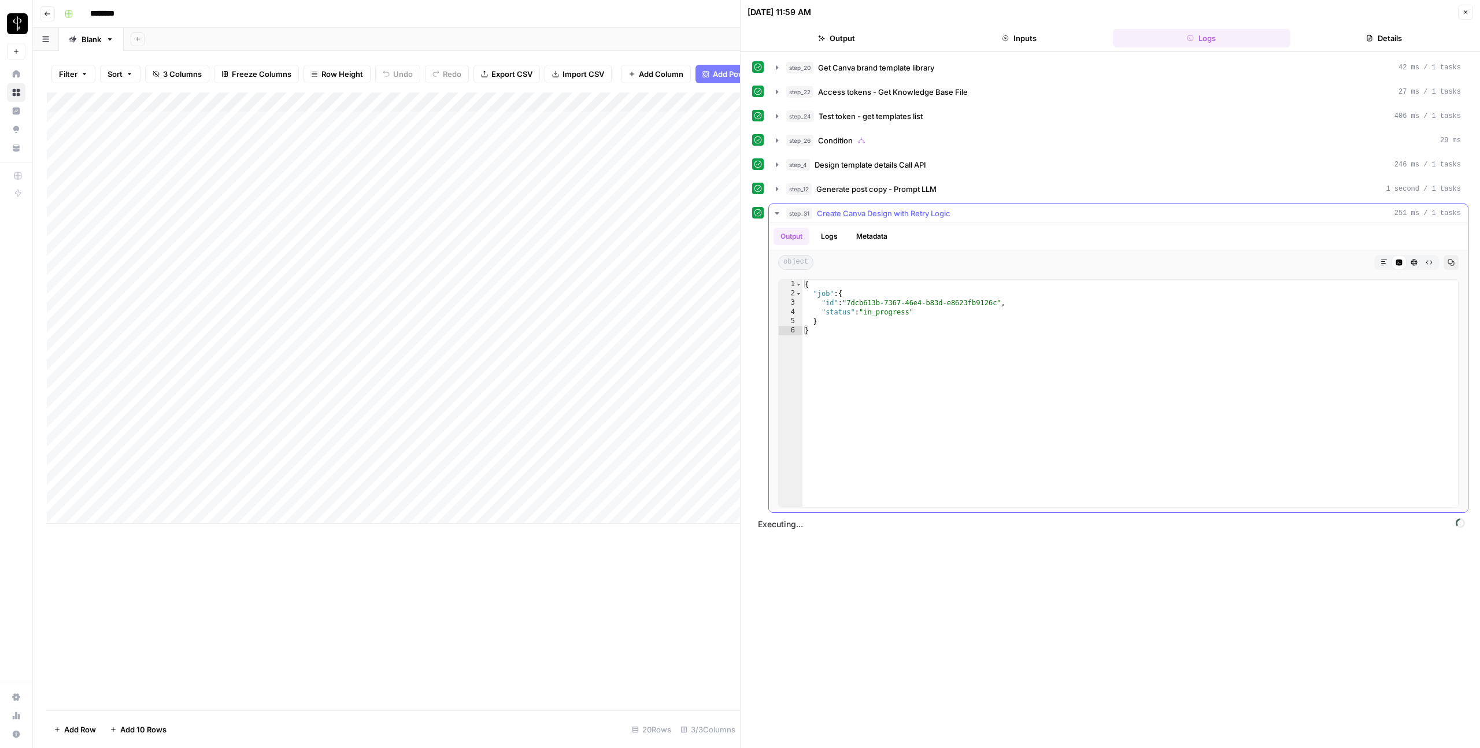
click at [774, 217] on icon "button" at bounding box center [776, 213] width 9 height 9
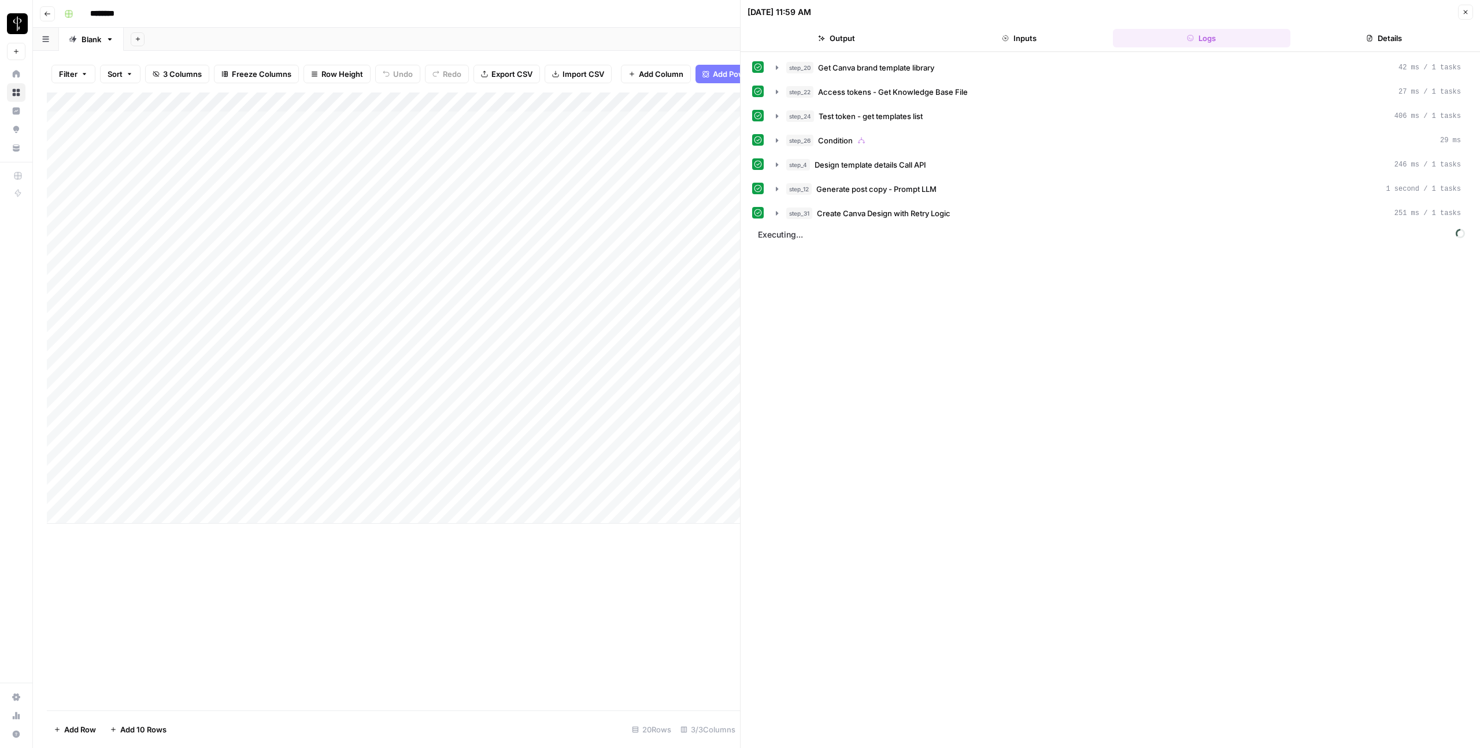
click at [325, 480] on div "Add Column" at bounding box center [393, 308] width 693 height 431
click at [326, 478] on div "Add Column" at bounding box center [393, 308] width 693 height 431
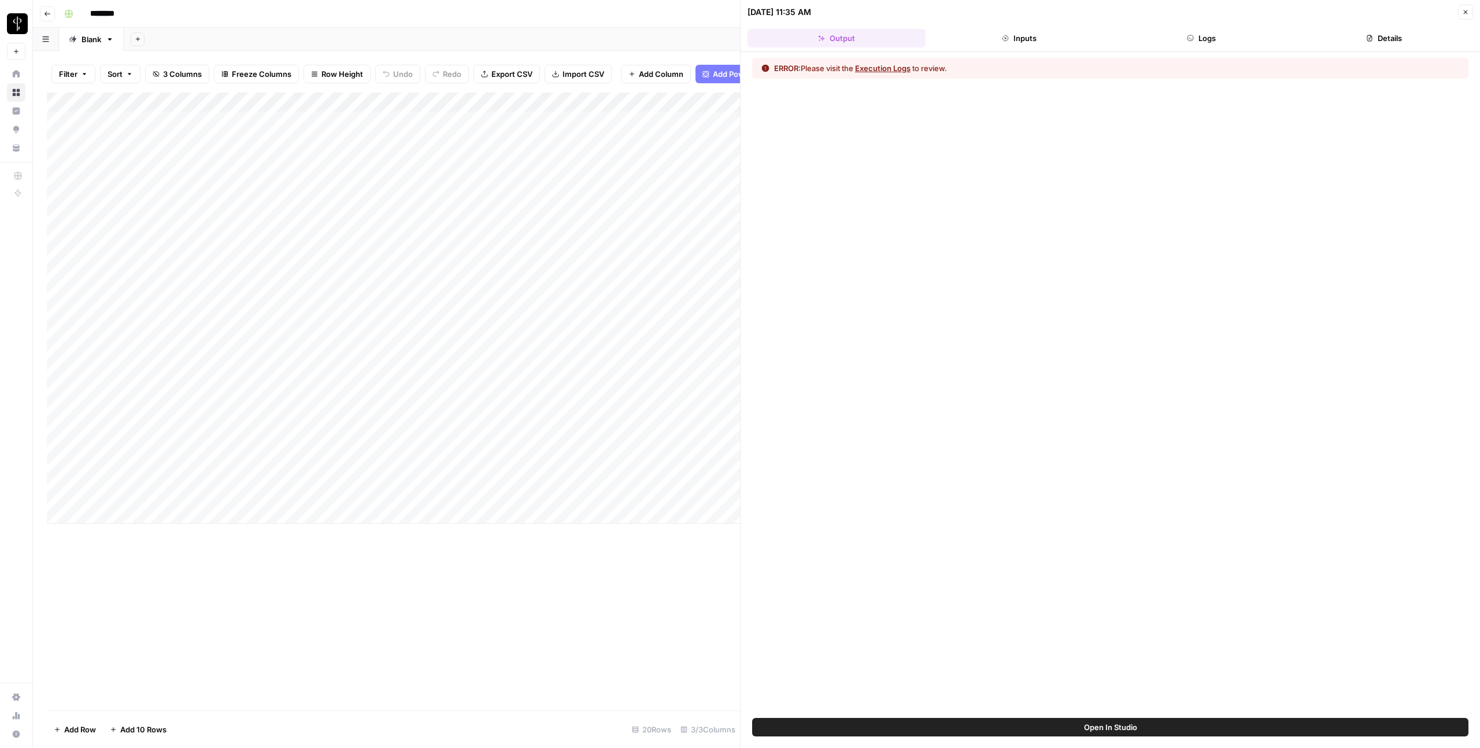
click at [1223, 32] on button "Logs" at bounding box center [1202, 38] width 178 height 19
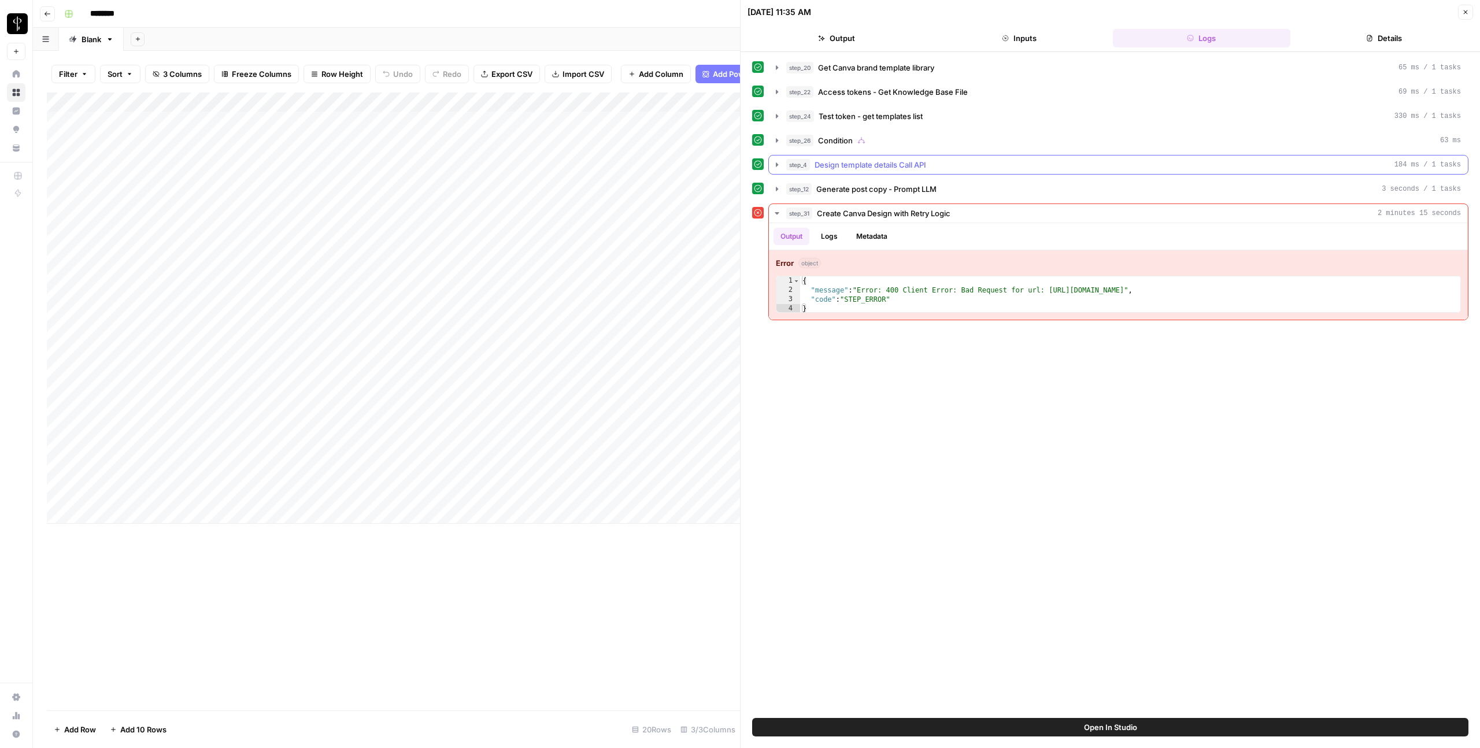
click at [878, 169] on span "Design template details Call API" at bounding box center [871, 165] width 112 height 12
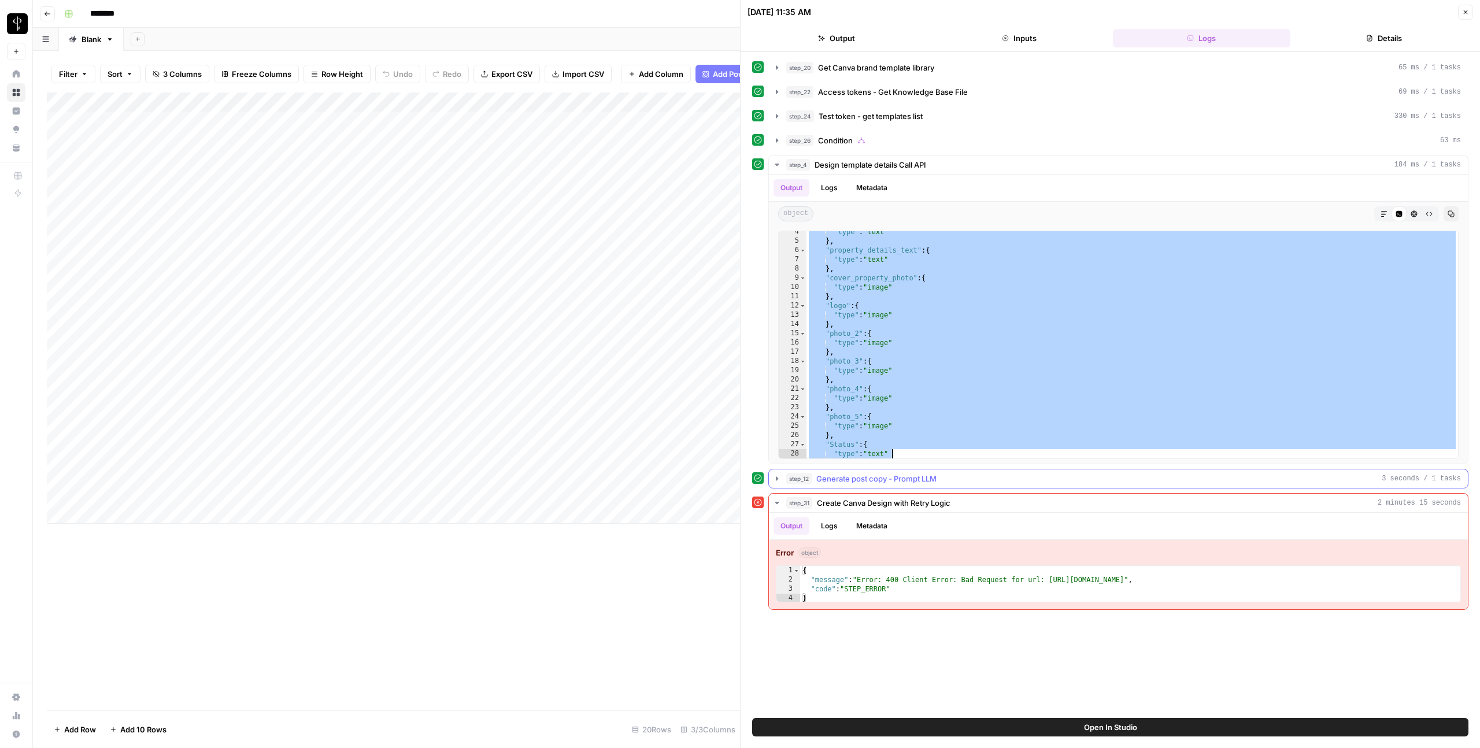
scroll to position [60, 0]
drag, startPoint x: 809, startPoint y: 238, endPoint x: 981, endPoint y: 495, distance: 310.1
click at [981, 495] on div "step_20 Get Canva brand template library 65 ms / 1 tasks step_22 Access tokens …" at bounding box center [1110, 334] width 716 height 552
type textarea "* *"
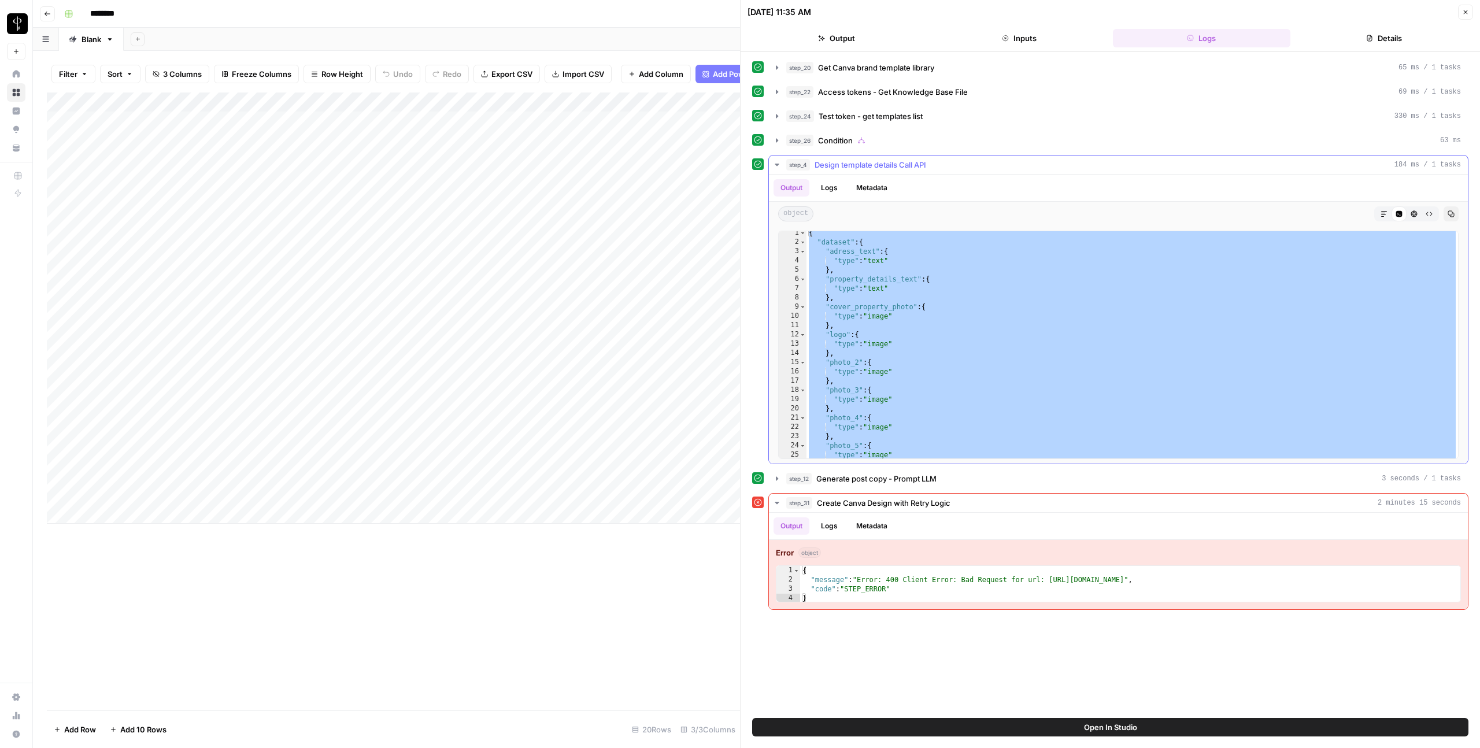
scroll to position [0, 0]
click at [615, 395] on div "Add Column" at bounding box center [393, 308] width 693 height 431
click at [618, 394] on div "Add Column" at bounding box center [393, 308] width 693 height 431
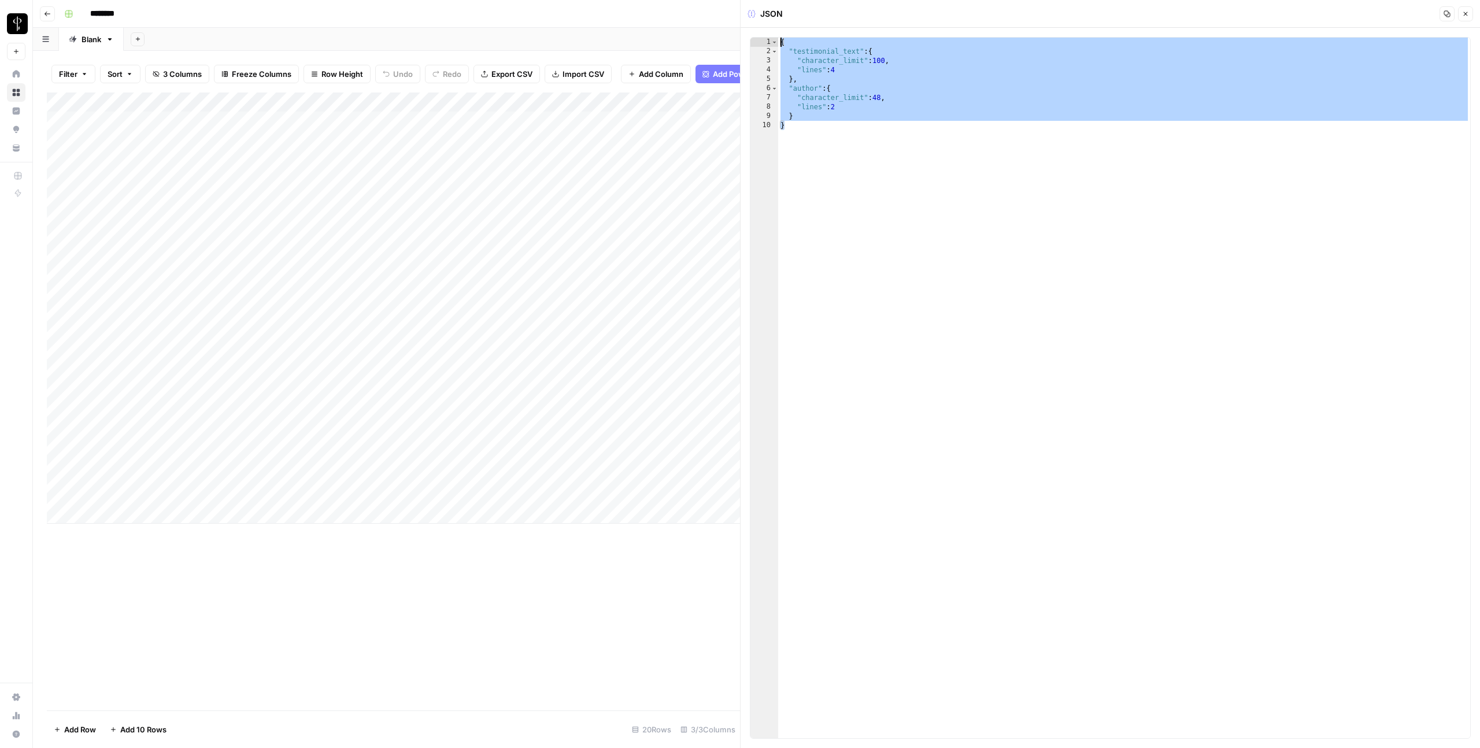
drag, startPoint x: 807, startPoint y: 132, endPoint x: 764, endPoint y: 40, distance: 101.2
click at [764, 40] on div "* 1 2 3 4 5 6 7 8 9 10 { "testimonial_text" : { "character_limit" : 100 , "line…" at bounding box center [1110, 388] width 721 height 702
type textarea "**********"
click at [494, 273] on div "Add Column" at bounding box center [393, 308] width 693 height 431
click at [492, 275] on div "Add Column" at bounding box center [393, 308] width 693 height 431
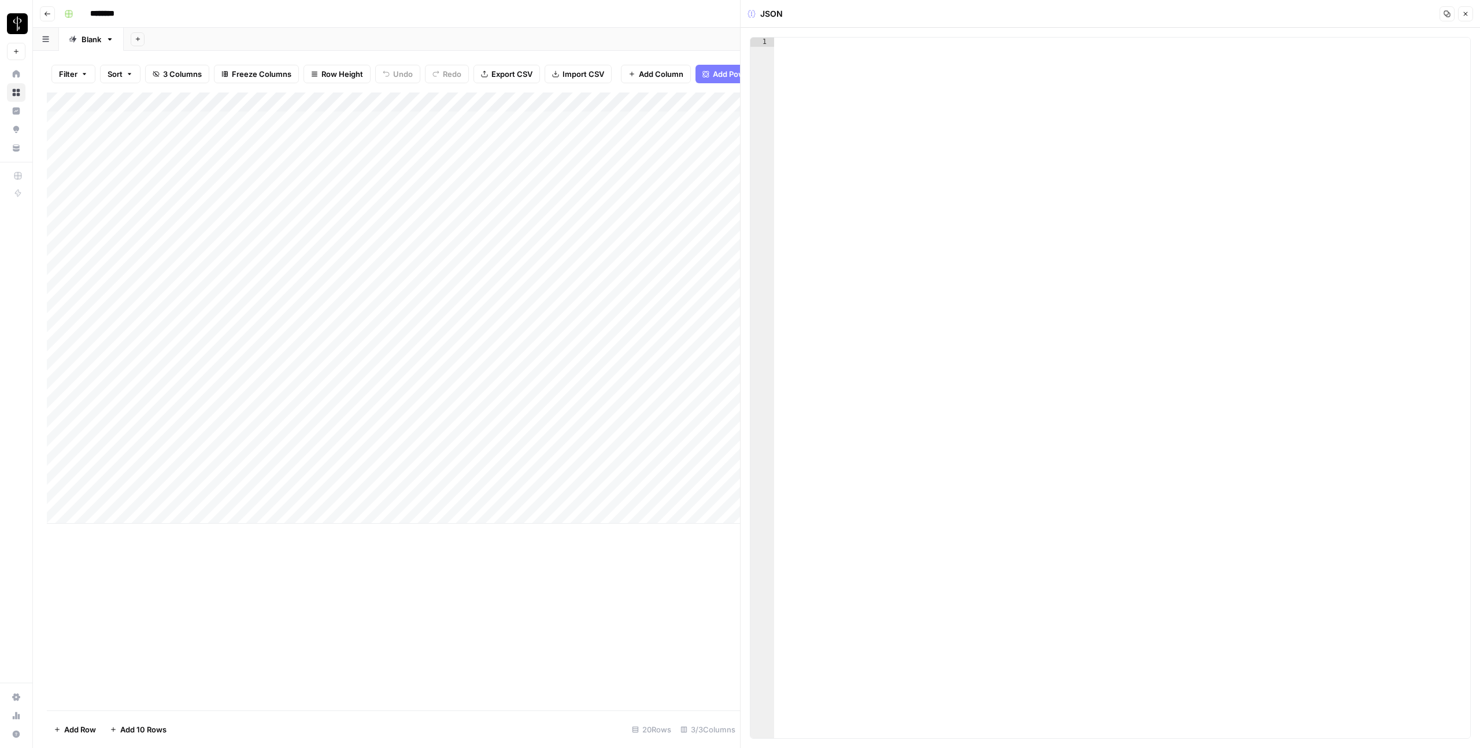
click at [487, 280] on div at bounding box center [615, 278] width 354 height 21
click at [1466, 14] on icon "button" at bounding box center [1466, 14] width 4 height 4
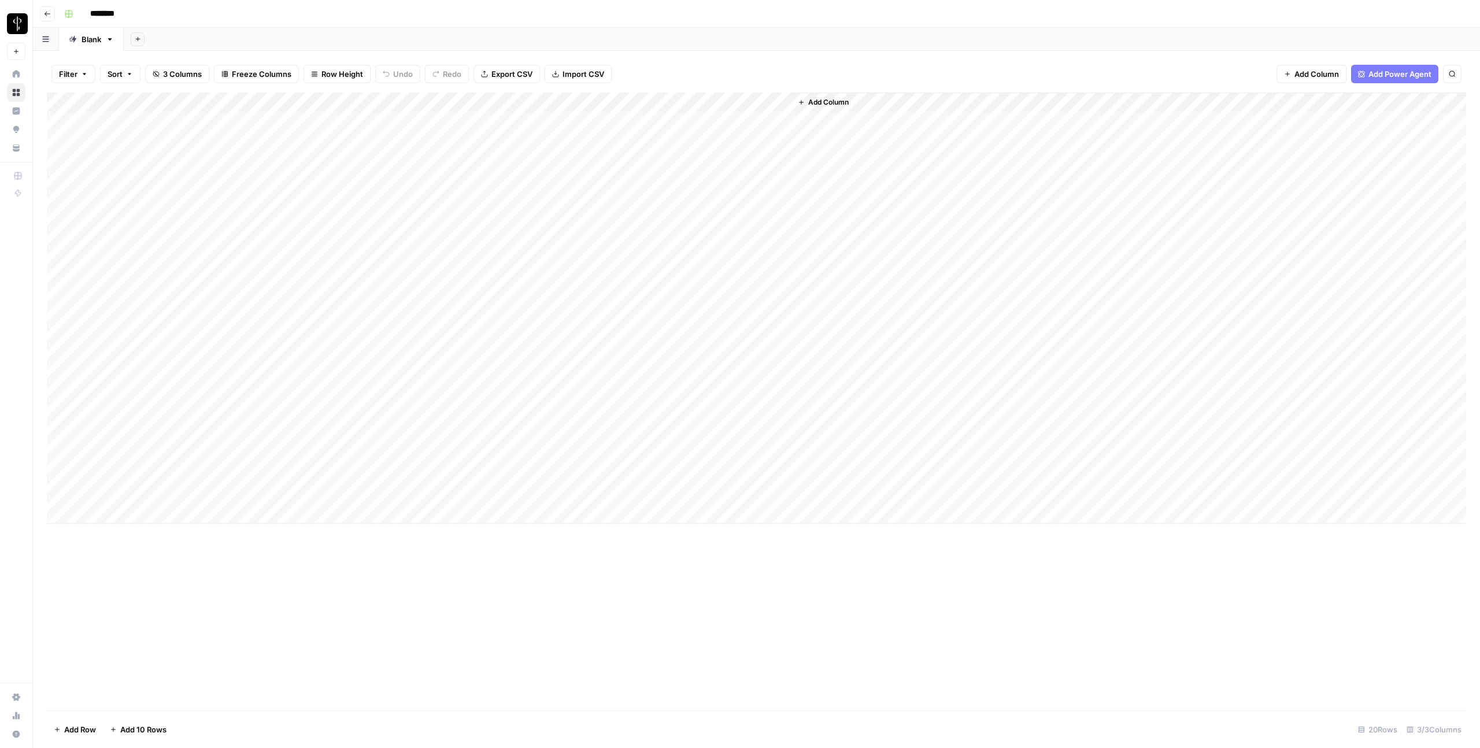
click at [553, 280] on div "Add Column" at bounding box center [756, 308] width 1419 height 431
click at [553, 280] on div at bounding box center [615, 278] width 354 height 21
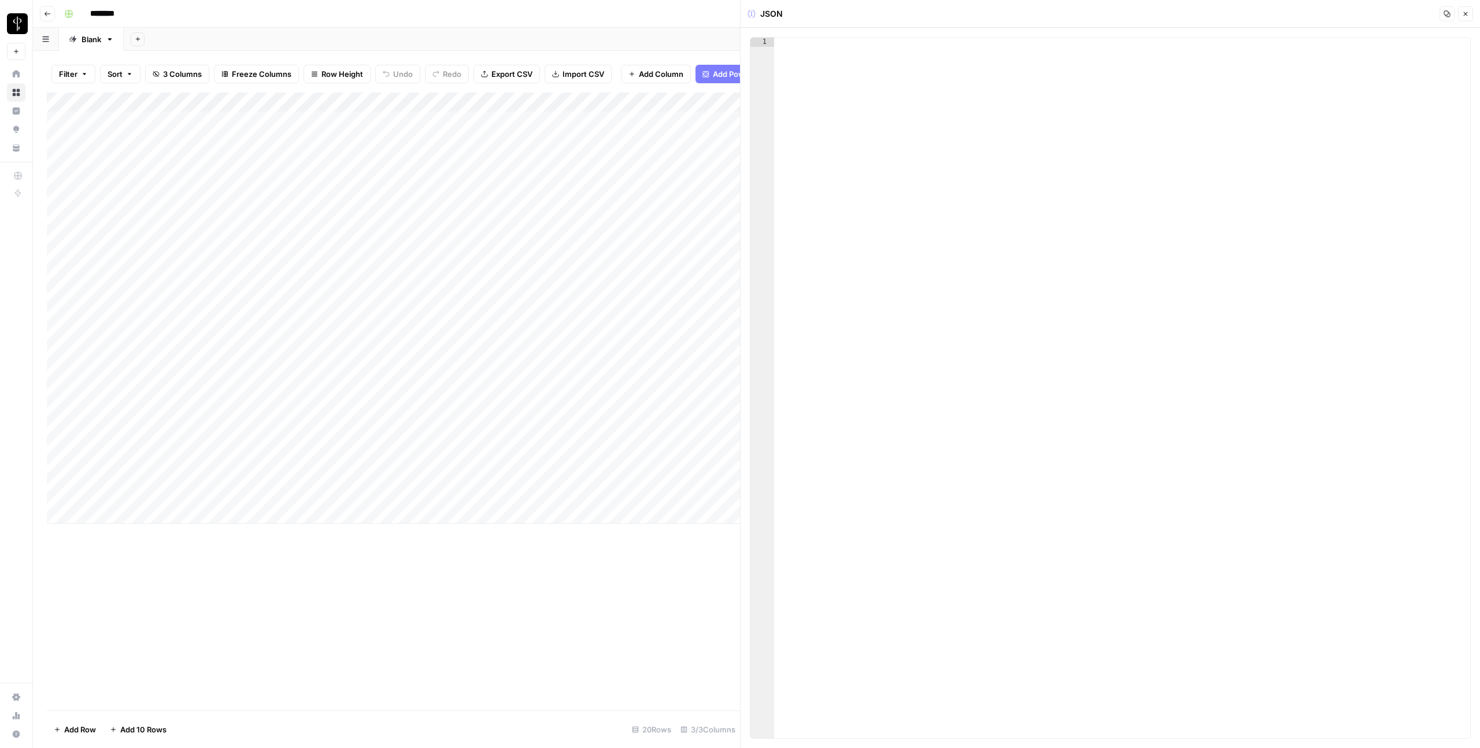
click at [1465, 13] on icon "button" at bounding box center [1465, 13] width 7 height 7
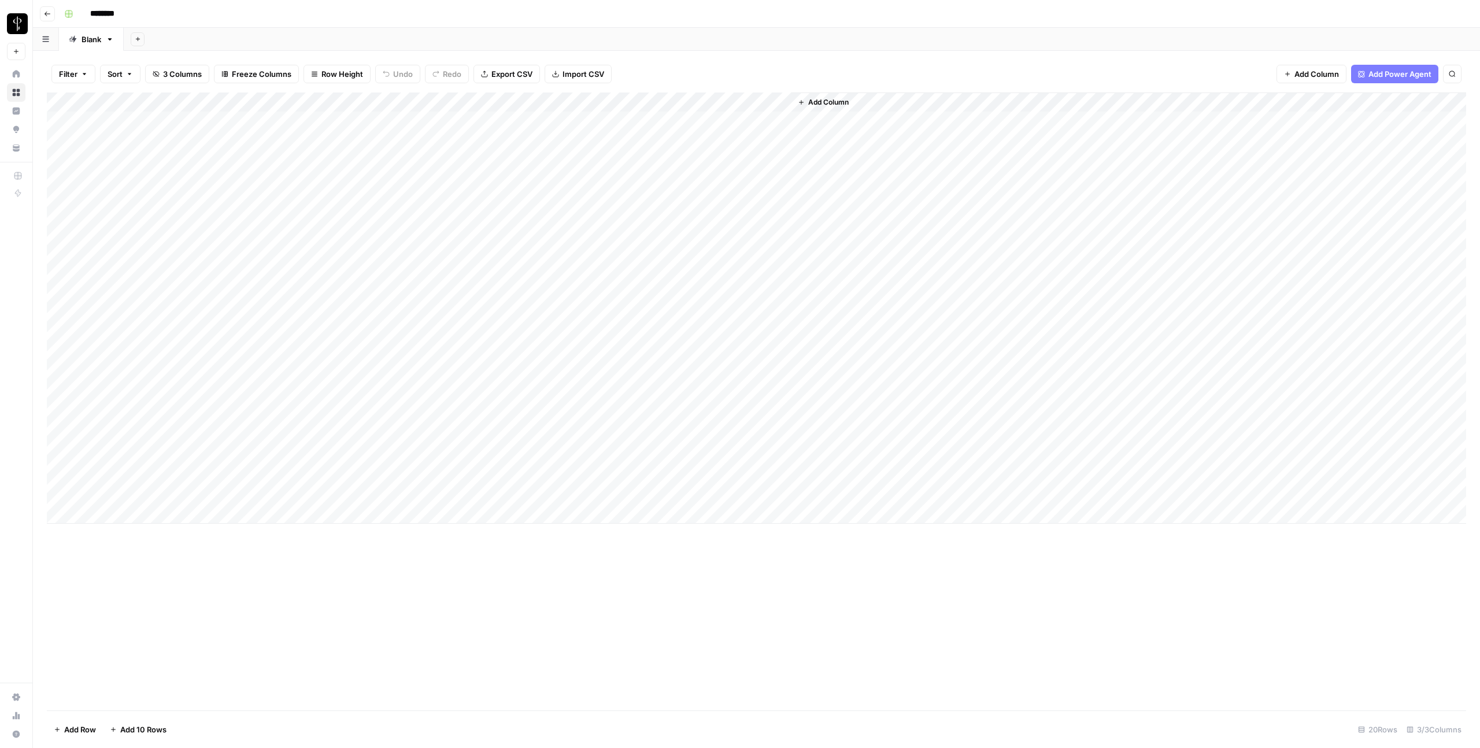
click at [824, 284] on div "Add Column" at bounding box center [1128, 308] width 675 height 431
click at [819, 100] on span "Add Column" at bounding box center [828, 102] width 40 height 10
click at [1288, 250] on span "JSON" at bounding box center [1283, 251] width 19 height 10
click at [850, 271] on div "Add Column" at bounding box center [756, 308] width 1419 height 431
click at [848, 276] on div "Add Column" at bounding box center [756, 308] width 1419 height 431
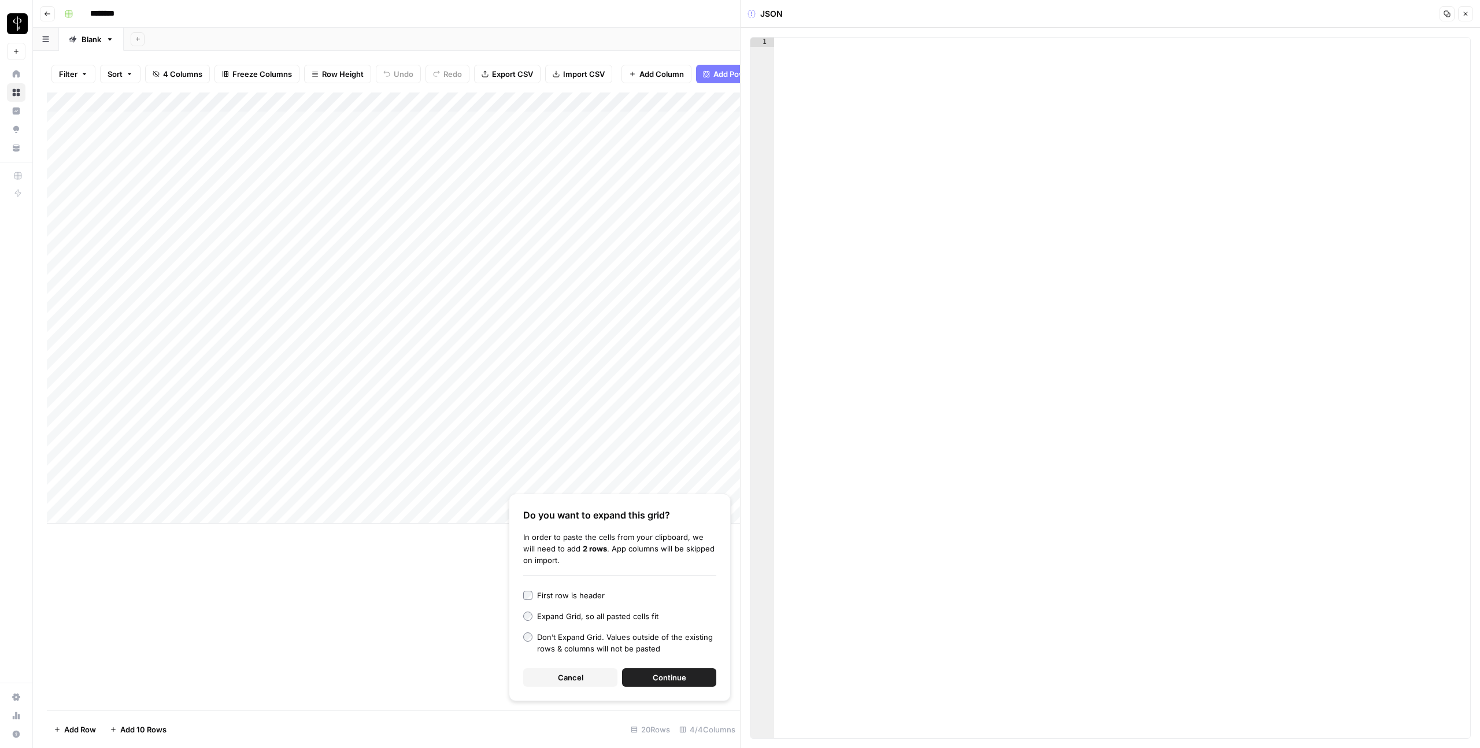
click at [903, 247] on div at bounding box center [1122, 397] width 696 height 719
paste textarea "*"
type textarea "*"
click at [1468, 16] on icon "button" at bounding box center [1465, 13] width 7 height 7
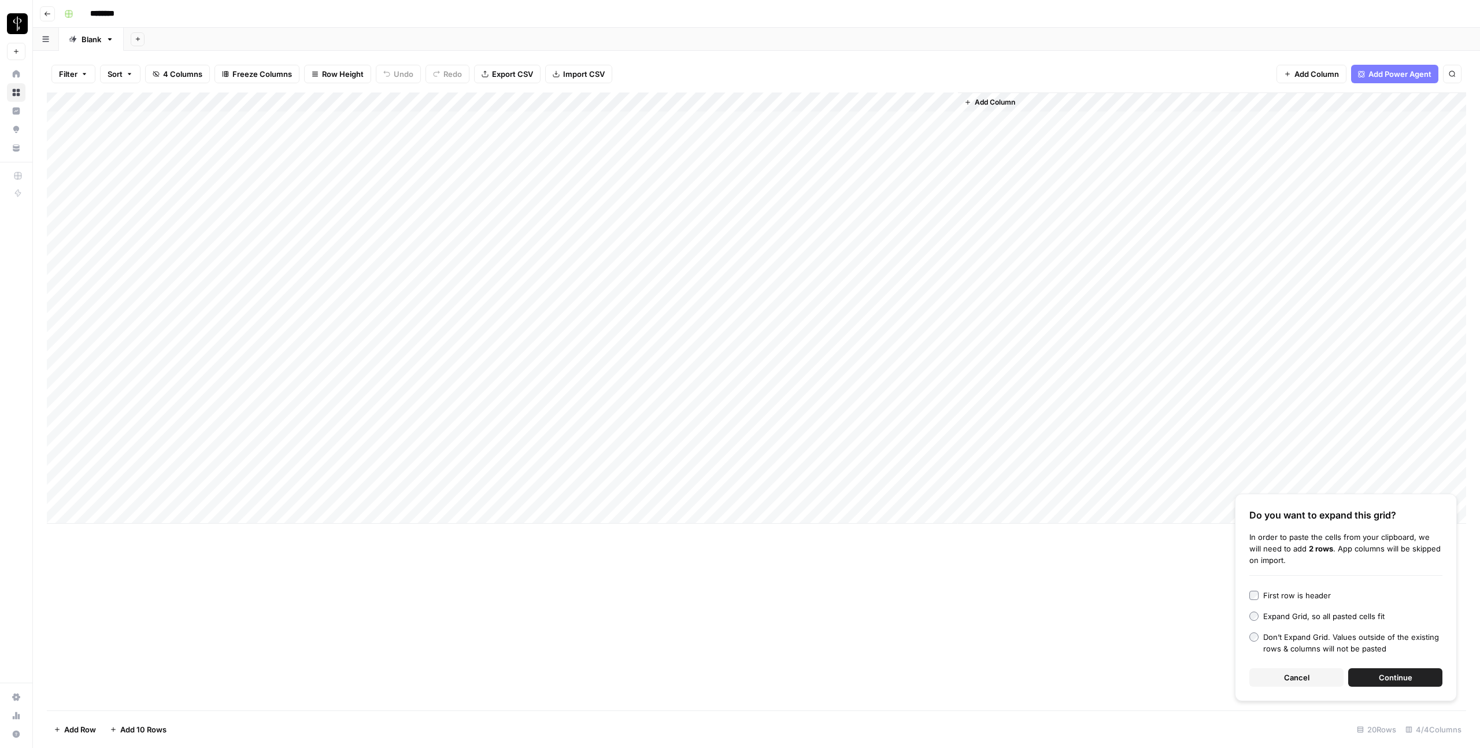
click at [892, 471] on div "Add Column" at bounding box center [756, 308] width 1419 height 431
click at [871, 469] on div "Add Column" at bounding box center [756, 308] width 1419 height 431
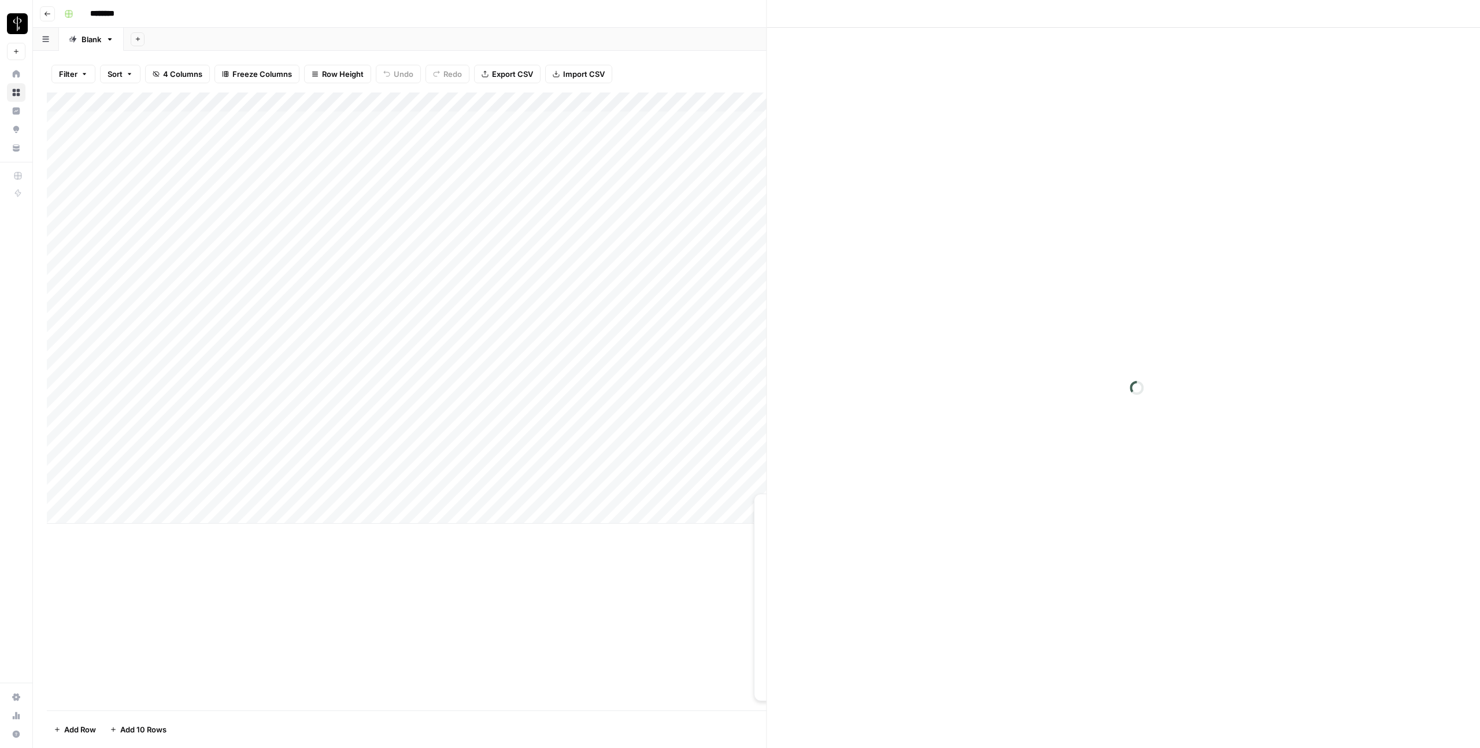
click at [871, 469] on div at bounding box center [874, 474] width 168 height 21
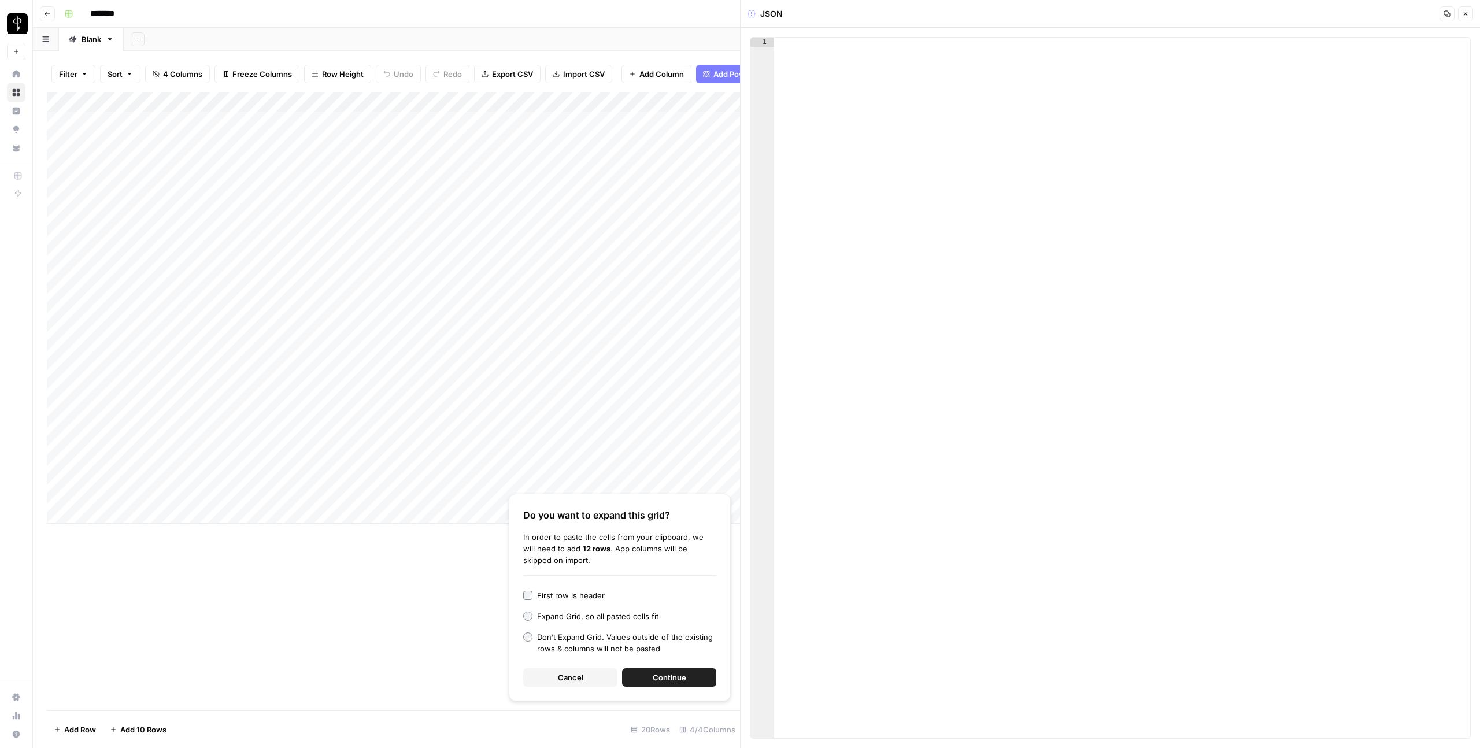
click at [889, 151] on div at bounding box center [1122, 397] width 696 height 719
paste textarea "*"
type textarea "*"
click at [1474, 20] on header "JSON Copy Close" at bounding box center [1110, 14] width 739 height 28
click at [1466, 14] on icon "button" at bounding box center [1466, 14] width 4 height 4
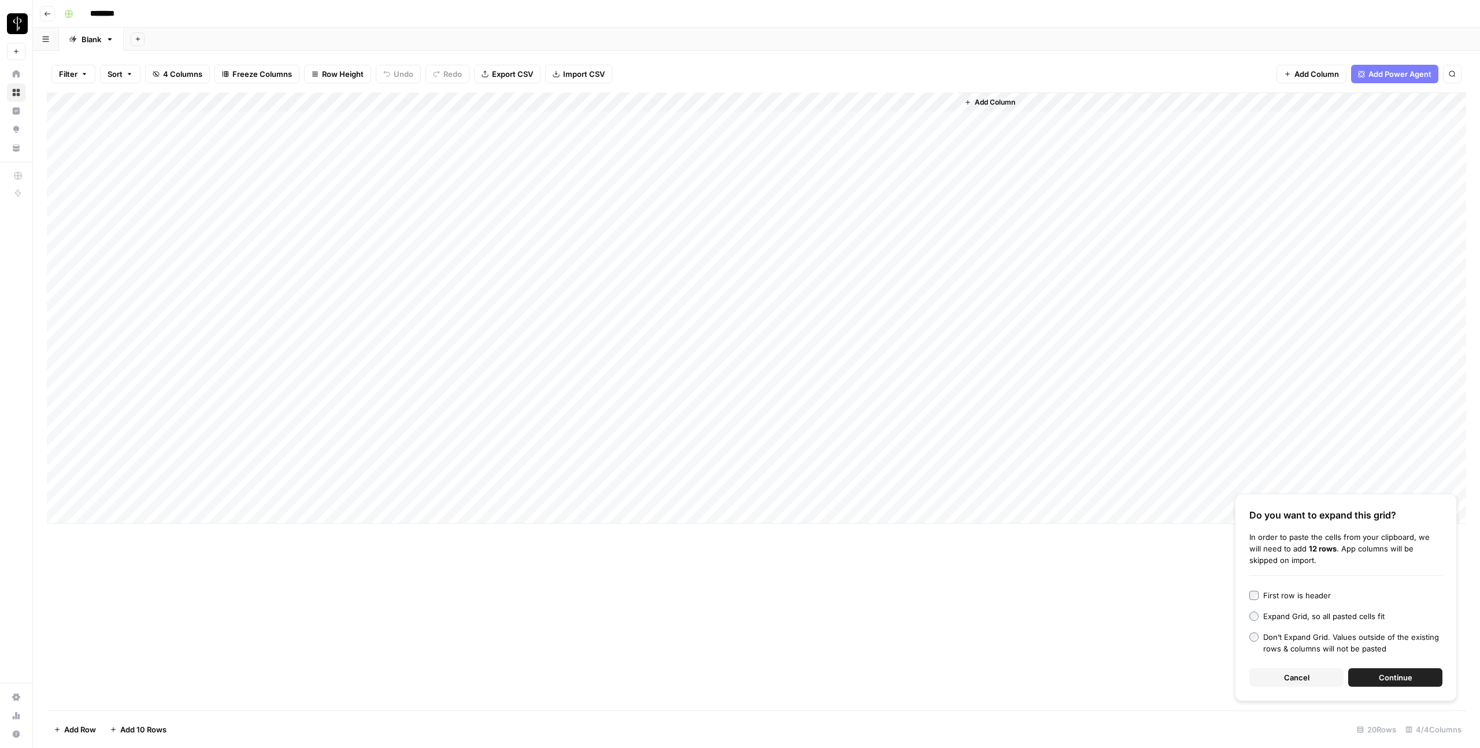
click at [1290, 678] on span "Cancel" at bounding box center [1296, 678] width 25 height 12
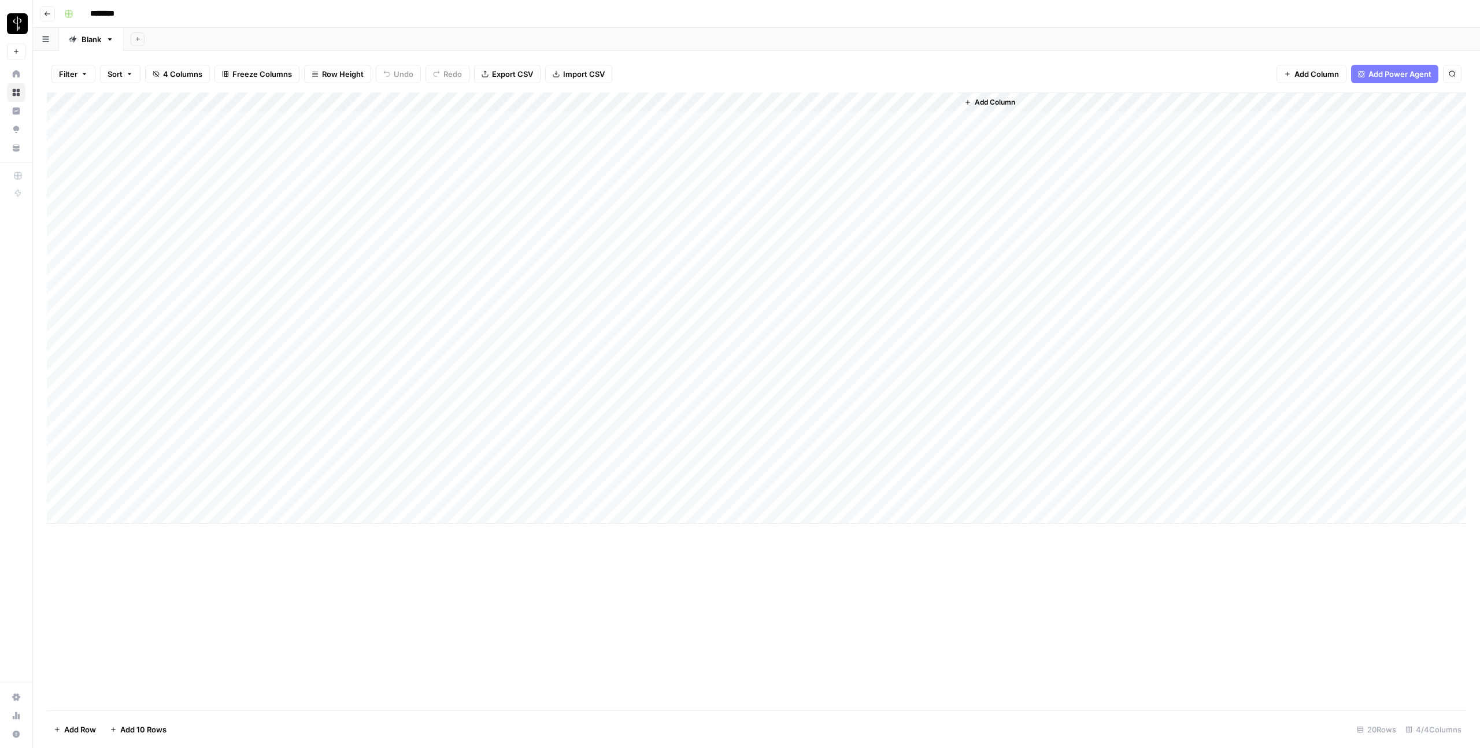
drag, startPoint x: 534, startPoint y: 117, endPoint x: 548, endPoint y: 490, distance: 373.2
click at [548, 490] on div "Add Column" at bounding box center [756, 308] width 1419 height 431
click at [832, 282] on div "Add Column" at bounding box center [756, 308] width 1419 height 431
click at [728, 283] on div "Add Column" at bounding box center [756, 308] width 1419 height 431
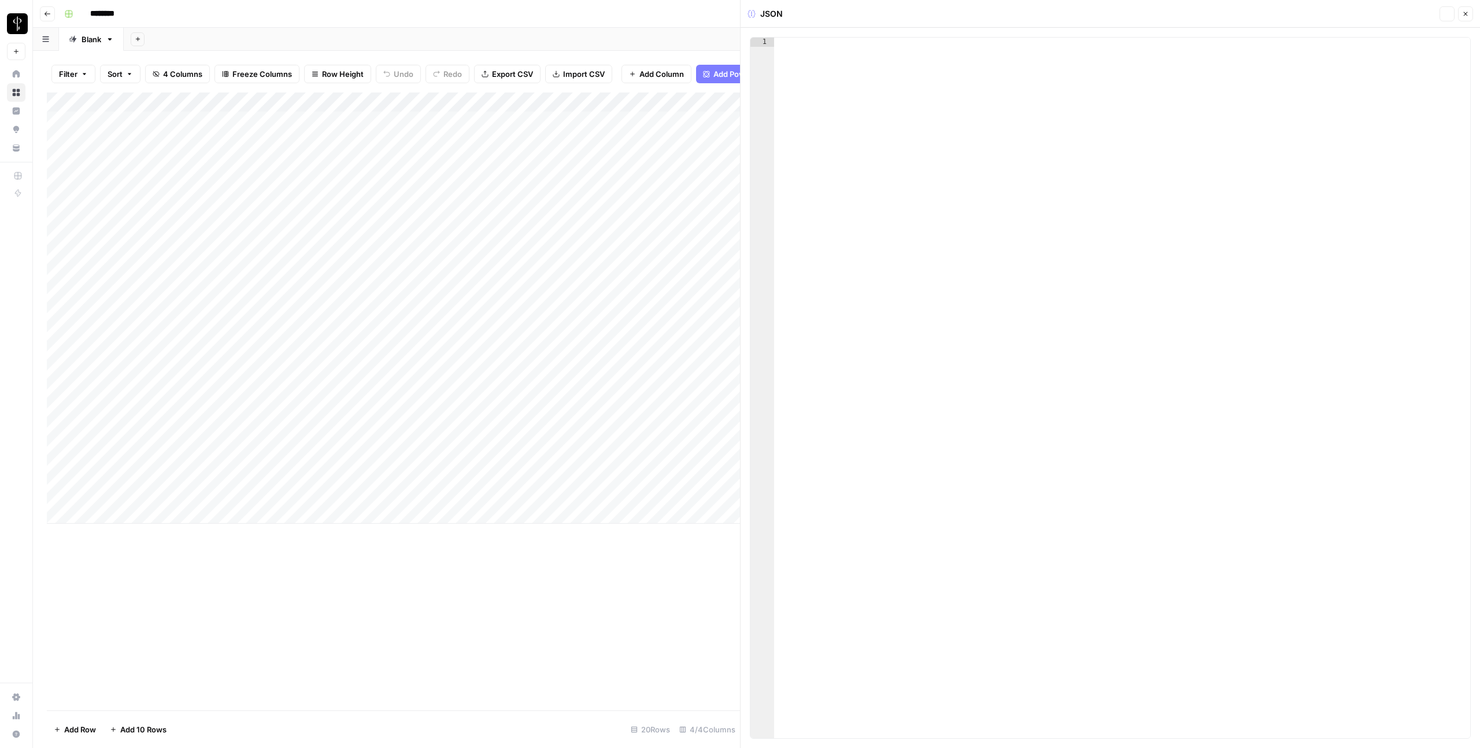
click at [1103, 293] on div at bounding box center [1122, 397] width 696 height 719
paste textarea "**"
type textarea "**"
click at [1469, 13] on button "Close" at bounding box center [1465, 13] width 15 height 15
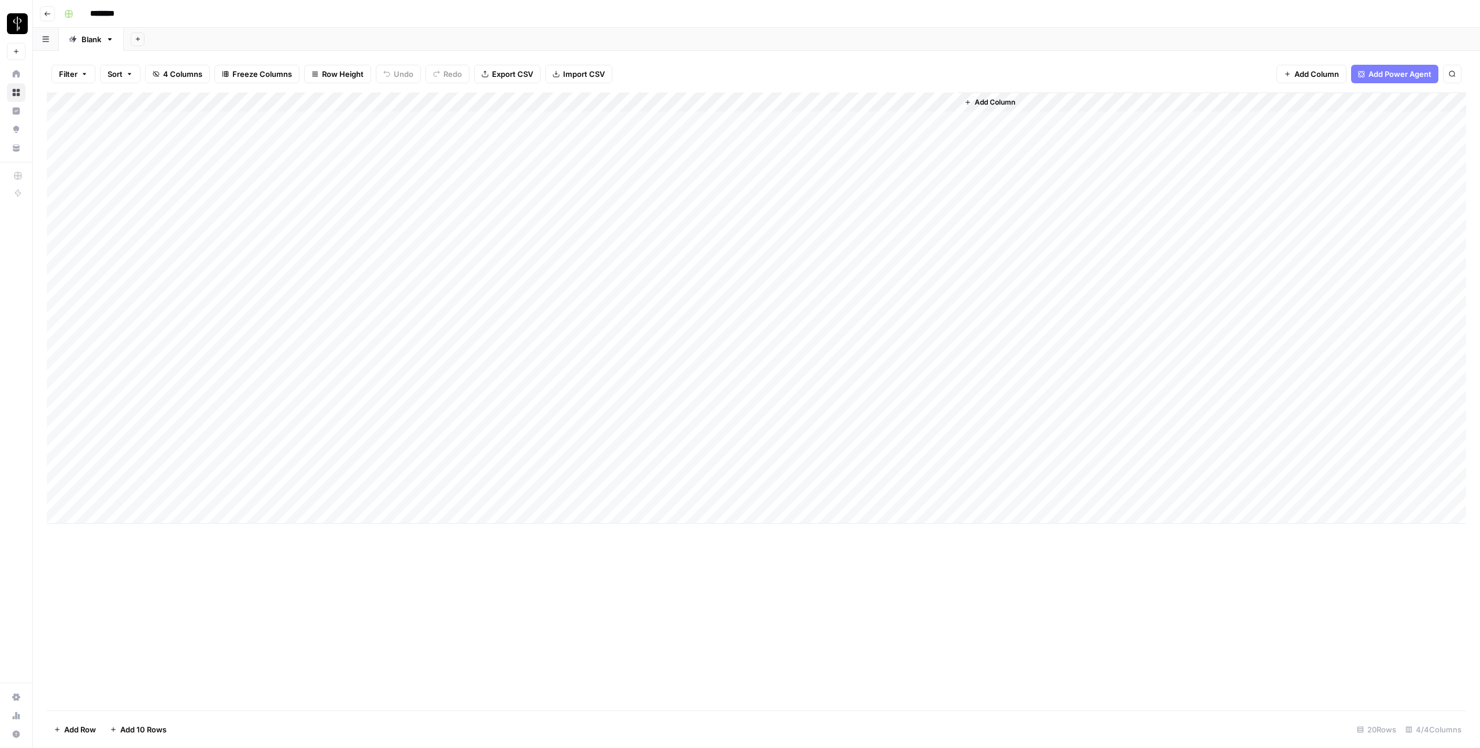
click at [696, 474] on div "Add Column" at bounding box center [756, 308] width 1419 height 431
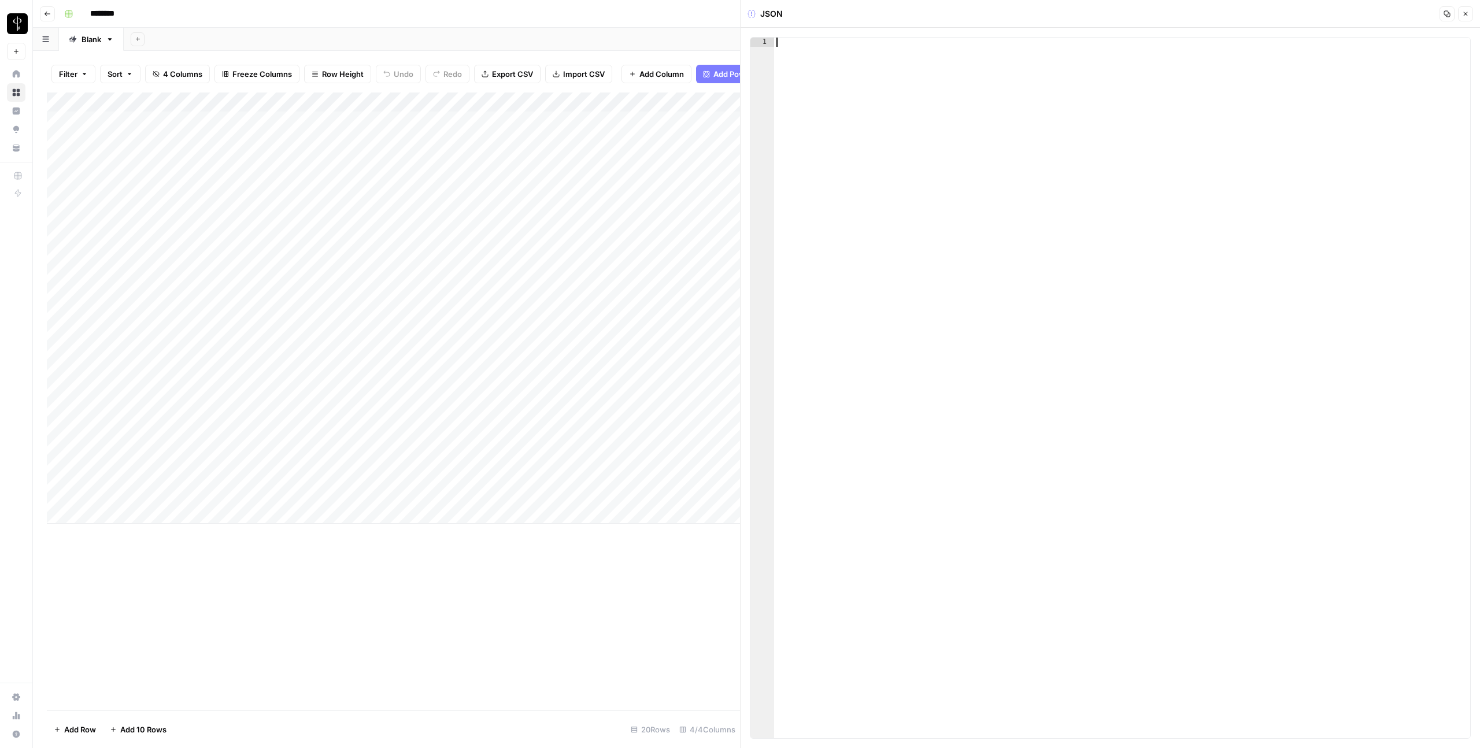
click at [1005, 387] on div at bounding box center [1122, 397] width 696 height 719
paste textarea "**"
type textarea "*"
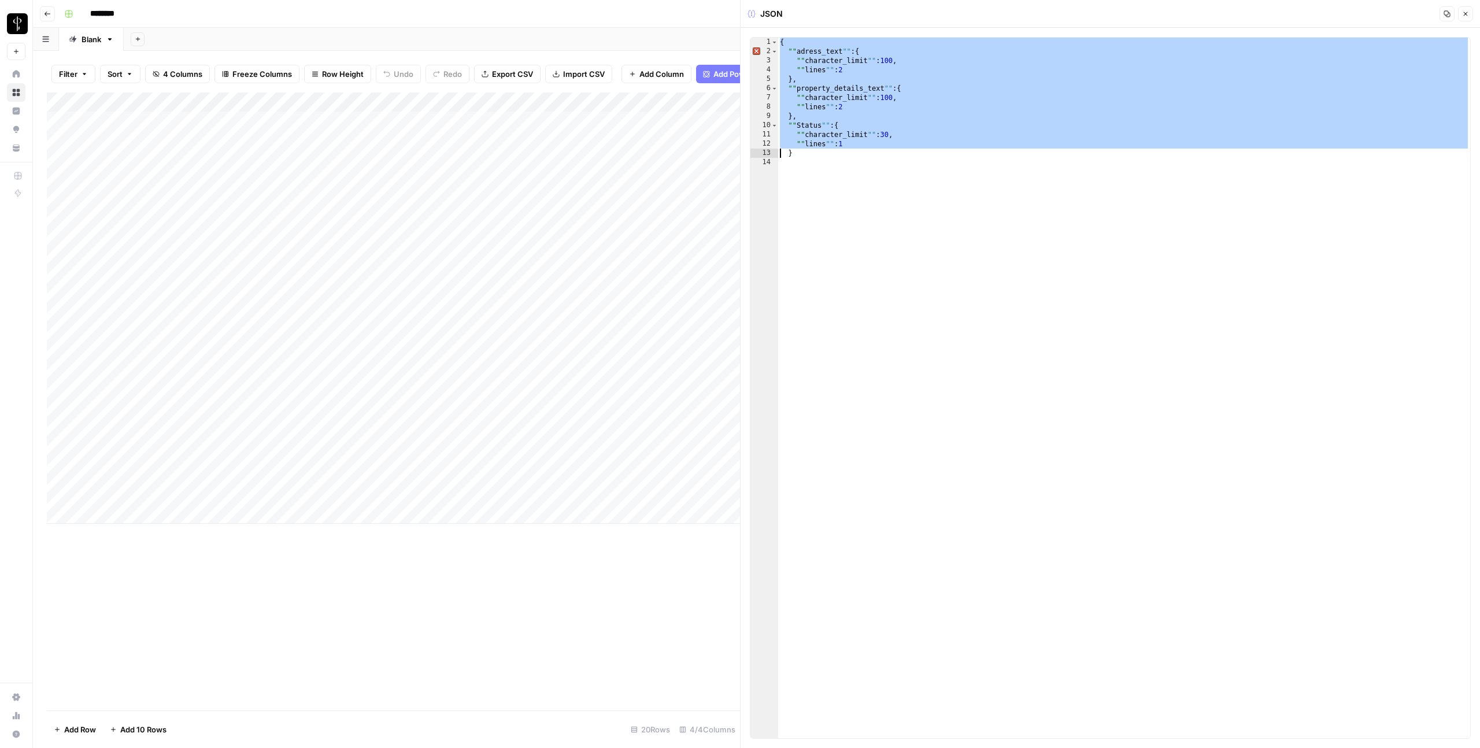
type textarea "*"
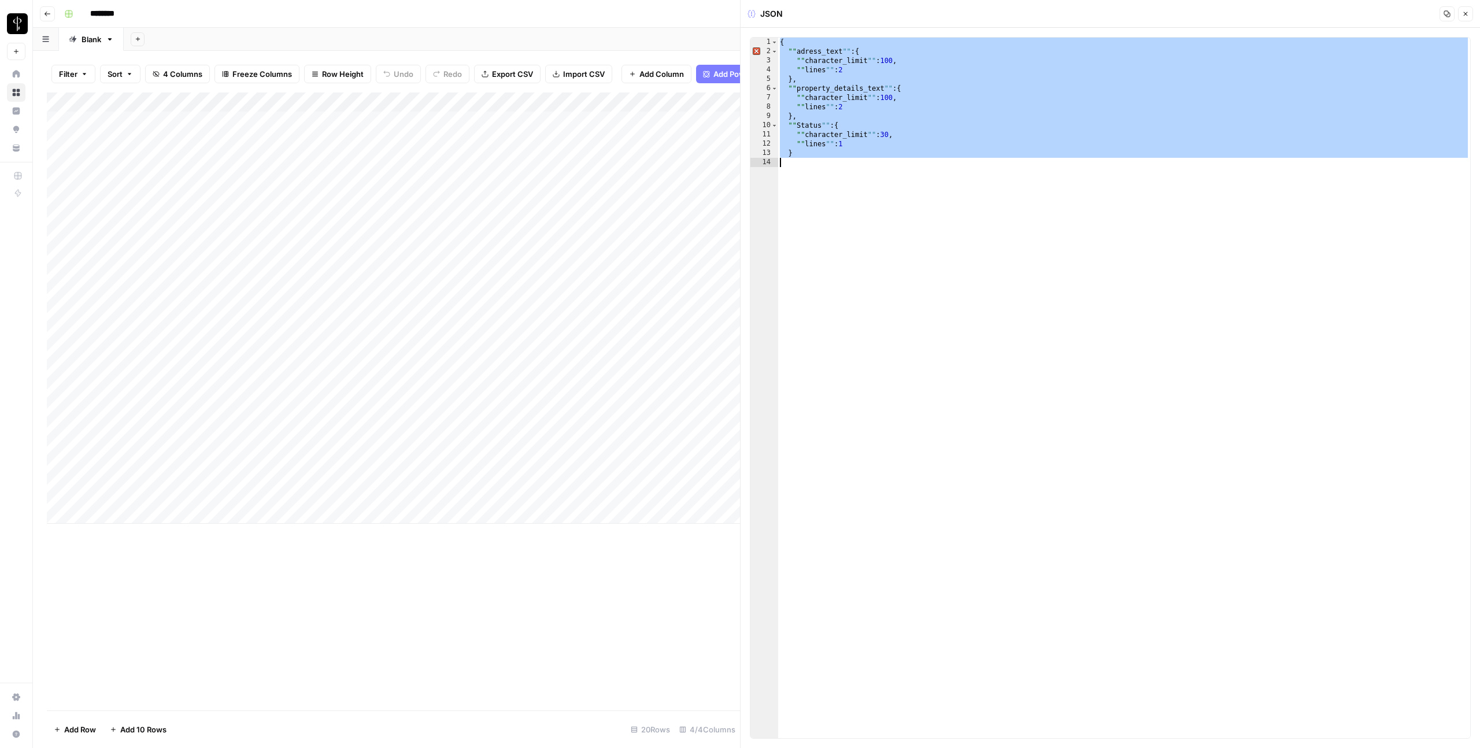
click at [883, 260] on div "{ "" adress_text "" : { "" character_limit "" : 100 , "" lines "" : 2 } , "" pr…" at bounding box center [1124, 397] width 693 height 719
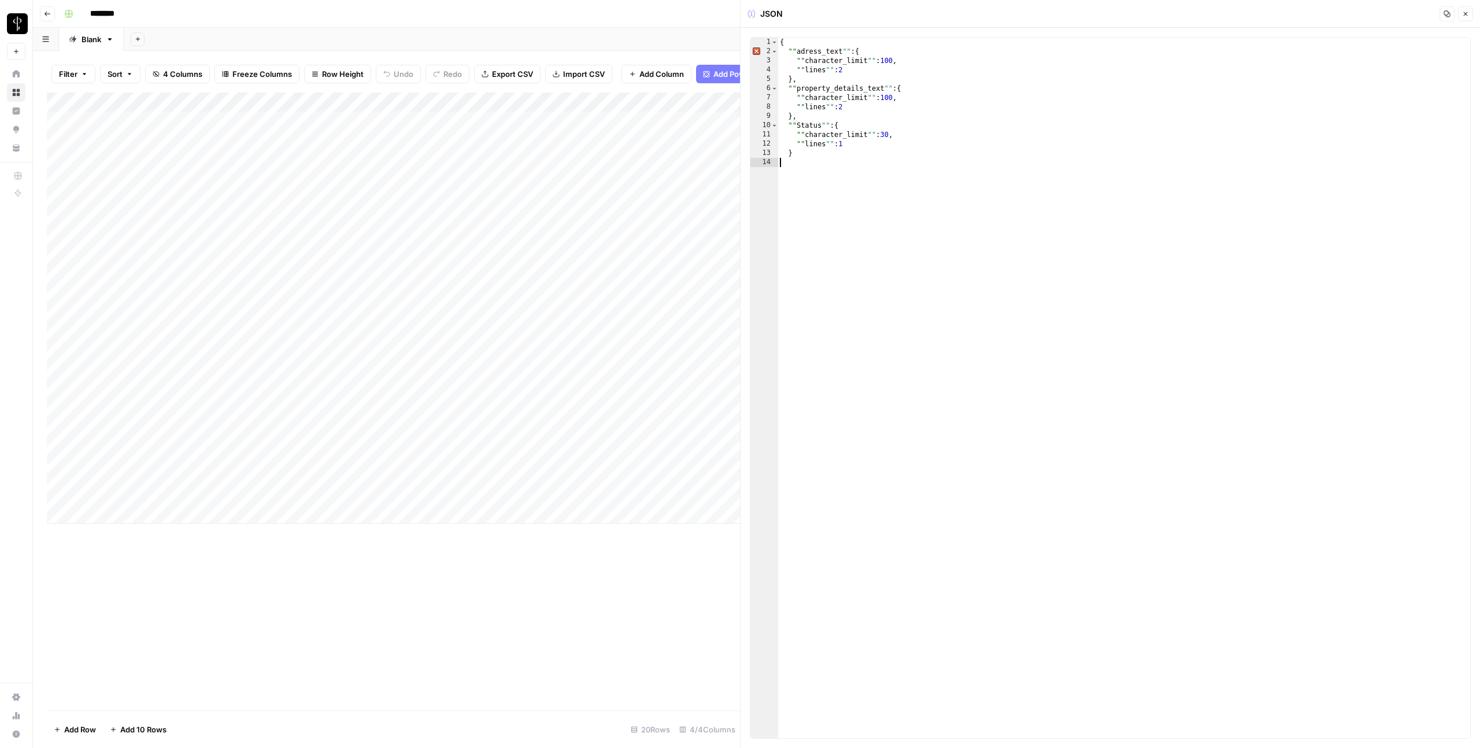
type textarea "*"
paste textarea "*"
type textarea "*"
click at [1470, 9] on button "Close" at bounding box center [1465, 13] width 15 height 15
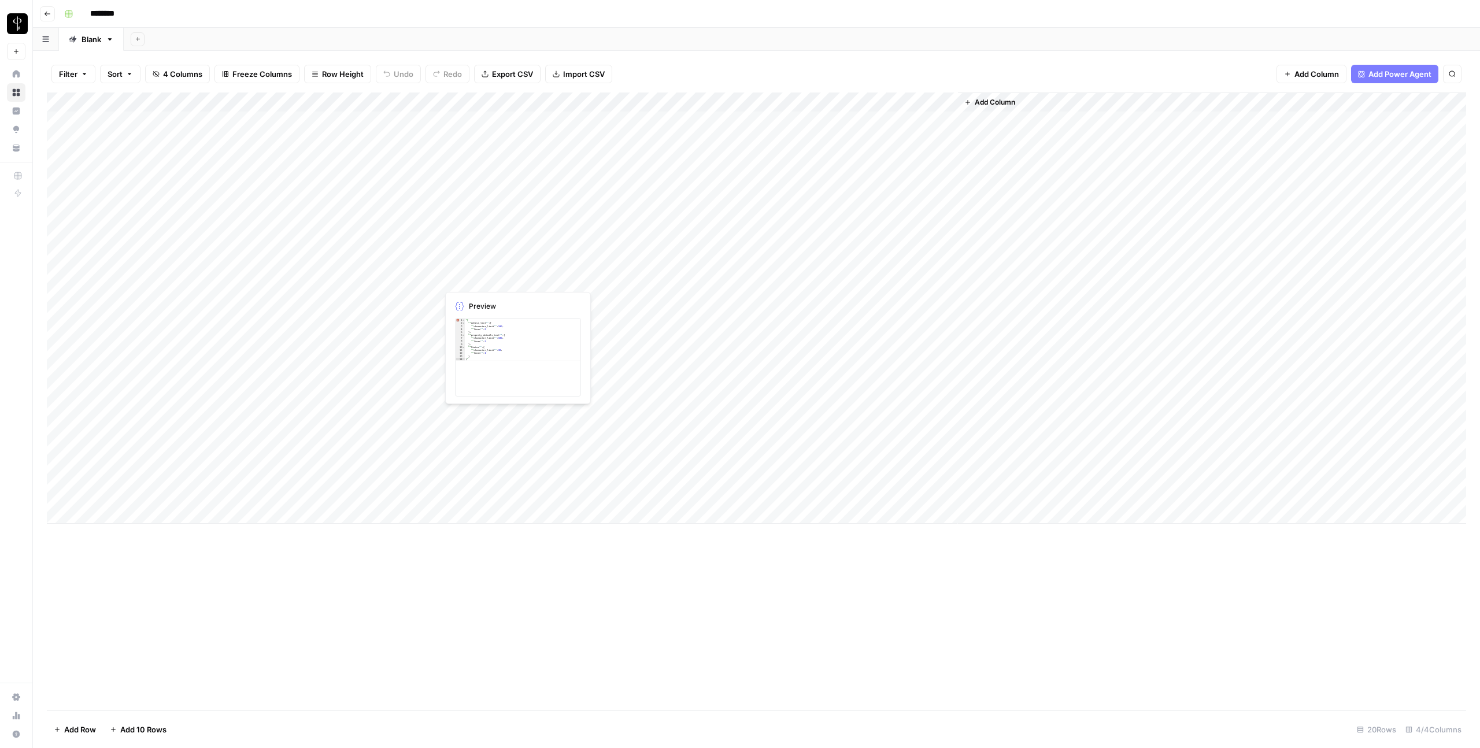
click at [608, 281] on div "Add Column" at bounding box center [756, 308] width 1419 height 431
click at [770, 277] on div "Add Column" at bounding box center [756, 308] width 1419 height 431
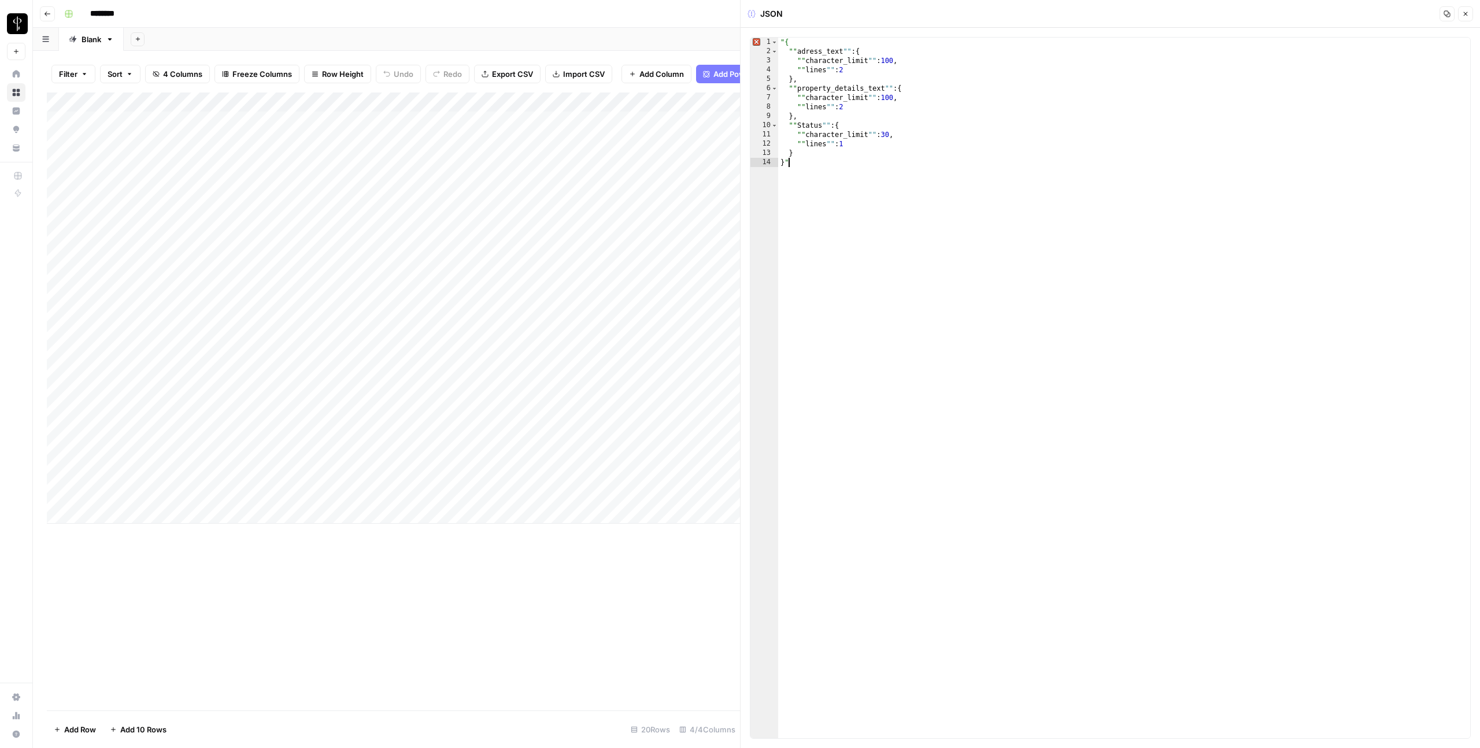
click at [1165, 230] on div ""{ "" adress_text "" : { "" character_limit "" : 100 , "" lines "" : 2 } , "" p…" at bounding box center [1124, 397] width 692 height 719
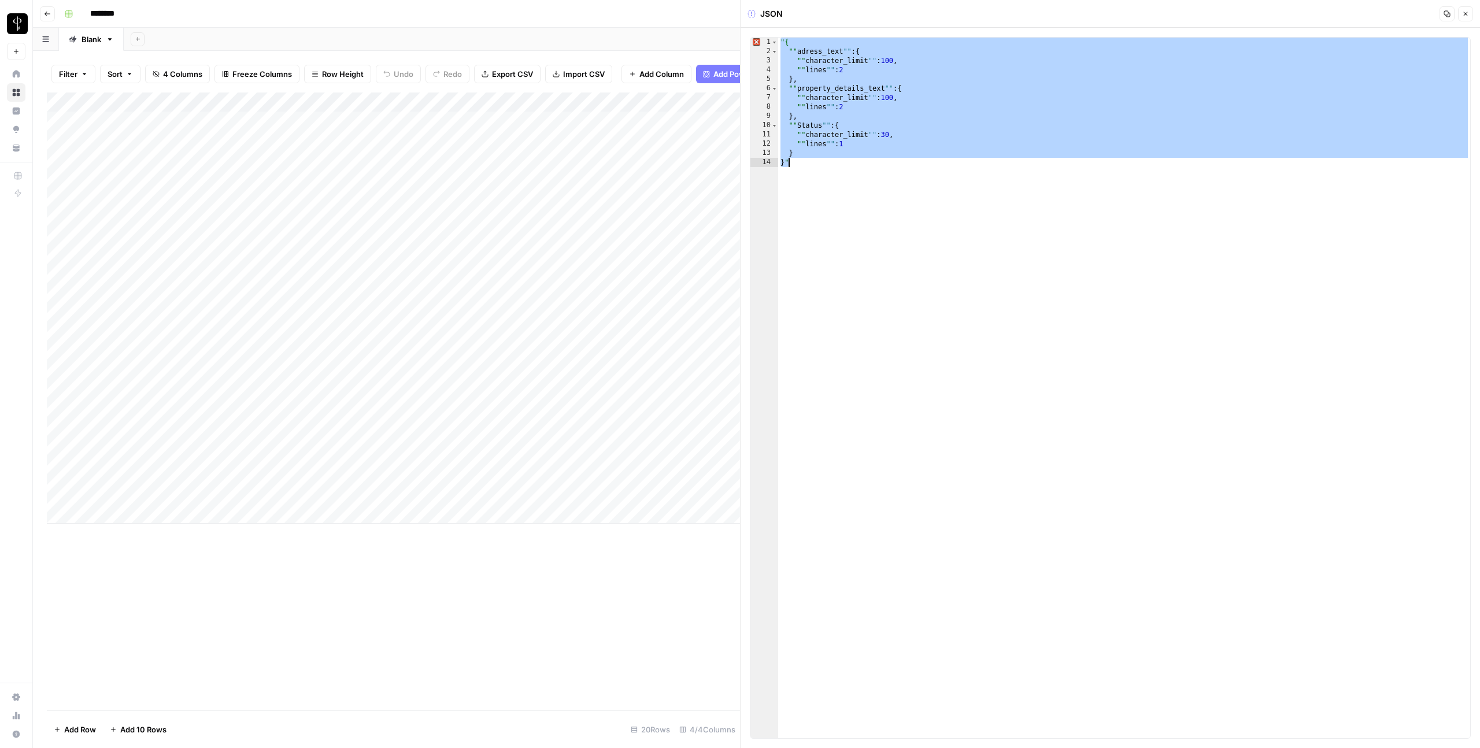
paste textarea
type textarea "*"
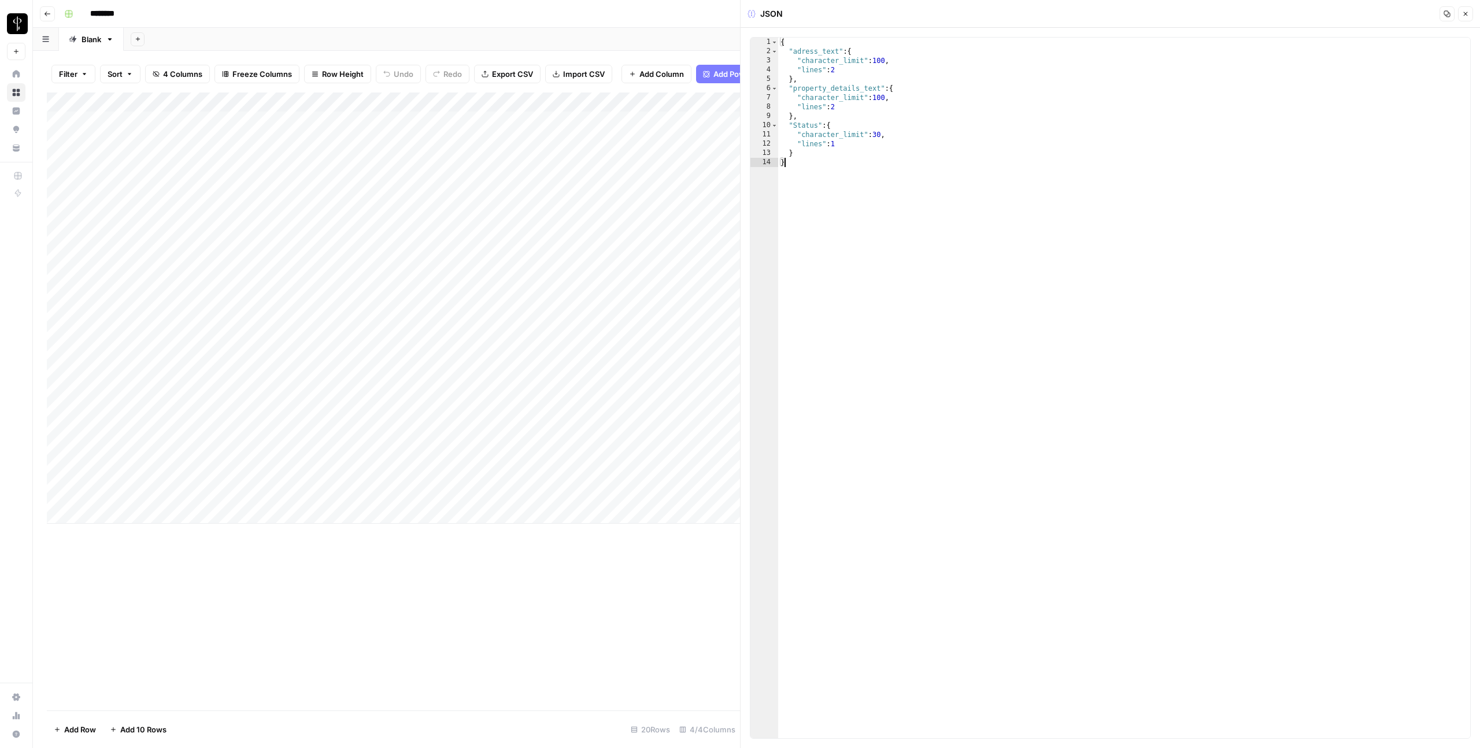
click at [1469, 16] on button "Close" at bounding box center [1465, 13] width 15 height 15
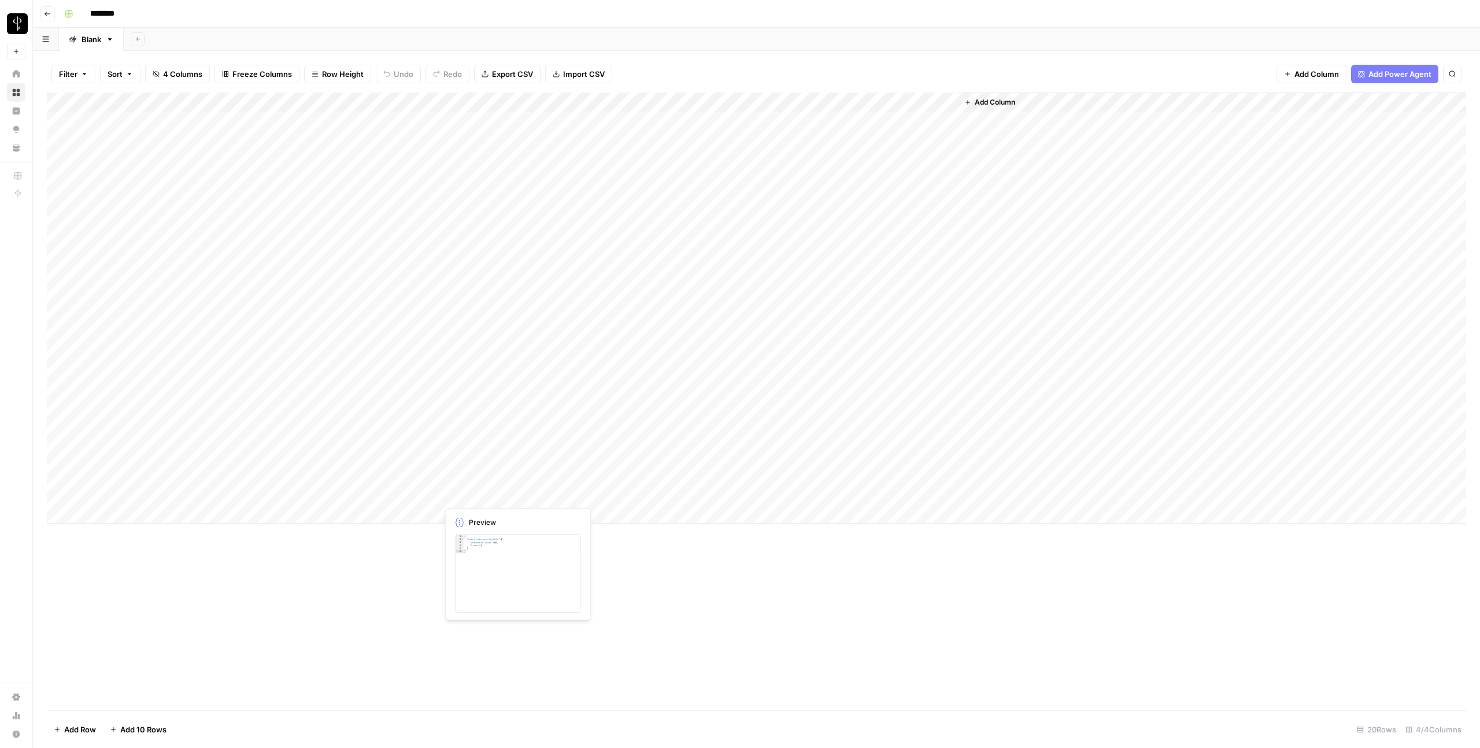
drag, startPoint x: 523, startPoint y: 119, endPoint x: 549, endPoint y: 501, distance: 382.5
click at [549, 501] on div "Add Column" at bounding box center [756, 308] width 1419 height 431
click at [100, 15] on input "********" at bounding box center [117, 14] width 65 height 19
type input "**********"
click at [256, 20] on div "**********" at bounding box center [764, 14] width 1409 height 19
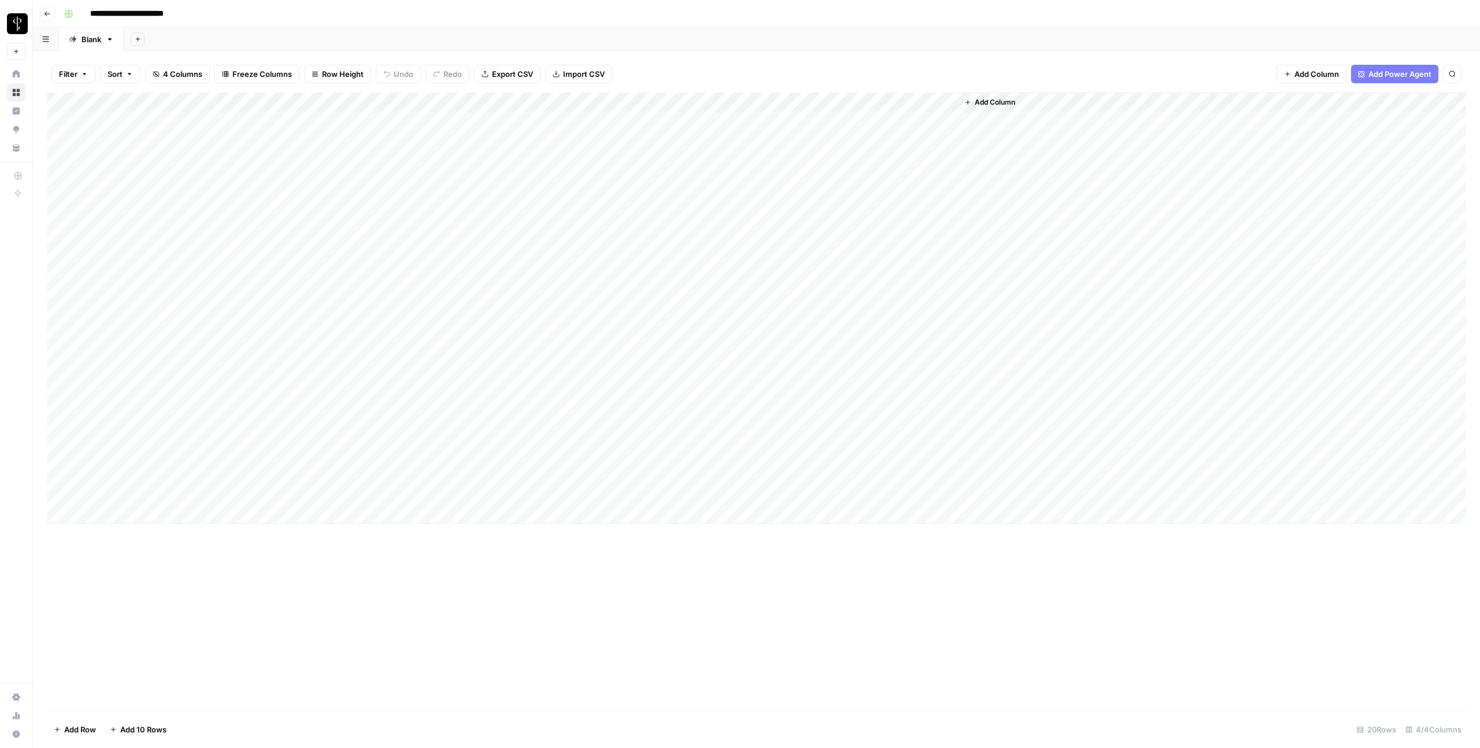
click at [40, 14] on button "Go back" at bounding box center [47, 13] width 15 height 15
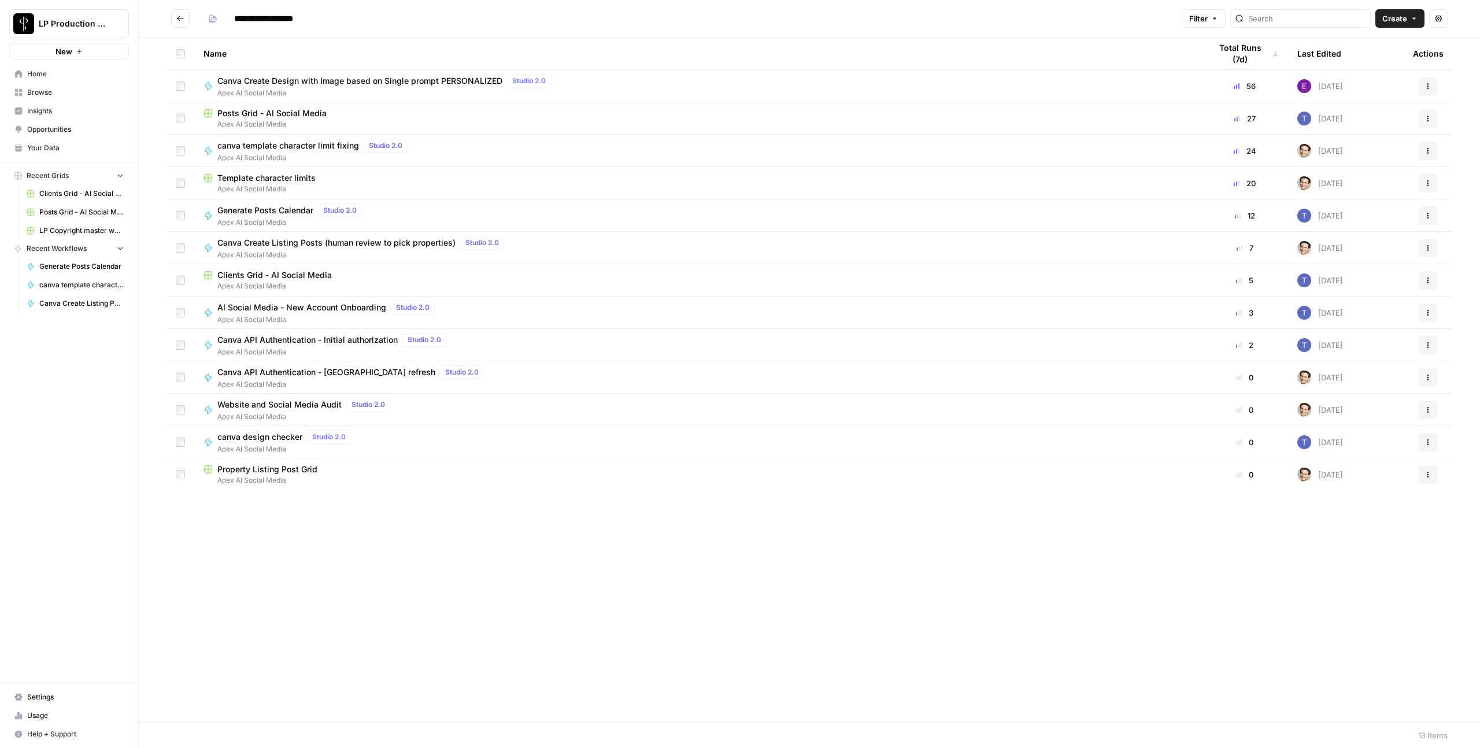
click at [269, 272] on span "Clients Grid - AI Social Media" at bounding box center [274, 275] width 114 height 12
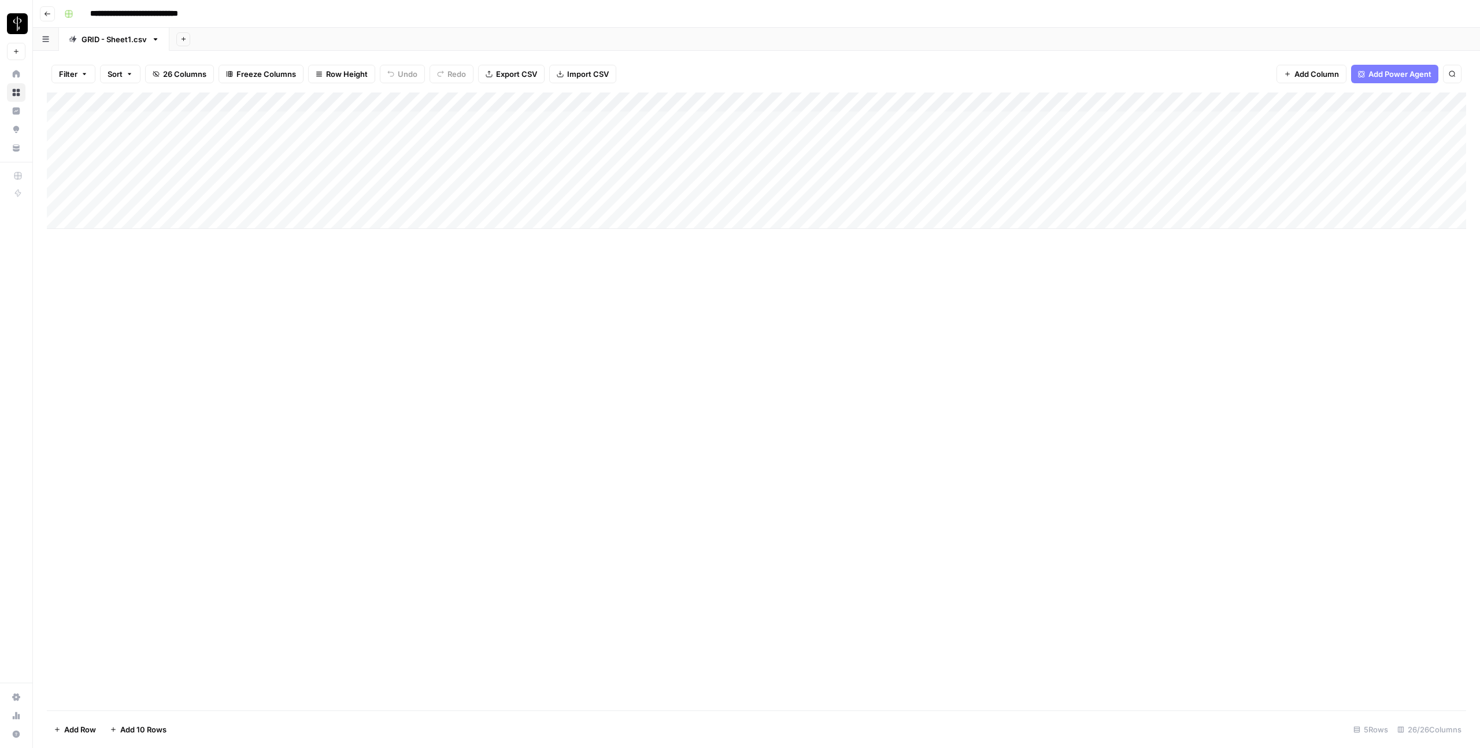
click at [249, 202] on div "Add Column" at bounding box center [756, 161] width 1419 height 136
click at [552, 200] on div "Add Column" at bounding box center [756, 161] width 1419 height 136
click at [537, 203] on div "Add Column" at bounding box center [756, 161] width 1419 height 136
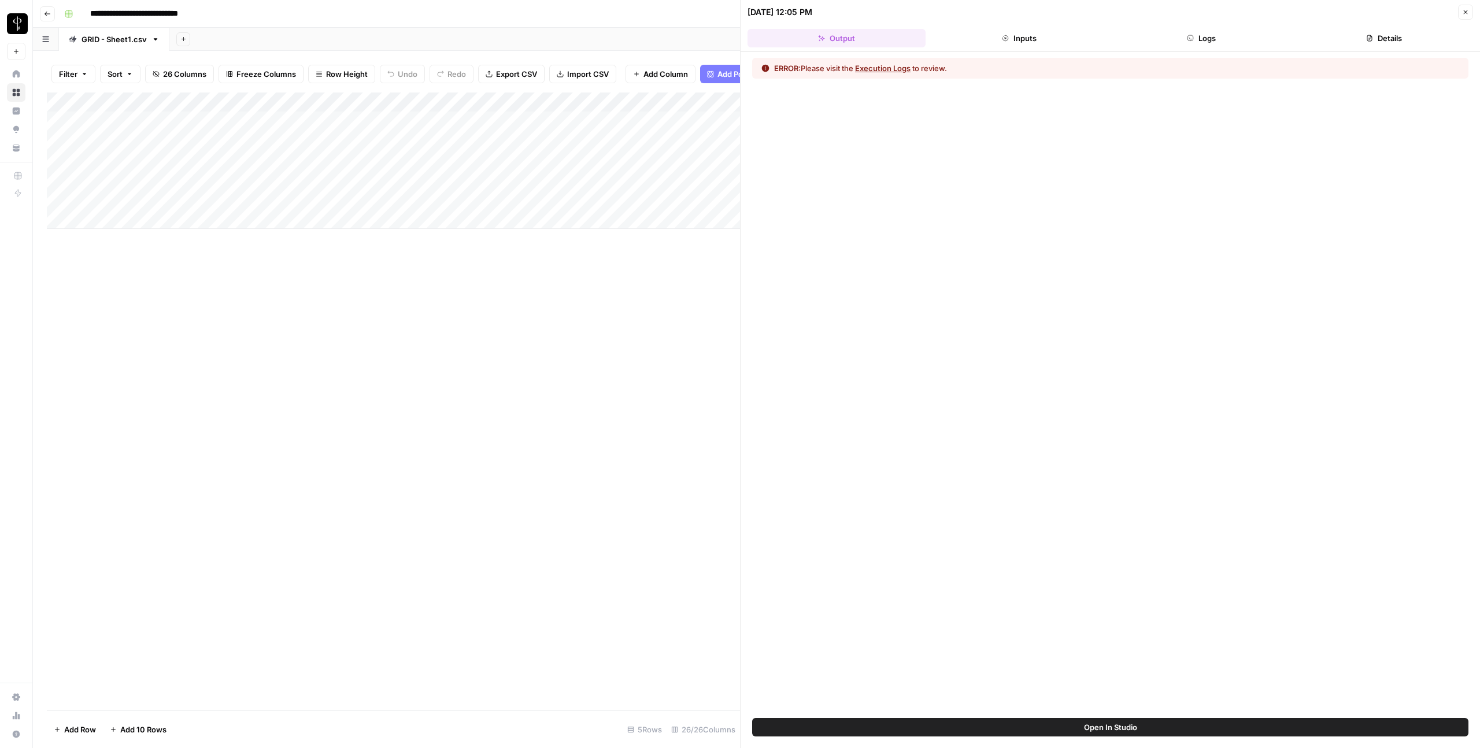
click at [1222, 40] on button "Logs" at bounding box center [1202, 38] width 178 height 19
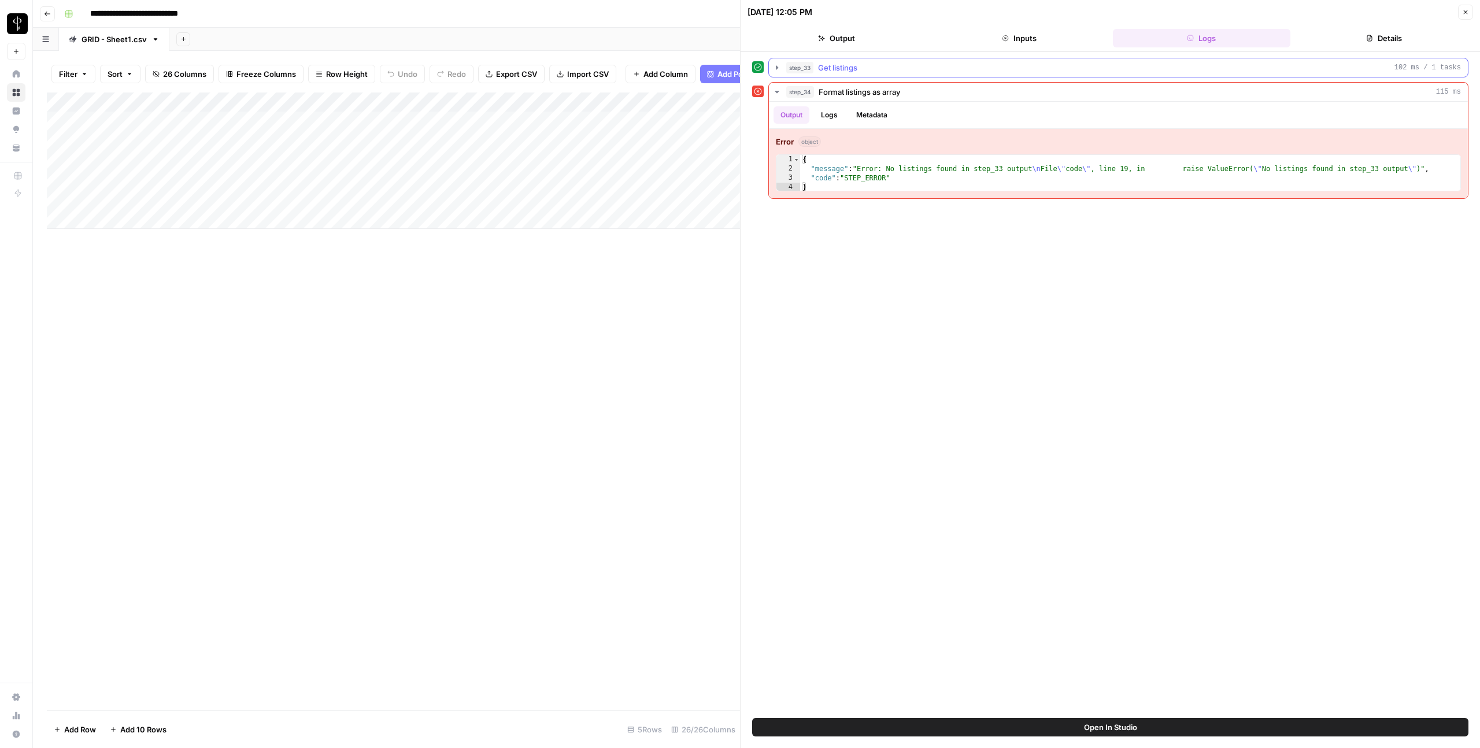
click at [836, 71] on span "Get listings" at bounding box center [837, 68] width 39 height 12
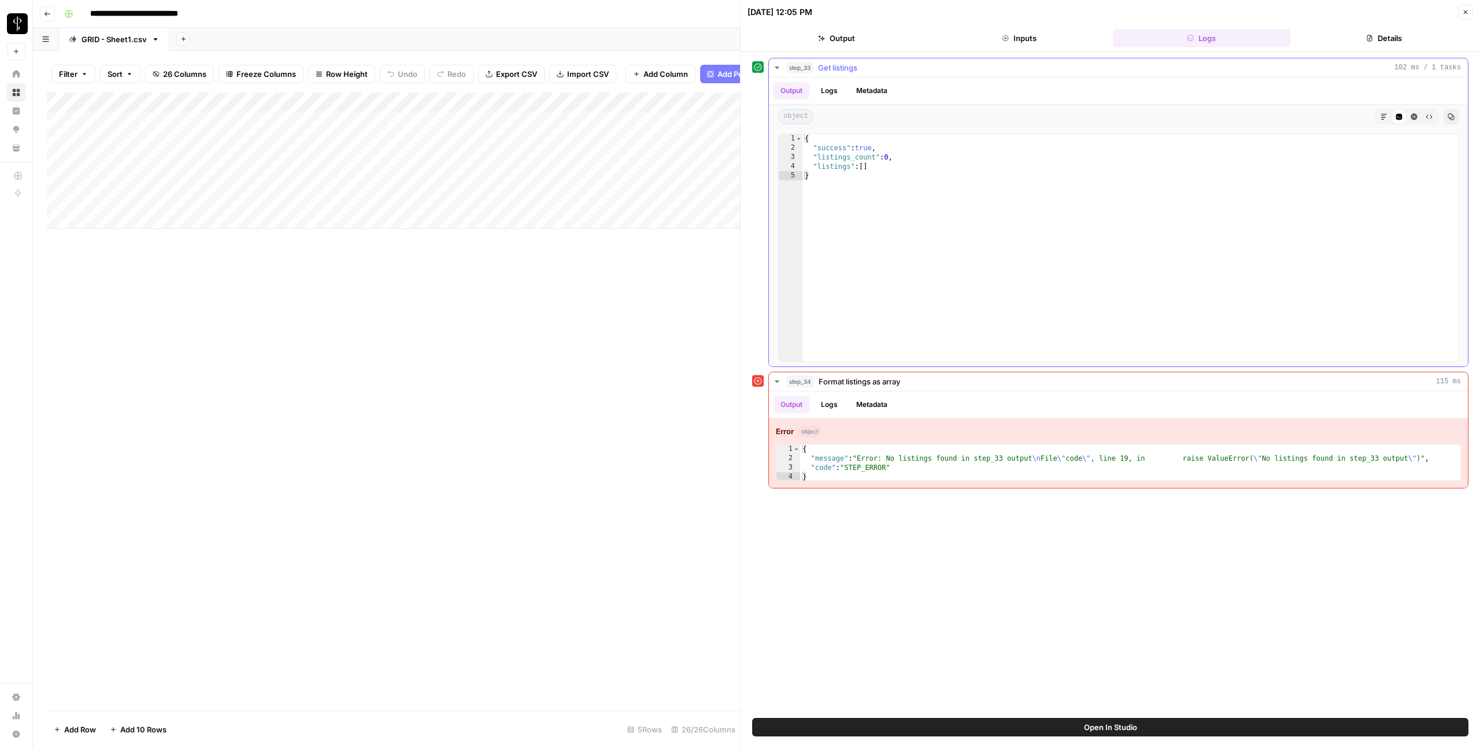
click at [832, 92] on button "Logs" at bounding box center [829, 90] width 31 height 17
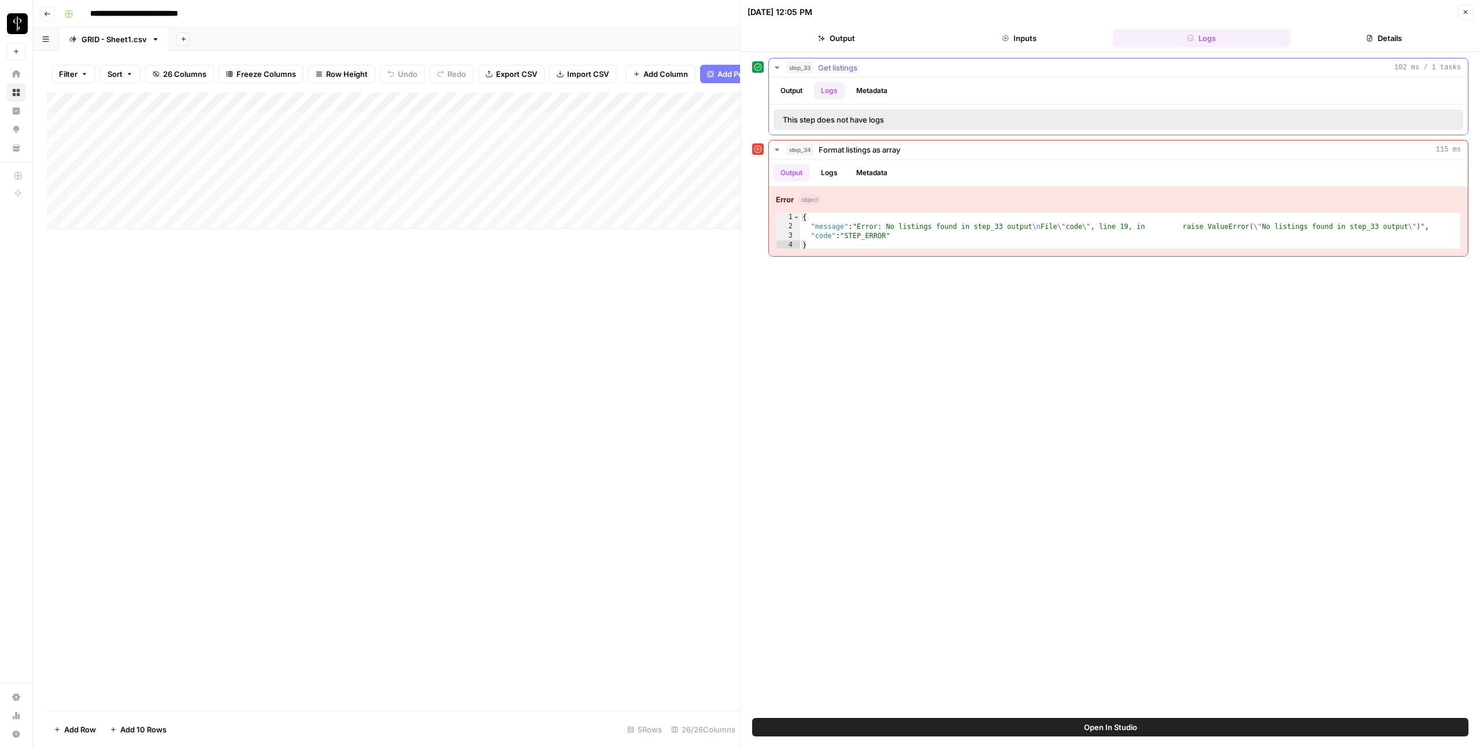
click at [804, 90] on button "Output" at bounding box center [792, 90] width 36 height 17
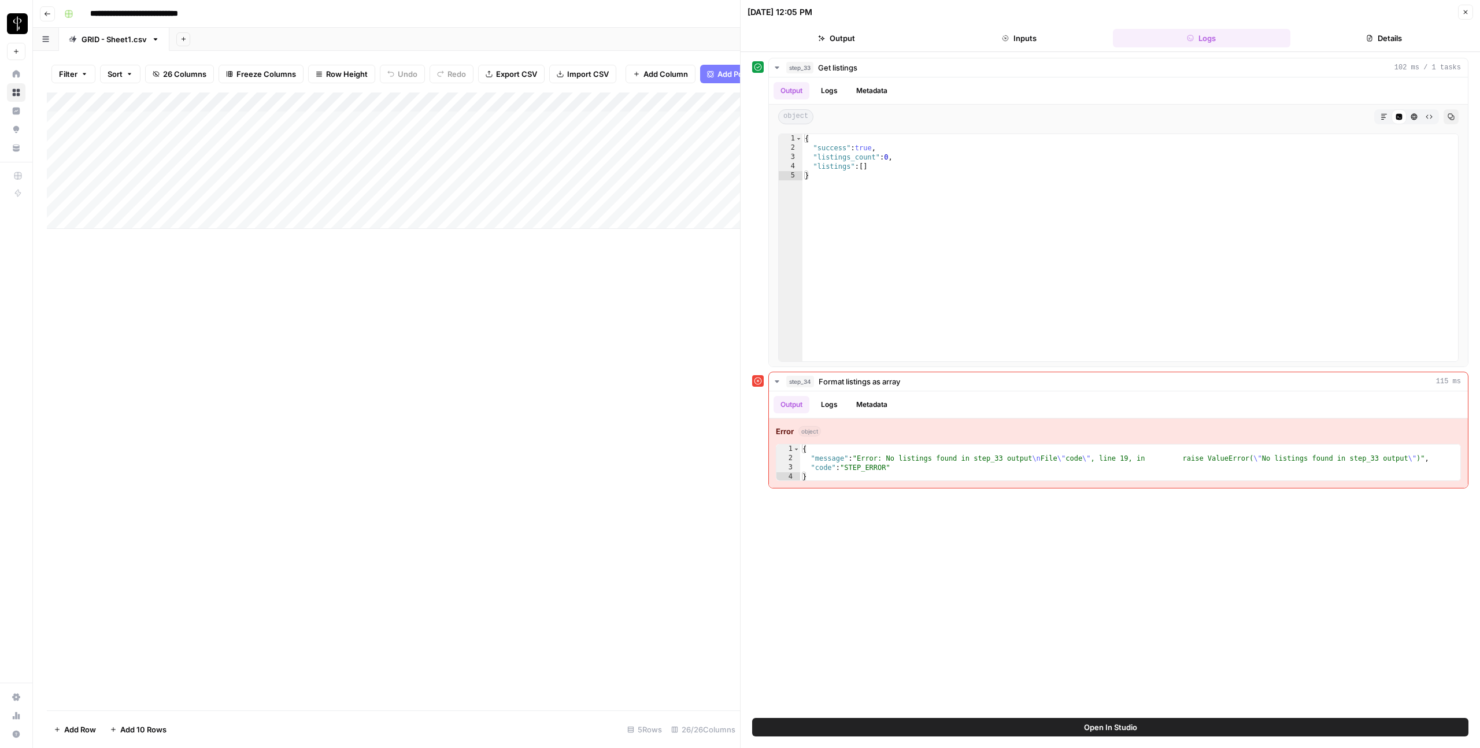
click at [261, 204] on div "Add Column" at bounding box center [393, 161] width 693 height 136
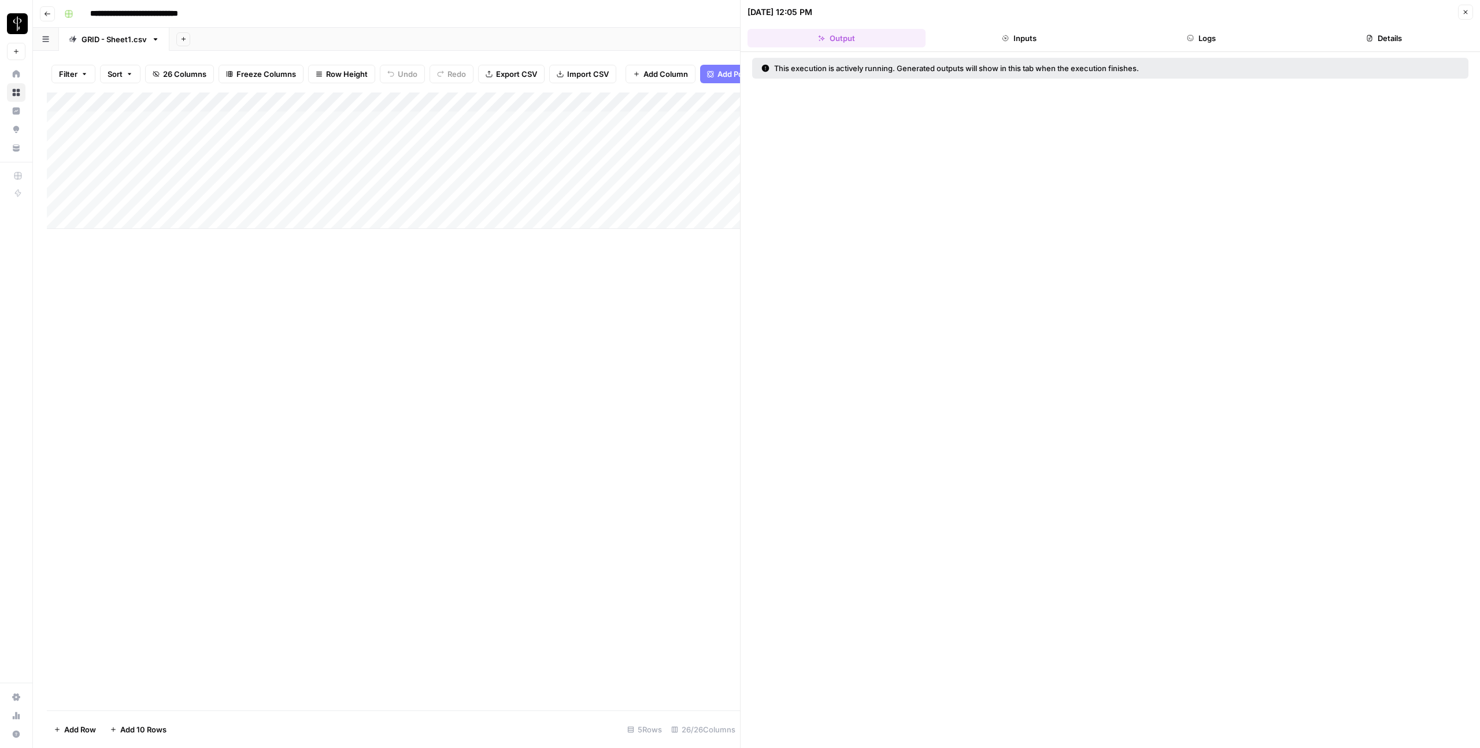
click at [1199, 46] on button "Logs" at bounding box center [1202, 38] width 178 height 19
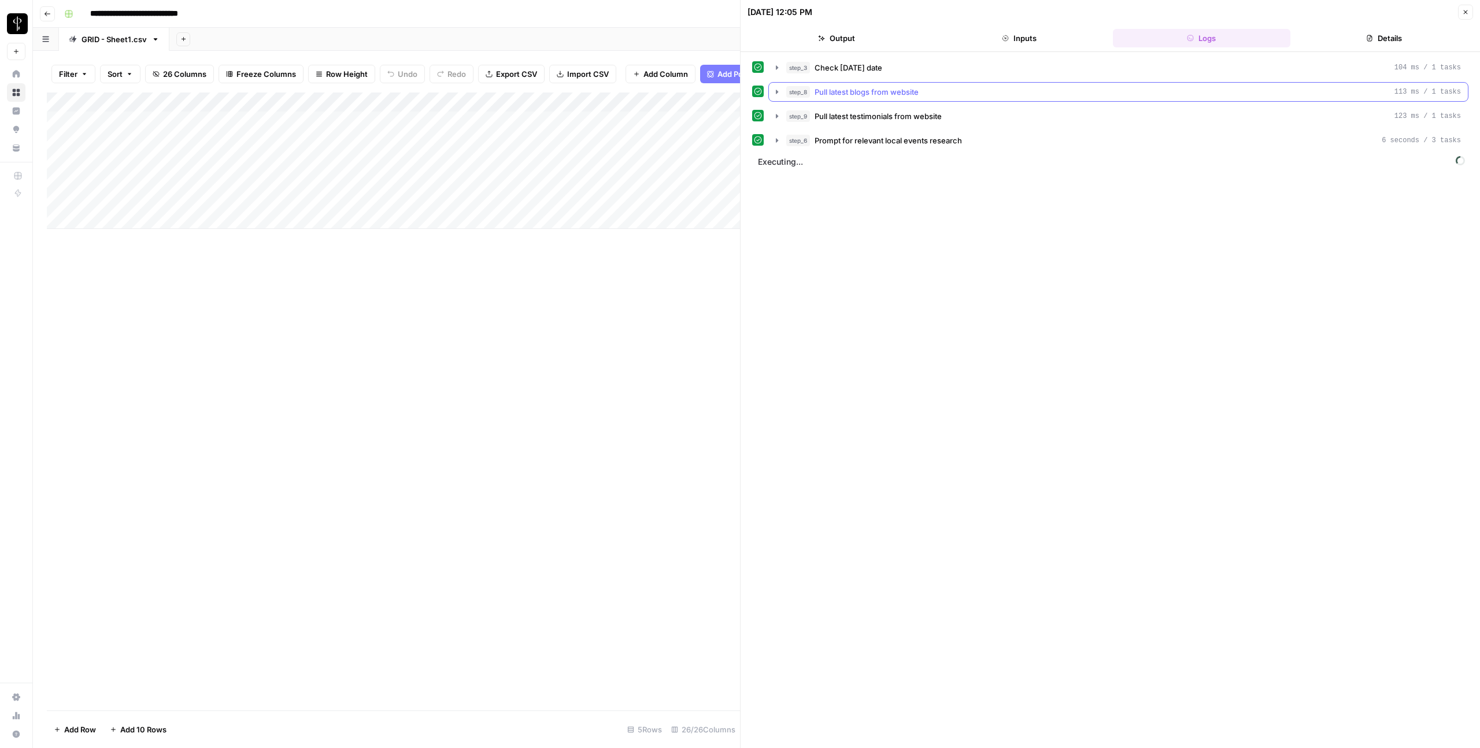
click at [773, 91] on icon "button" at bounding box center [776, 91] width 9 height 9
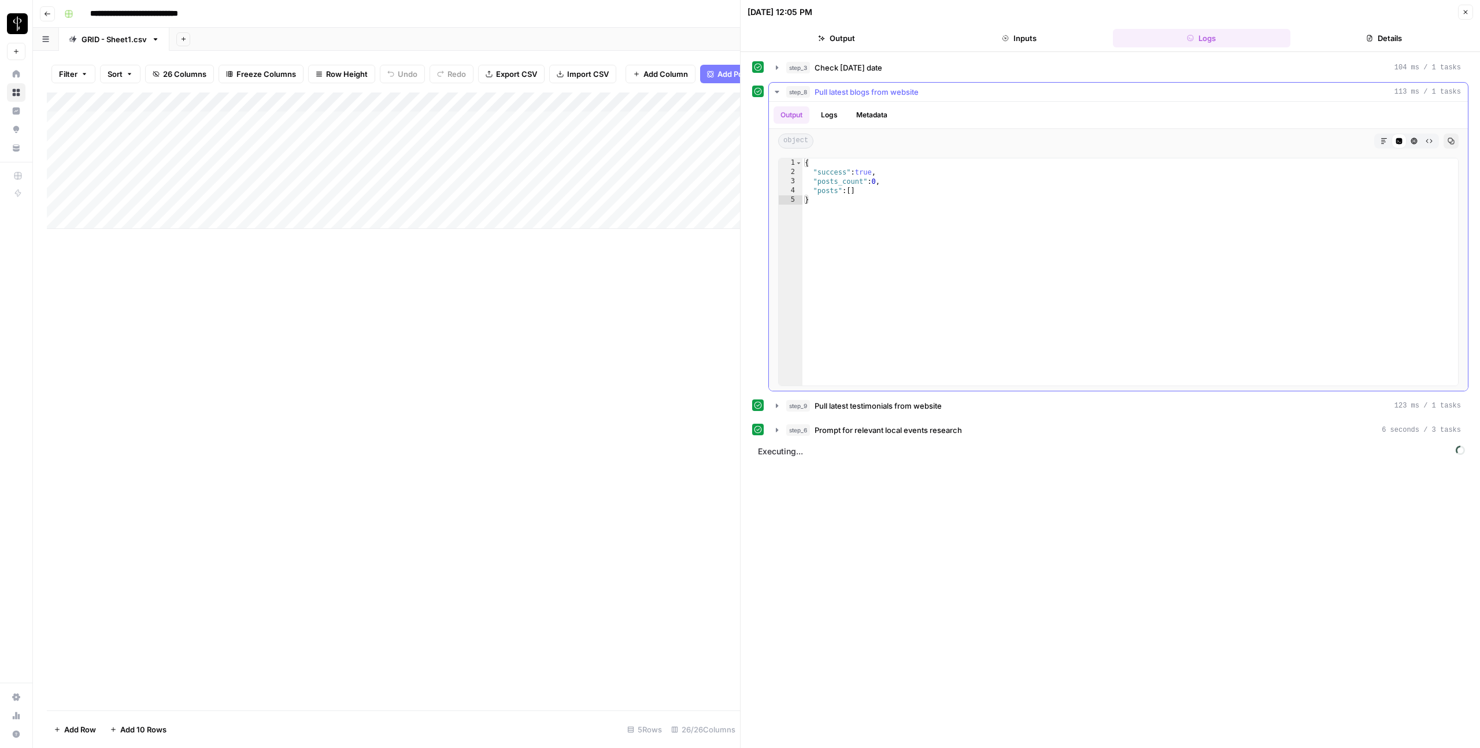
click at [774, 92] on icon "button" at bounding box center [776, 91] width 9 height 9
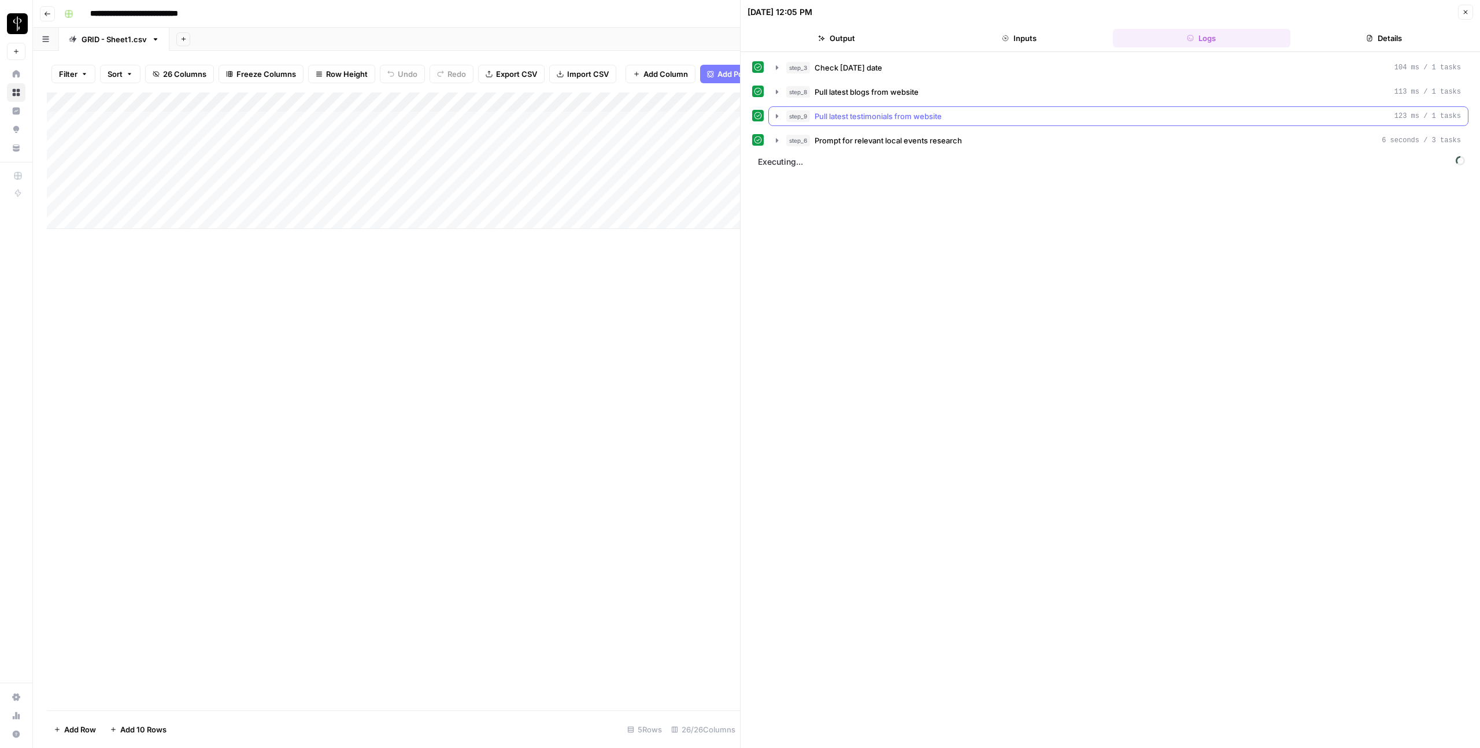
click at [778, 112] on icon "button" at bounding box center [776, 116] width 9 height 9
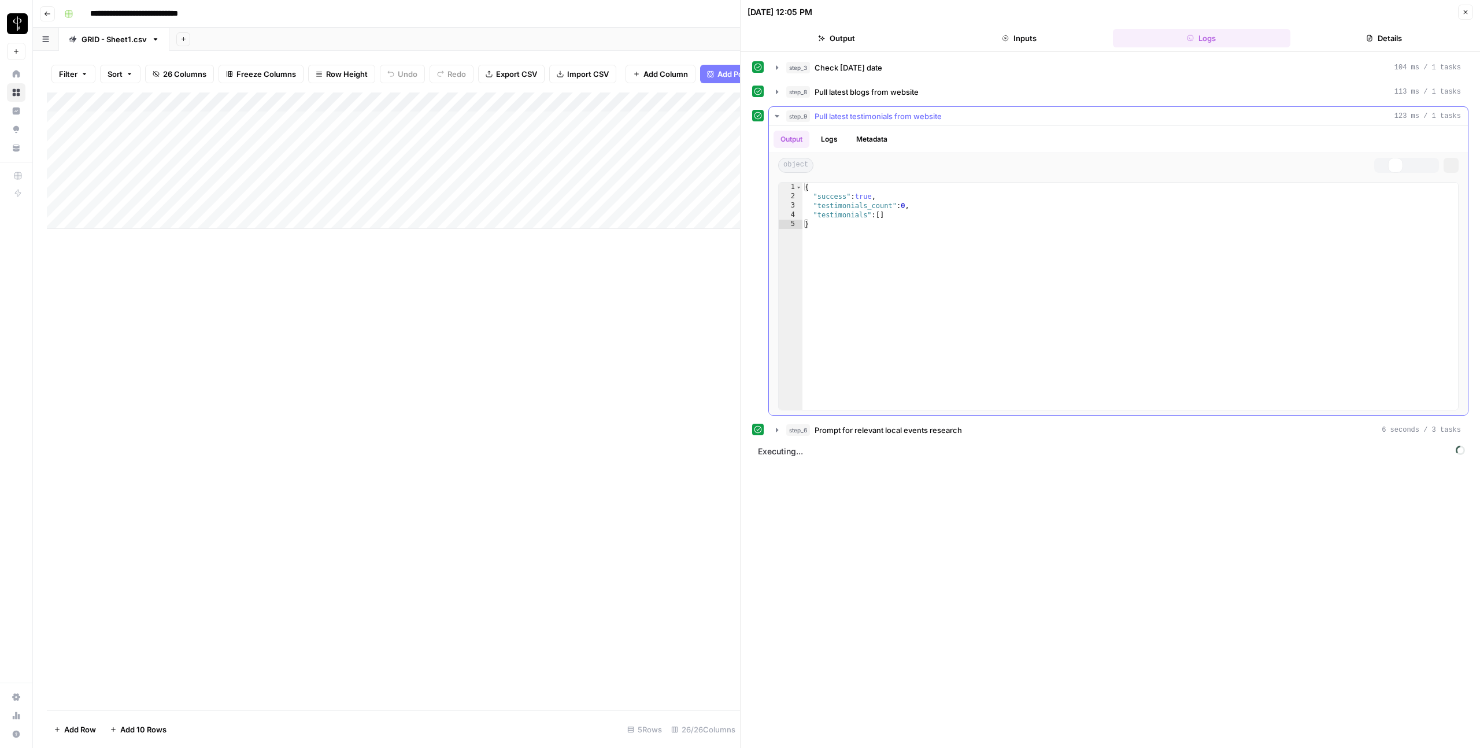
click at [778, 112] on icon "button" at bounding box center [777, 116] width 10 height 10
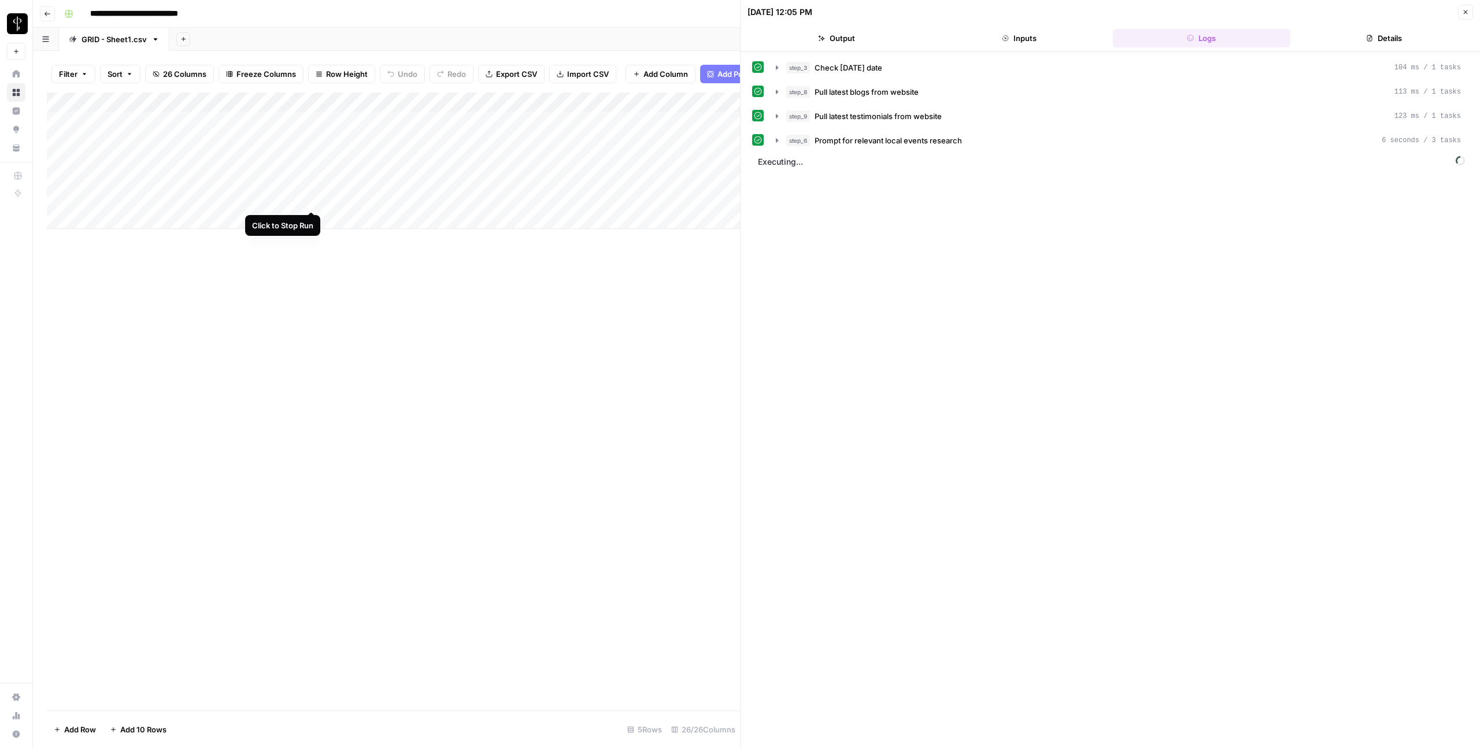
click at [310, 198] on div "Add Column" at bounding box center [393, 161] width 693 height 136
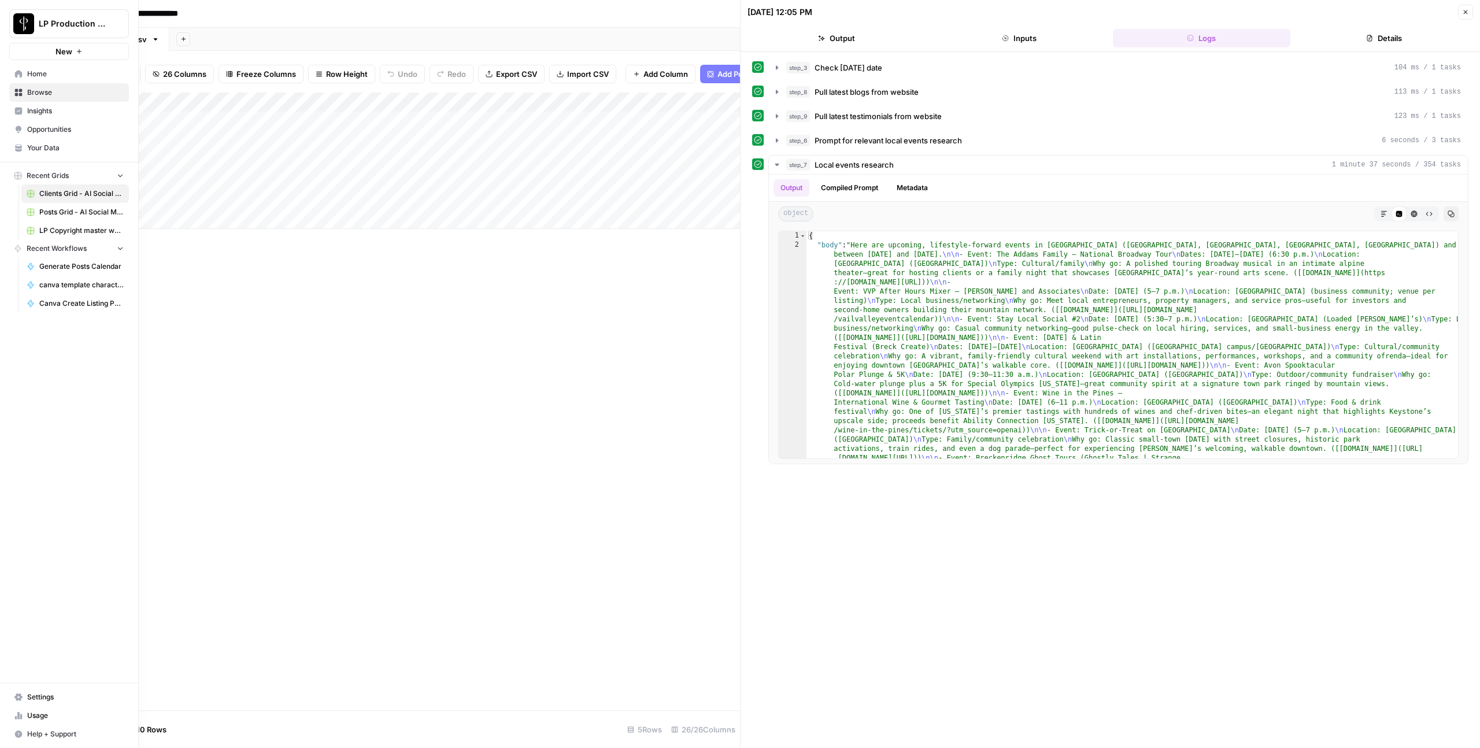
click at [38, 703] on link "Settings" at bounding box center [69, 697] width 120 height 19
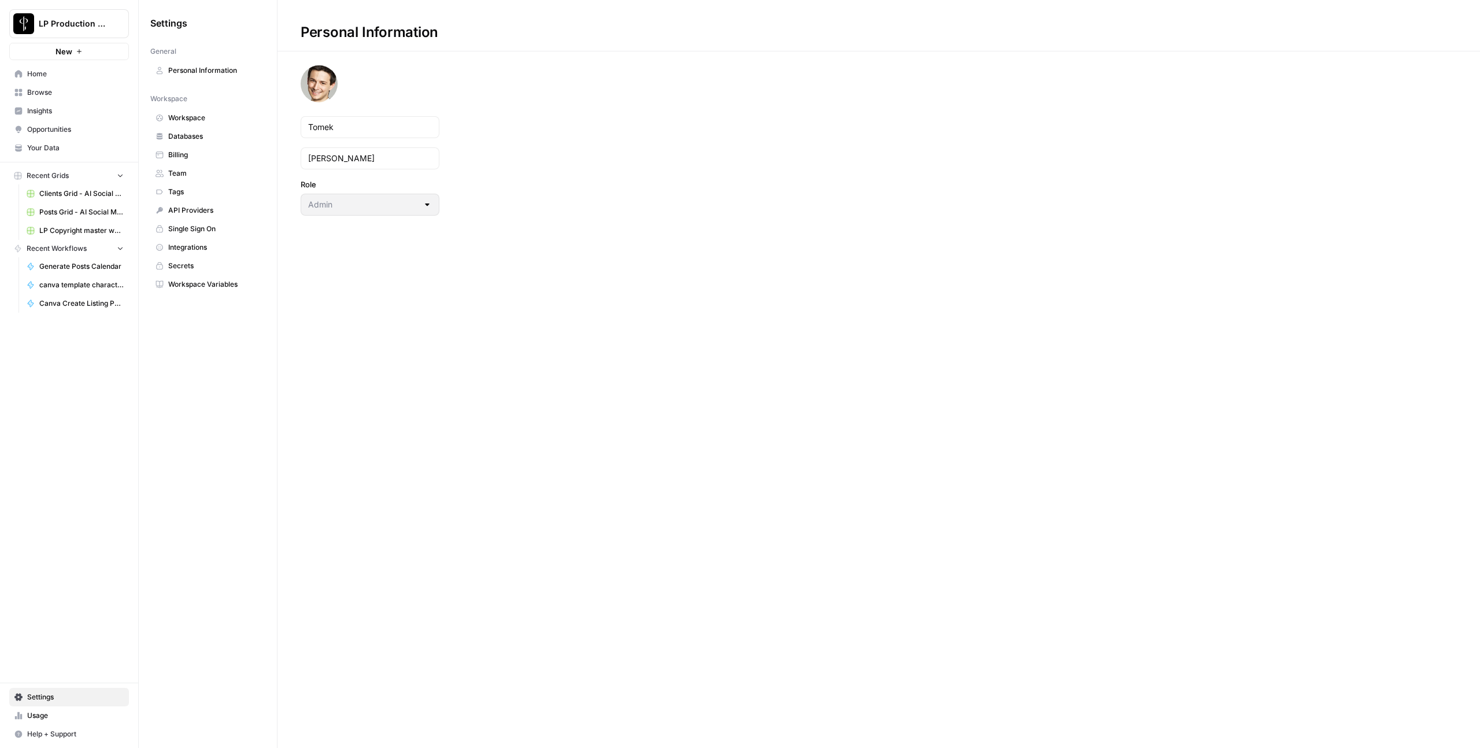
click at [201, 262] on span "Secrets" at bounding box center [214, 266] width 92 height 10
click at [200, 286] on span "Workspace Variables" at bounding box center [214, 284] width 92 height 10
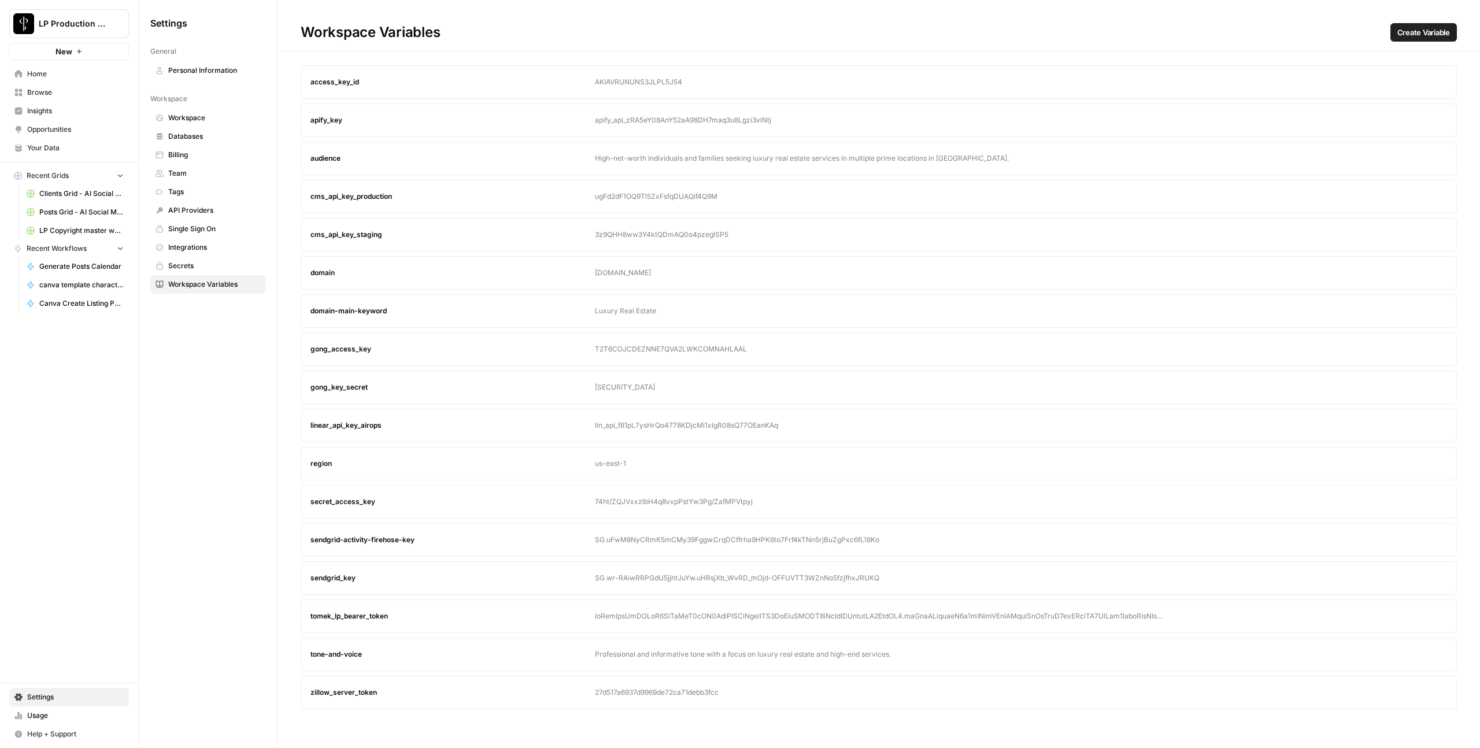
click at [679, 620] on div at bounding box center [879, 616] width 568 height 10
click at [1417, 615] on icon "button" at bounding box center [1416, 615] width 5 height 5
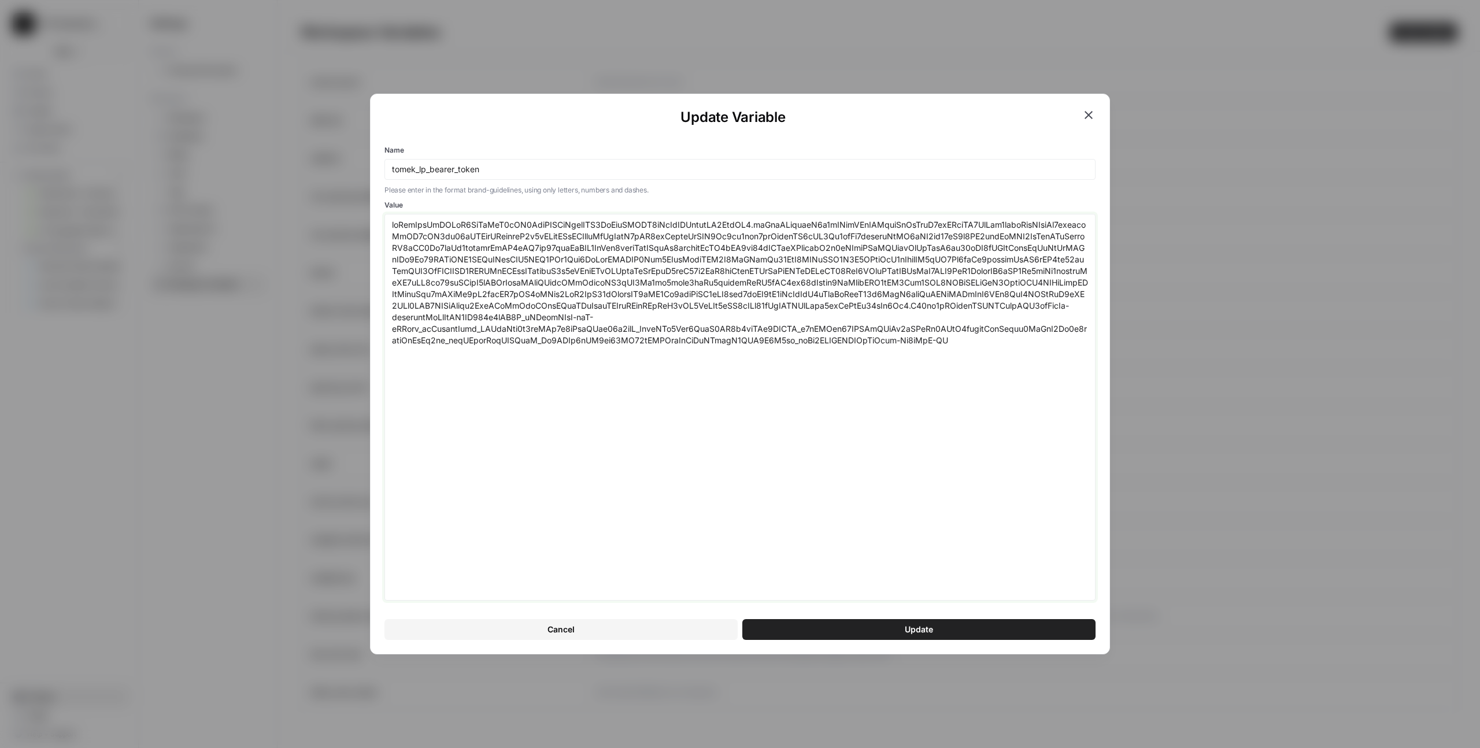
click at [849, 397] on textarea "Value" at bounding box center [740, 407] width 696 height 376
paste textarea "3NDA4MTUsImV4cCI6MTc1ODgyNzIxNSwic2NvcGUiOiJvcGVuaWQgcHJvZmlsZSBlbWFpbCIsImF6cC…"
type textarea "eyJhbGciOiJSUzI1NiIsInR5cCI6IkpXVCIsImtpZCI6ImFydEFXRV9rTzVlZHByeldNZ3ZodSJ9.ey…"
click at [835, 624] on button "Update" at bounding box center [918, 629] width 353 height 21
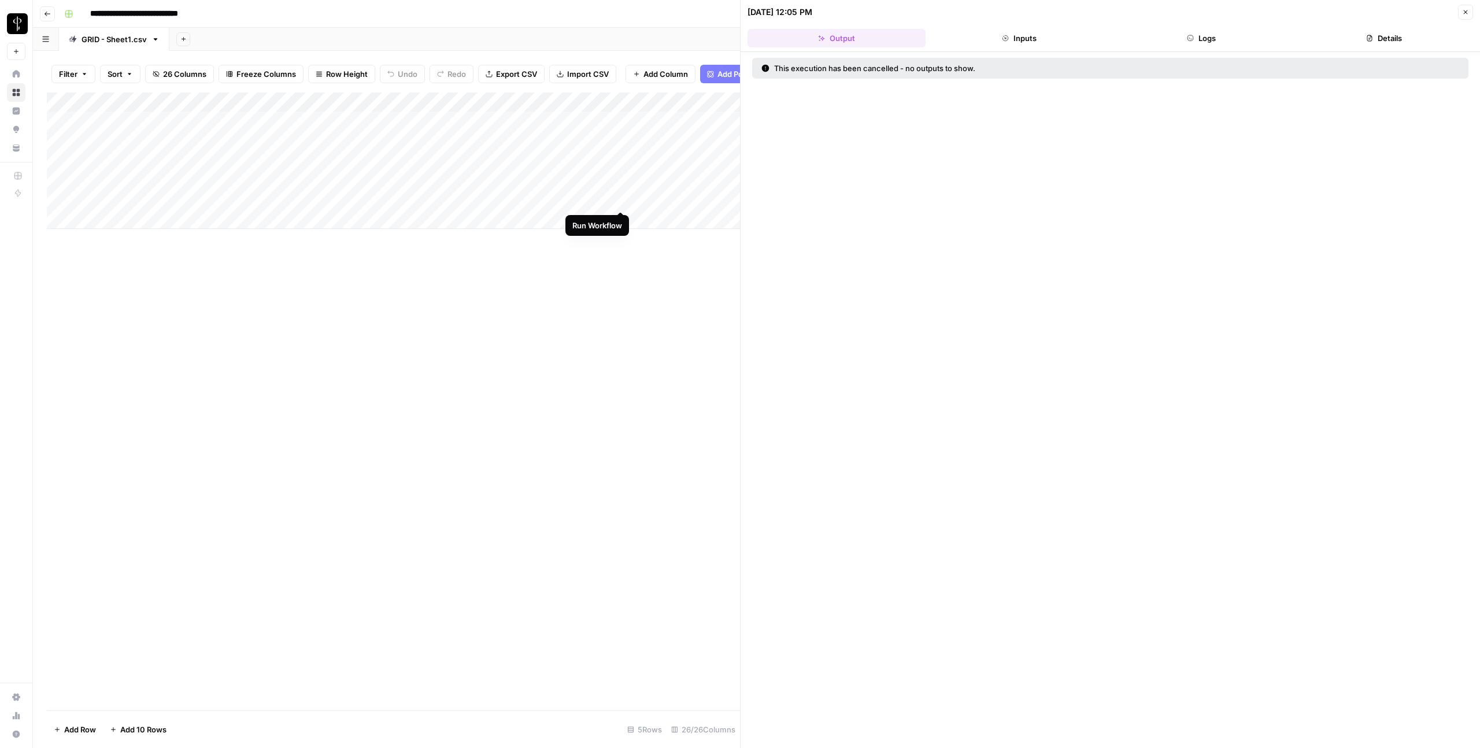
click at [621, 201] on div "Add Column" at bounding box center [393, 161] width 693 height 136
click at [1471, 13] on button "Close" at bounding box center [1465, 12] width 15 height 15
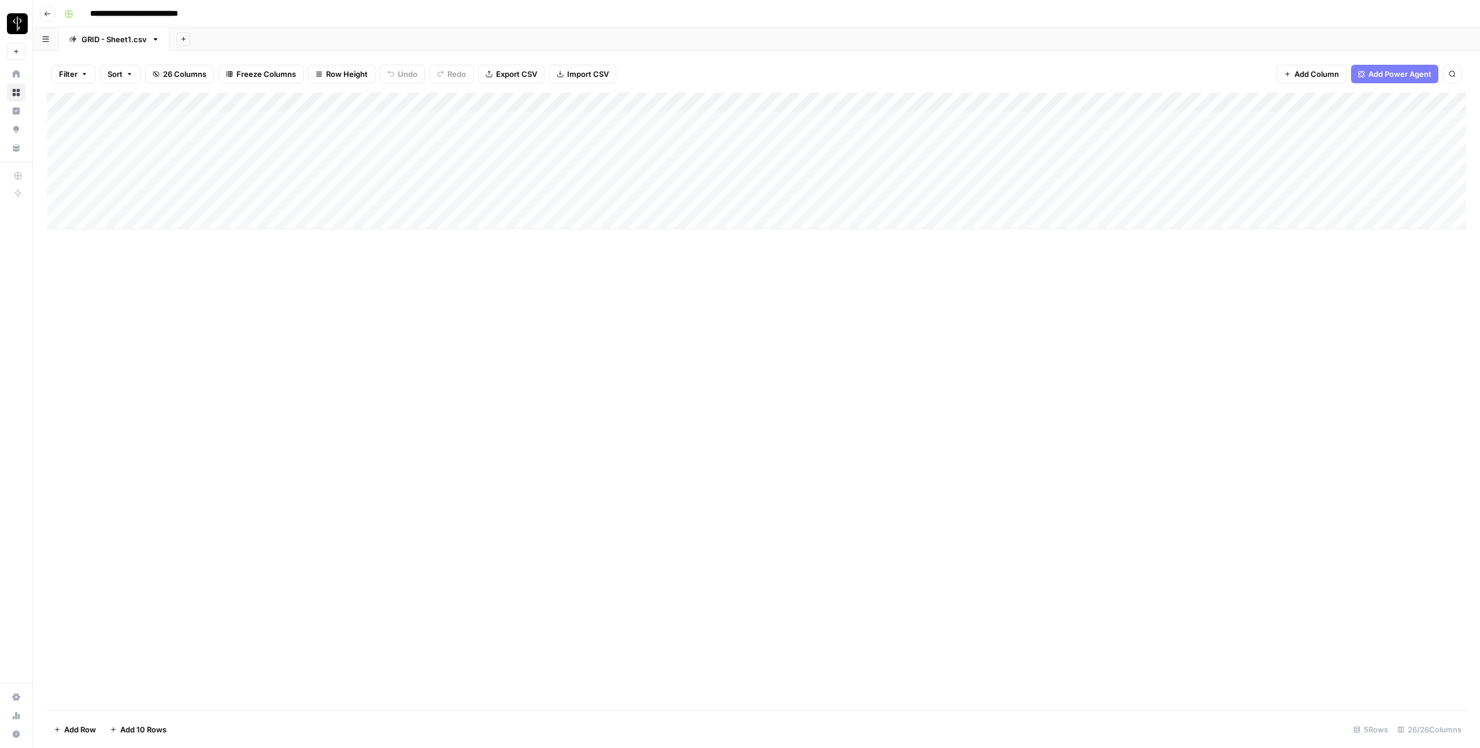
click at [540, 204] on div "Add Column" at bounding box center [756, 161] width 1419 height 136
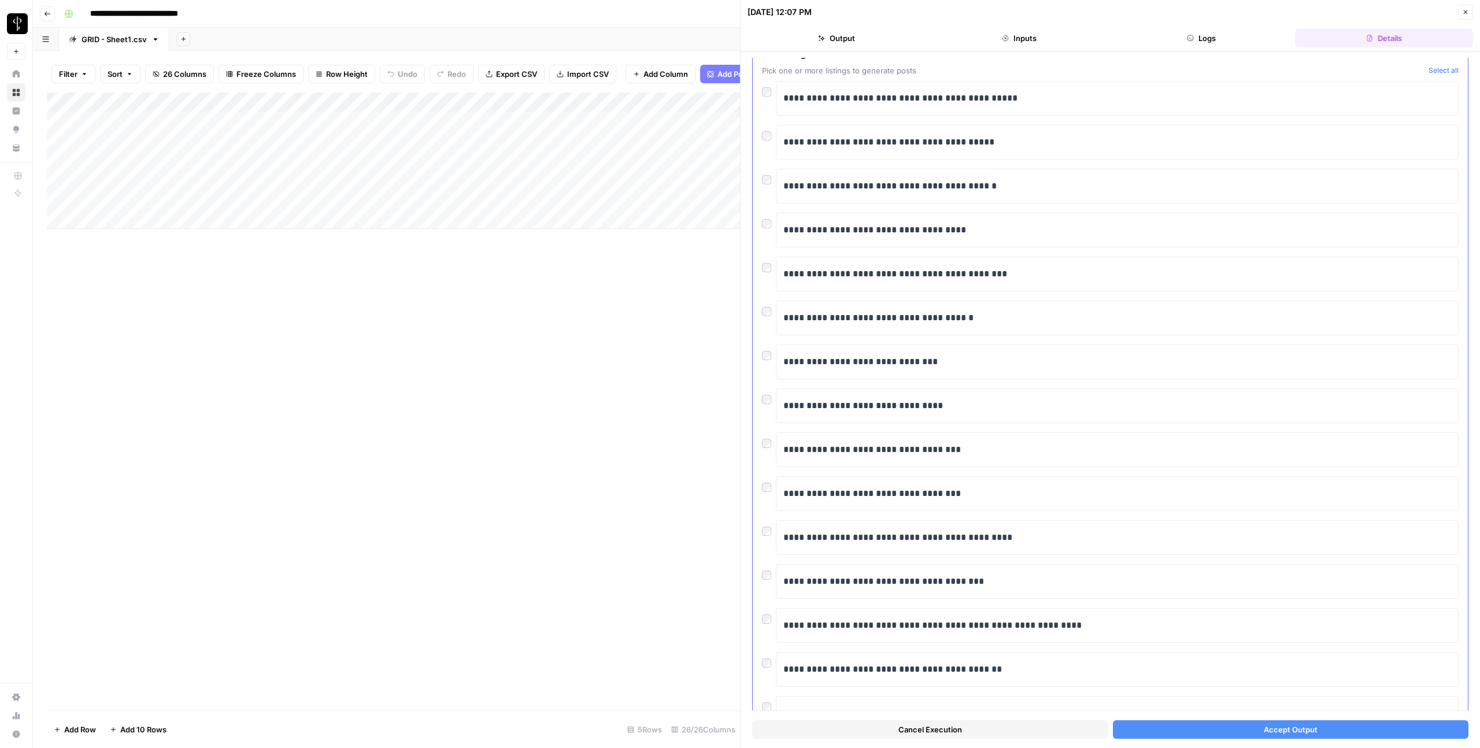
scroll to position [338, 0]
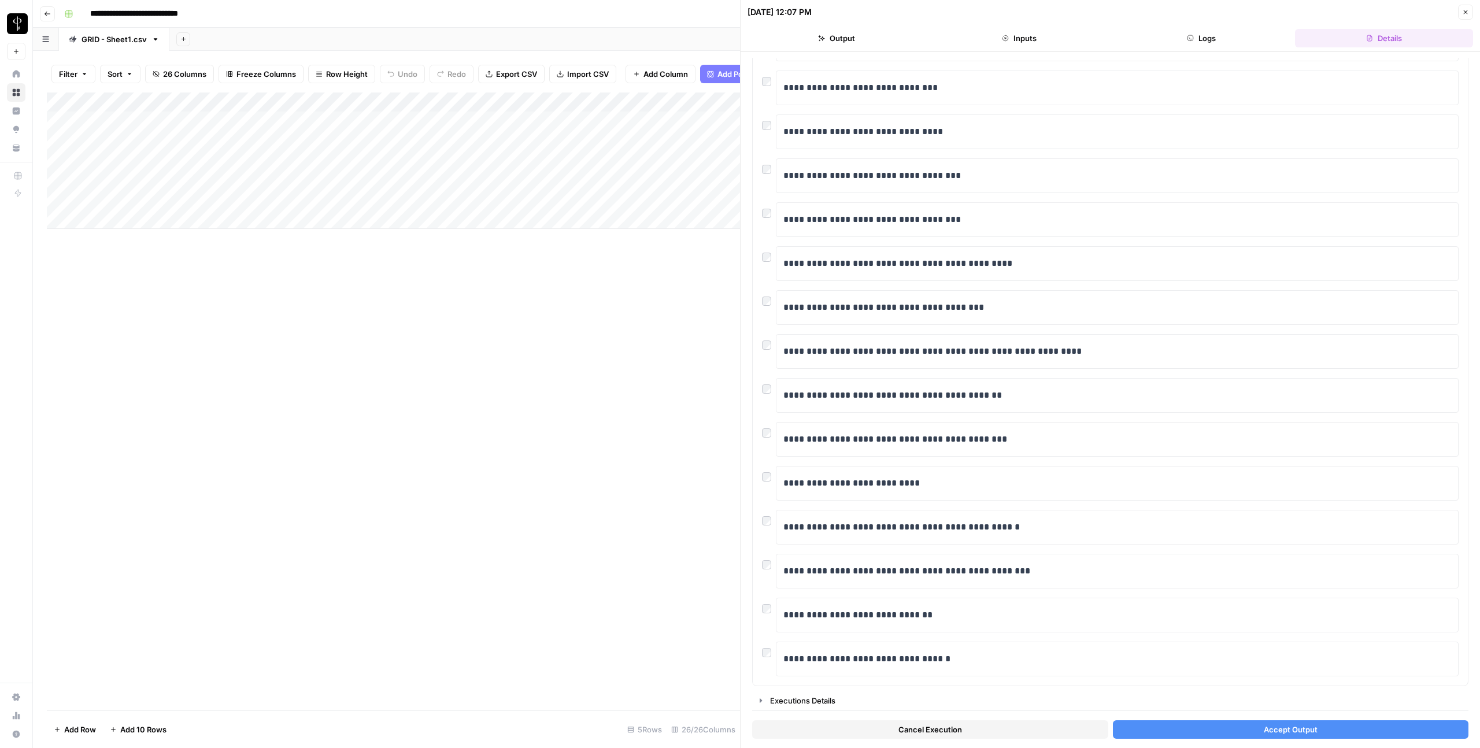
click at [1231, 730] on button "Accept Output" at bounding box center [1291, 729] width 356 height 19
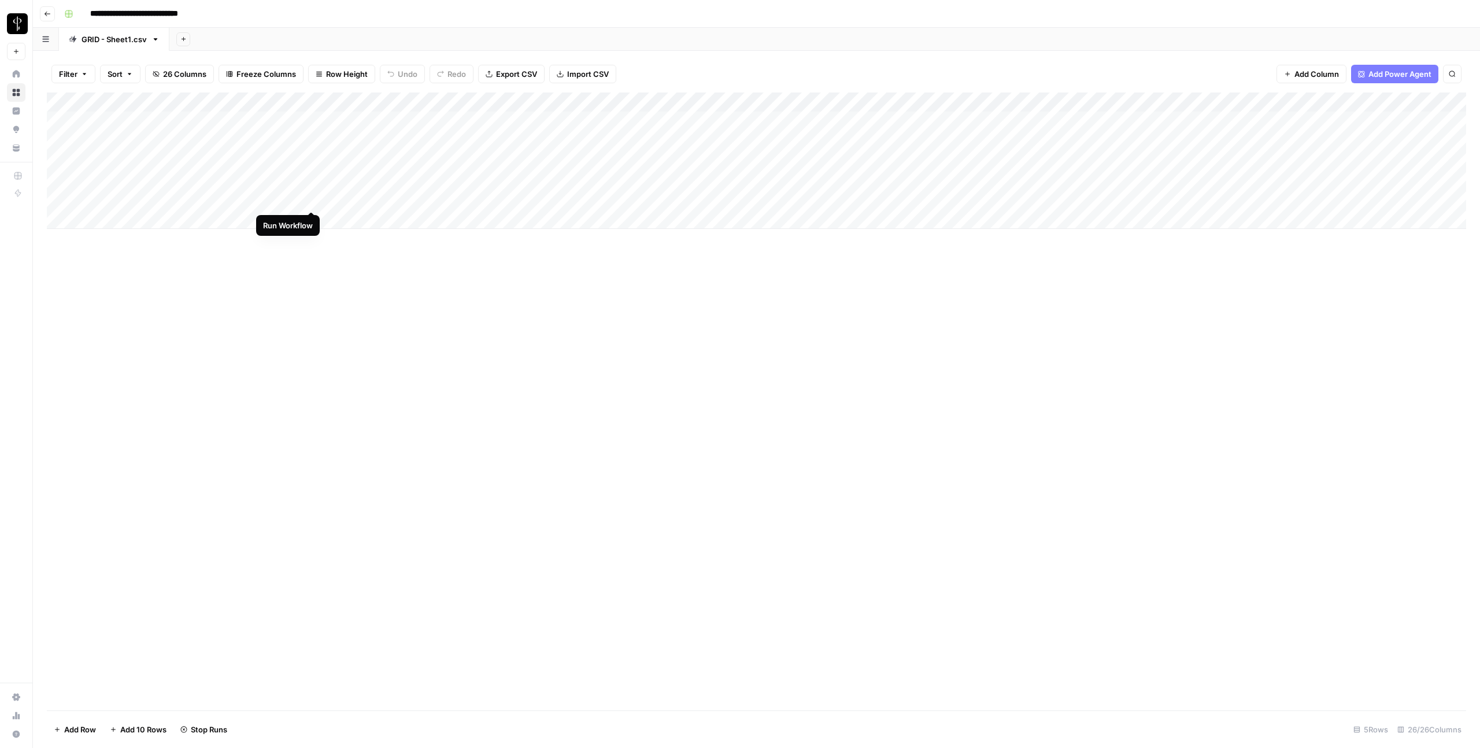
click at [315, 199] on div "Add Column" at bounding box center [756, 161] width 1419 height 136
click at [686, 200] on div "Add Column" at bounding box center [756, 161] width 1419 height 136
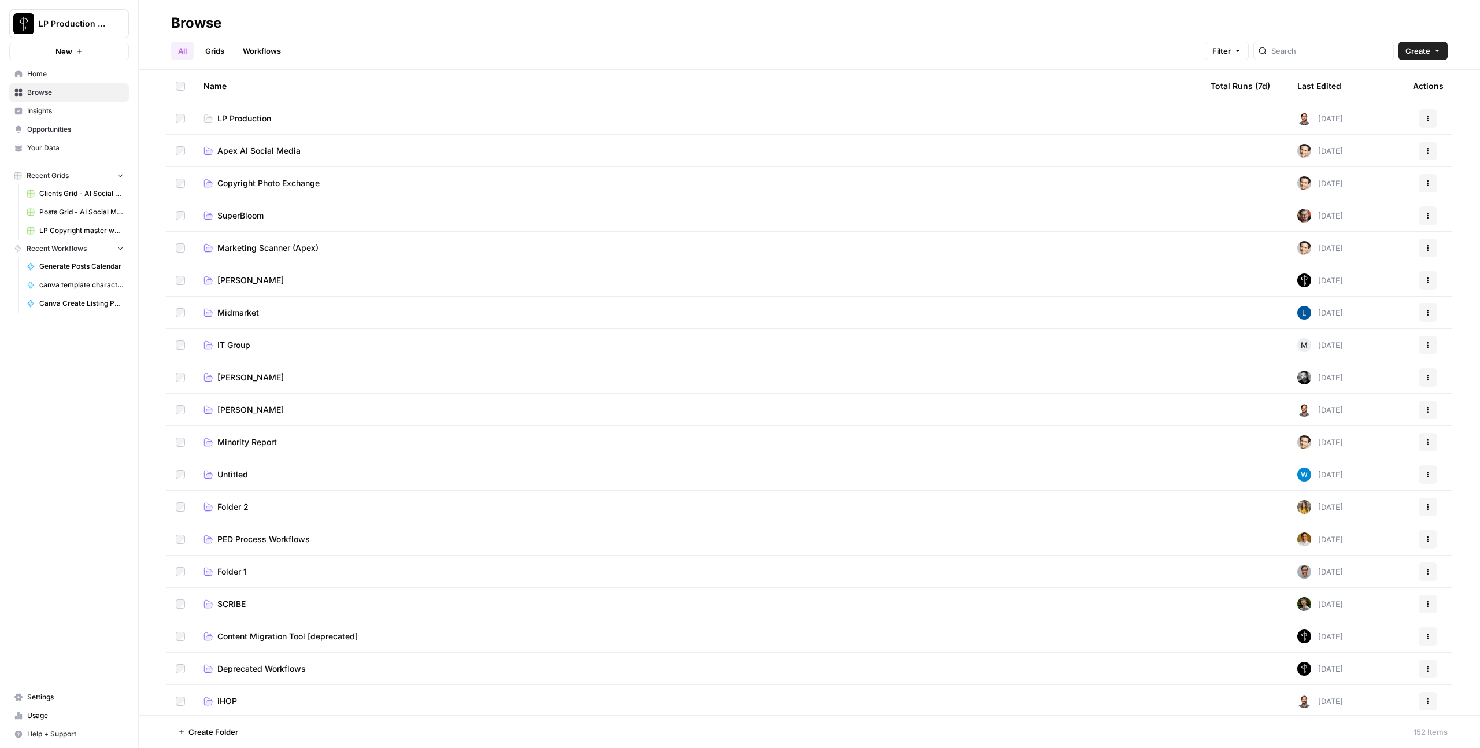
click at [260, 151] on span "Apex AI Social Media" at bounding box center [258, 151] width 83 height 12
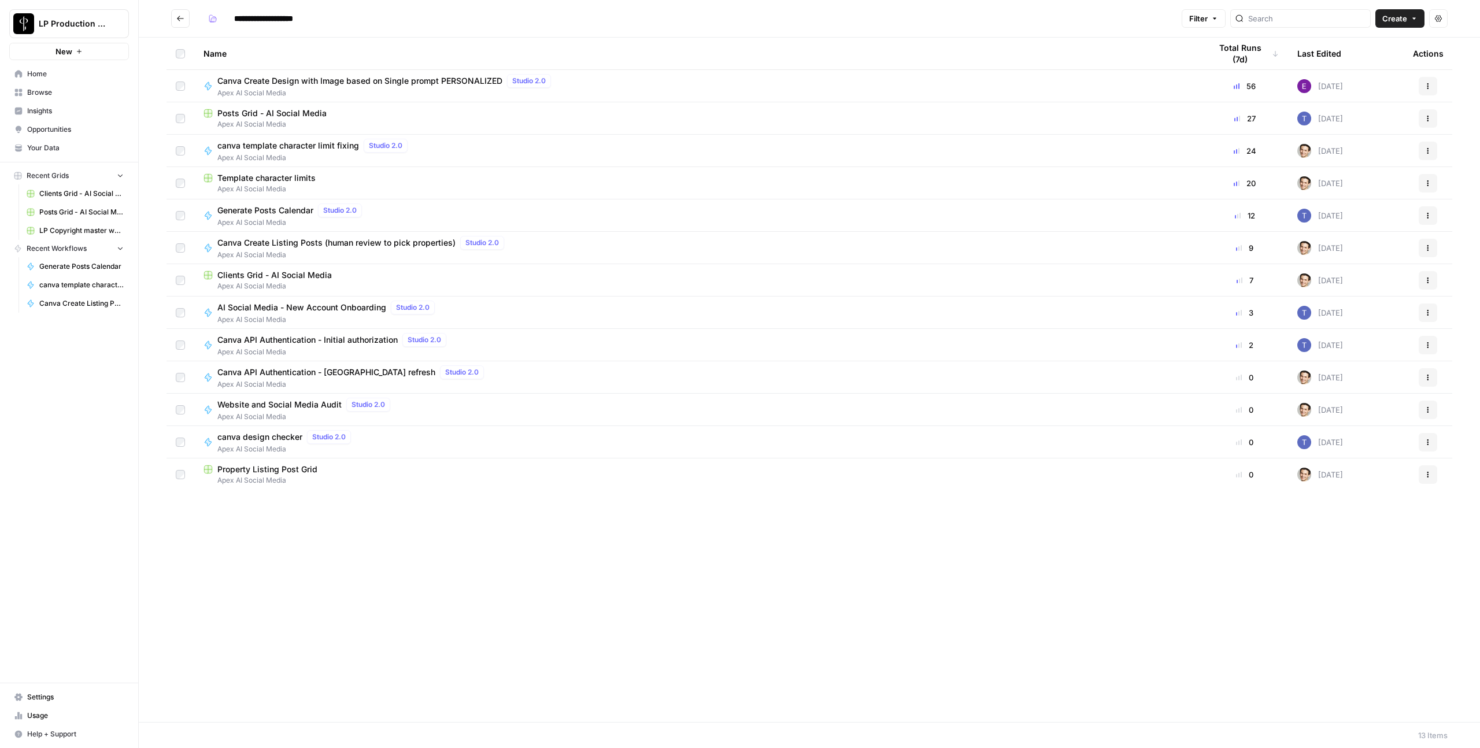
click at [261, 116] on span "Posts Grid - AI Social Media" at bounding box center [271, 114] width 109 height 12
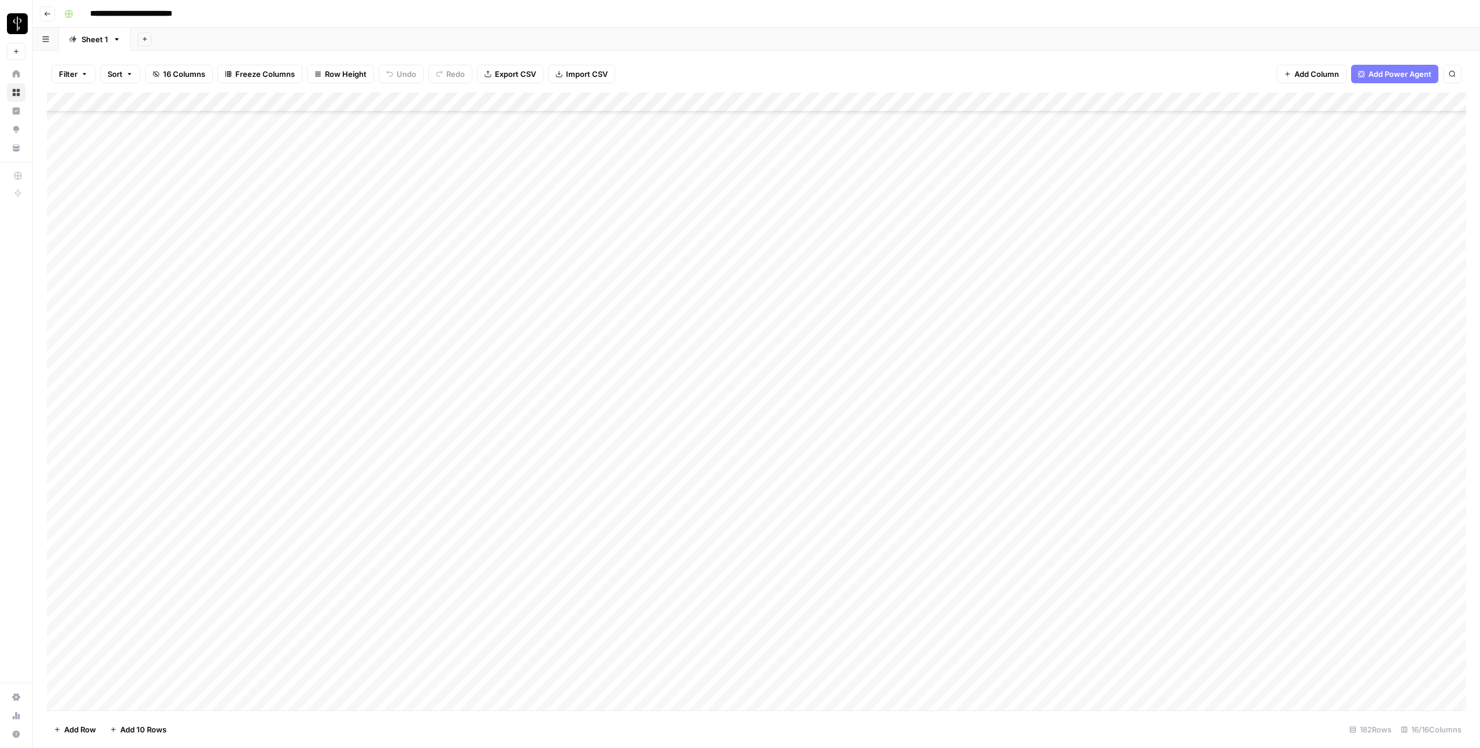
scroll to position [2998, 0]
click at [64, 465] on div "Add Column" at bounding box center [756, 402] width 1419 height 618
click at [60, 700] on div "Add Column" at bounding box center [756, 402] width 1419 height 618
click at [56, 679] on div "Add Column" at bounding box center [756, 402] width 1419 height 618
click at [810, 102] on div "Add Column" at bounding box center [756, 402] width 1419 height 618
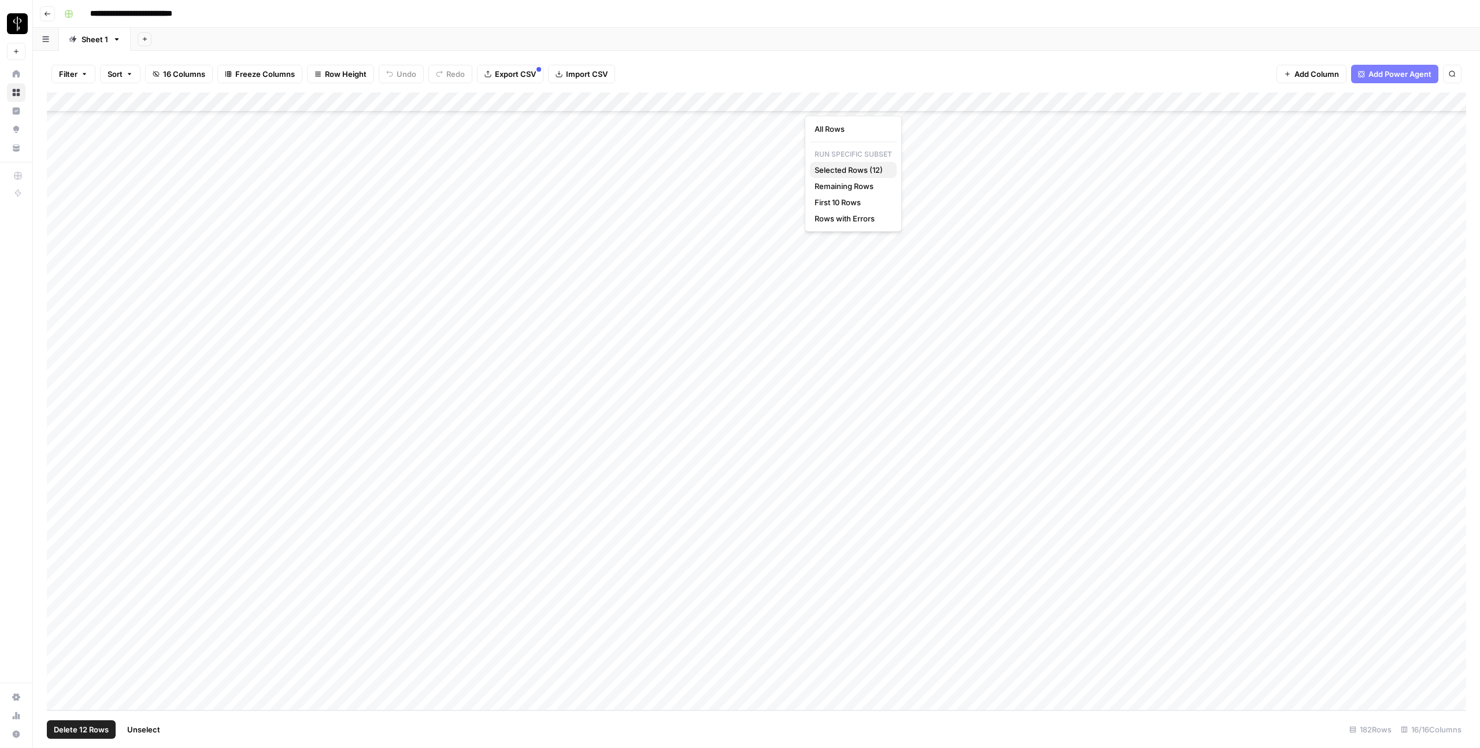
click at [835, 169] on span "Selected Rows (12)" at bounding box center [851, 170] width 73 height 12
click at [1308, 209] on div "Add Column" at bounding box center [756, 402] width 1419 height 618
click at [1303, 229] on div "Add Column" at bounding box center [756, 402] width 1419 height 618
click at [1304, 253] on div "Add Column" at bounding box center [756, 402] width 1419 height 618
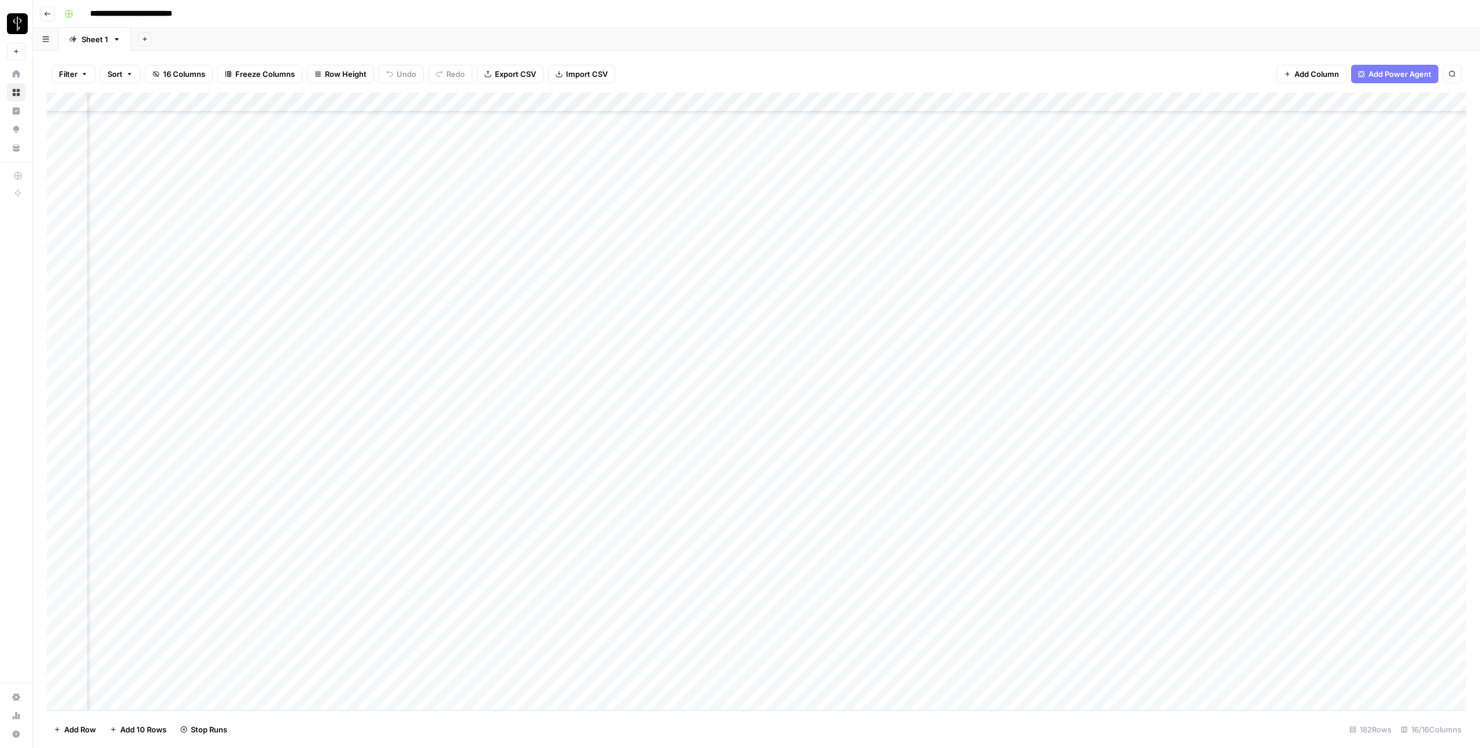
click at [1301, 271] on div "Add Column" at bounding box center [756, 402] width 1419 height 618
click at [1304, 291] on div "Add Column" at bounding box center [756, 402] width 1419 height 618
click at [1303, 307] on div "Add Column" at bounding box center [756, 402] width 1419 height 618
click at [1303, 328] on div "Add Column" at bounding box center [756, 402] width 1419 height 618
click at [1303, 347] on div "Add Column" at bounding box center [756, 402] width 1419 height 618
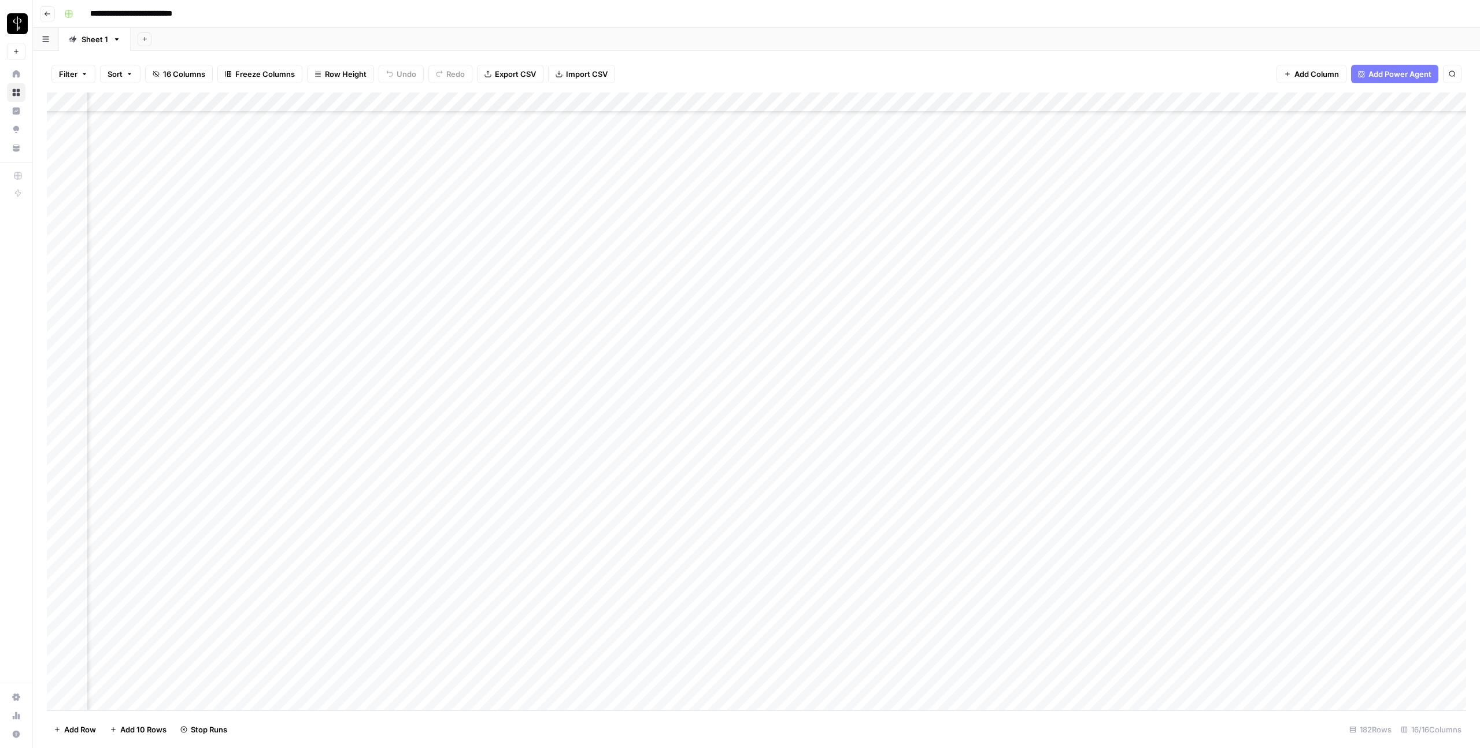
click at [1303, 367] on div "Add Column" at bounding box center [756, 402] width 1419 height 618
click at [1303, 385] on div "Add Column" at bounding box center [756, 402] width 1419 height 618
click at [1303, 407] on div "Add Column" at bounding box center [756, 402] width 1419 height 618
click at [1303, 426] on div "Add Column" at bounding box center [756, 402] width 1419 height 618
click at [1303, 440] on div "Add Column" at bounding box center [756, 402] width 1419 height 618
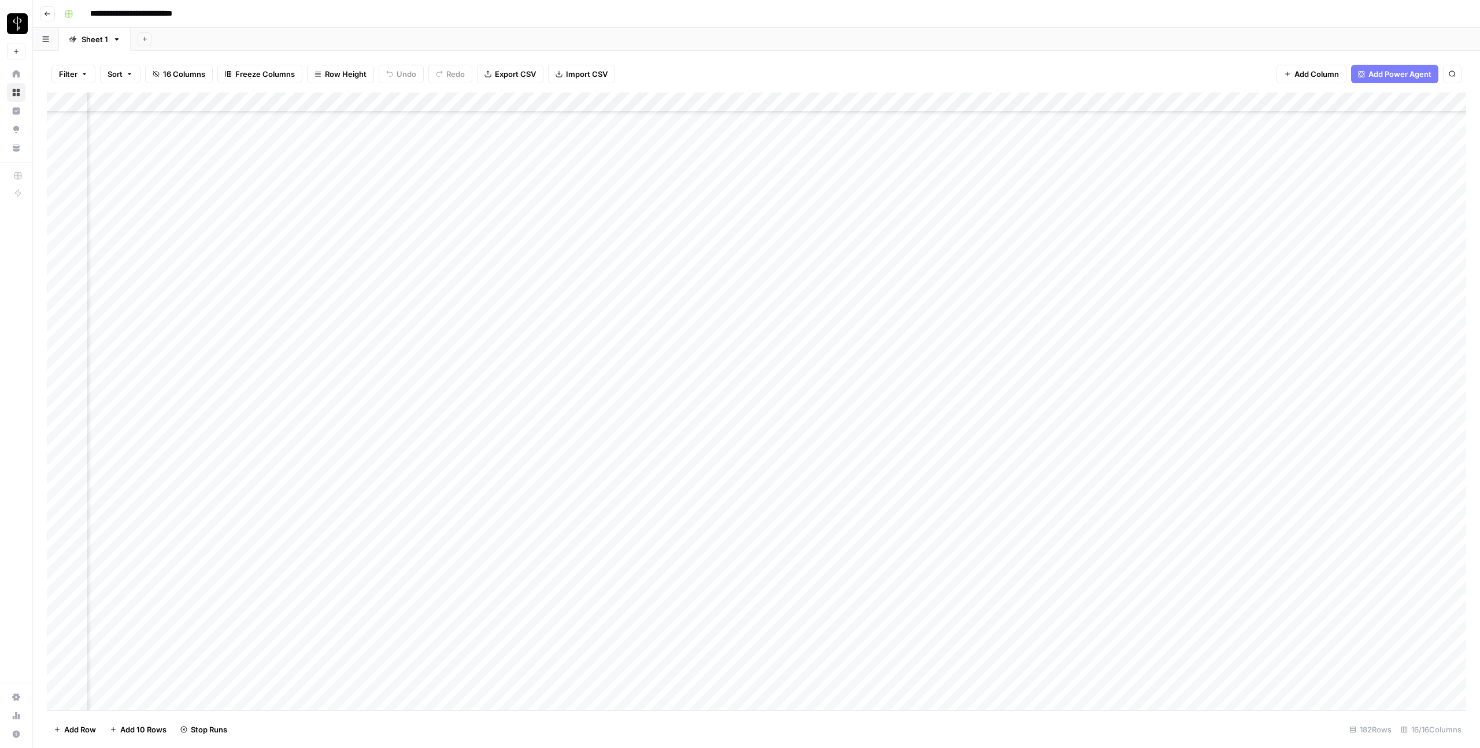
scroll to position [2998, 0]
click at [474, 119] on div "Add Column" at bounding box center [756, 141] width 1419 height 97
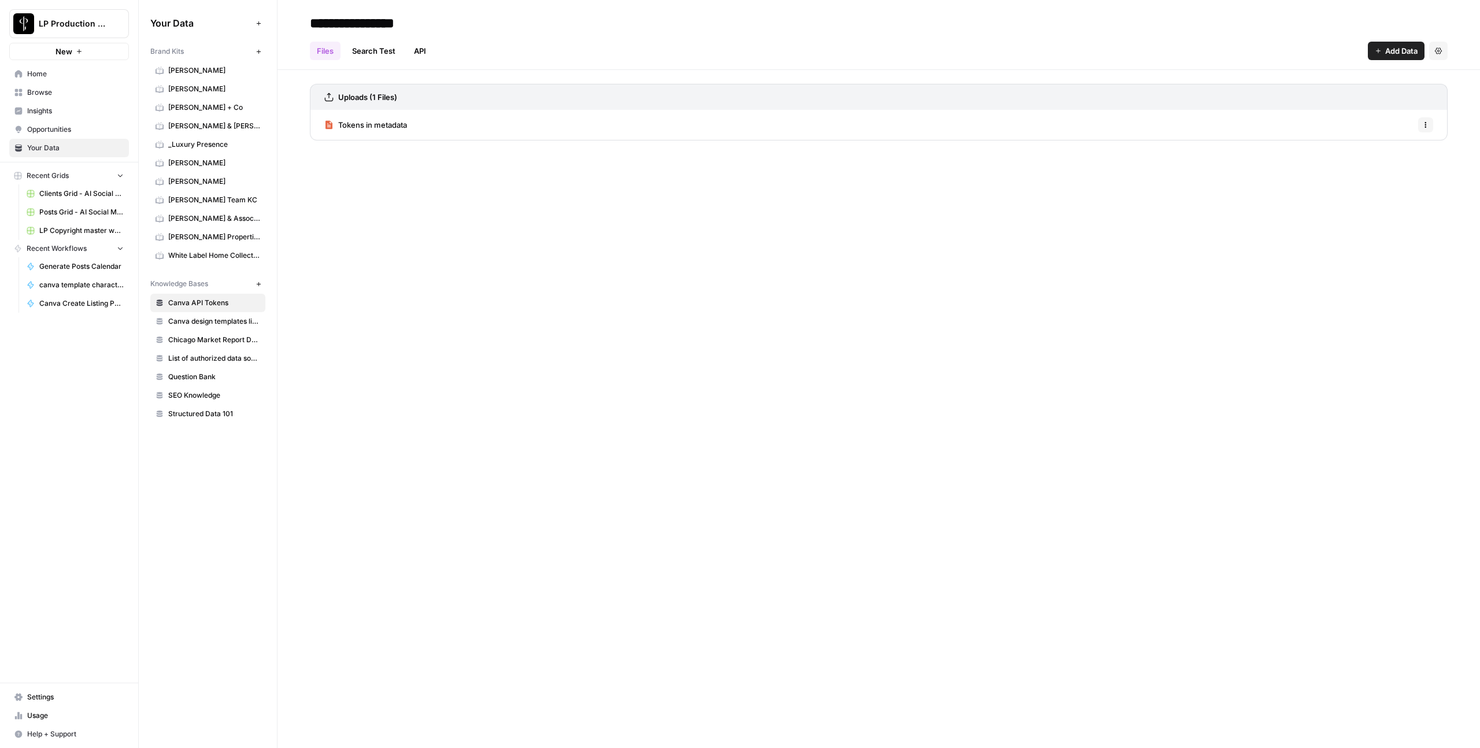
click at [203, 318] on span "Canva design templates library" at bounding box center [214, 321] width 92 height 10
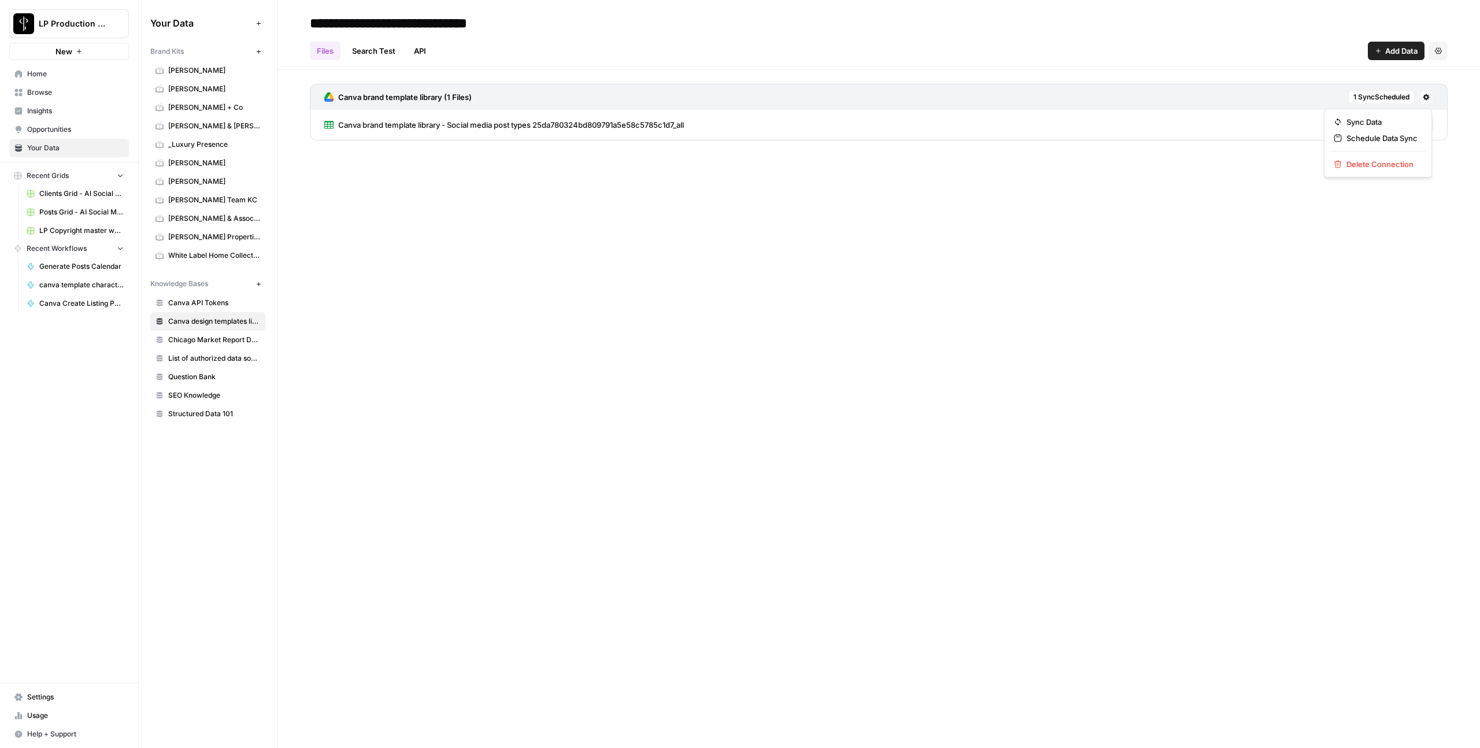
click at [1426, 99] on icon at bounding box center [1426, 97] width 6 height 6
click at [1399, 124] on span "Sync Data" at bounding box center [1382, 122] width 71 height 12
